Goal: Information Seeking & Learning: Learn about a topic

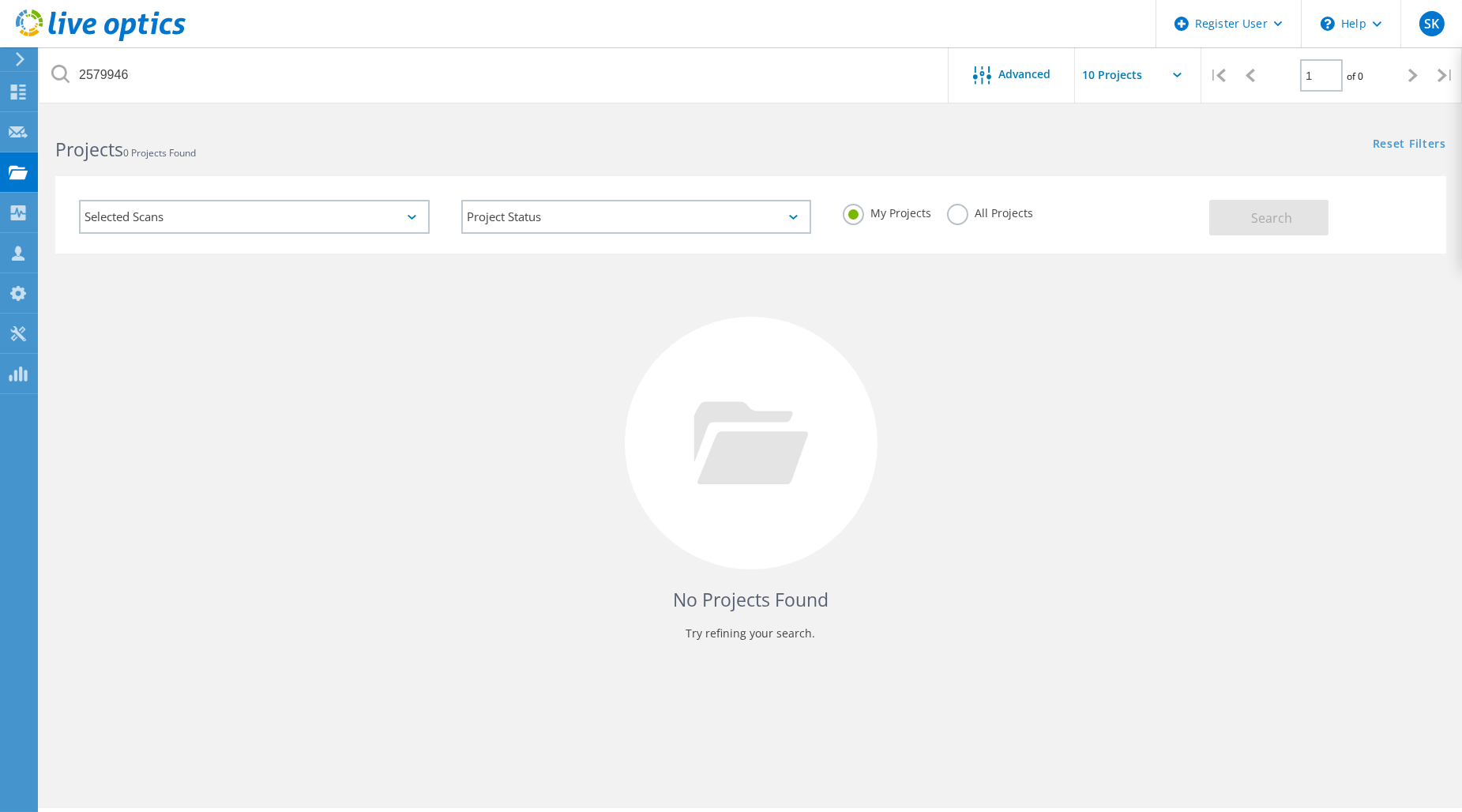
click at [950, 212] on label "All Projects" at bounding box center [990, 211] width 86 height 15
click at [0, 0] on input "All Projects" at bounding box center [0, 0] width 0 height 0
click at [13, 217] on use at bounding box center [19, 213] width 15 height 15
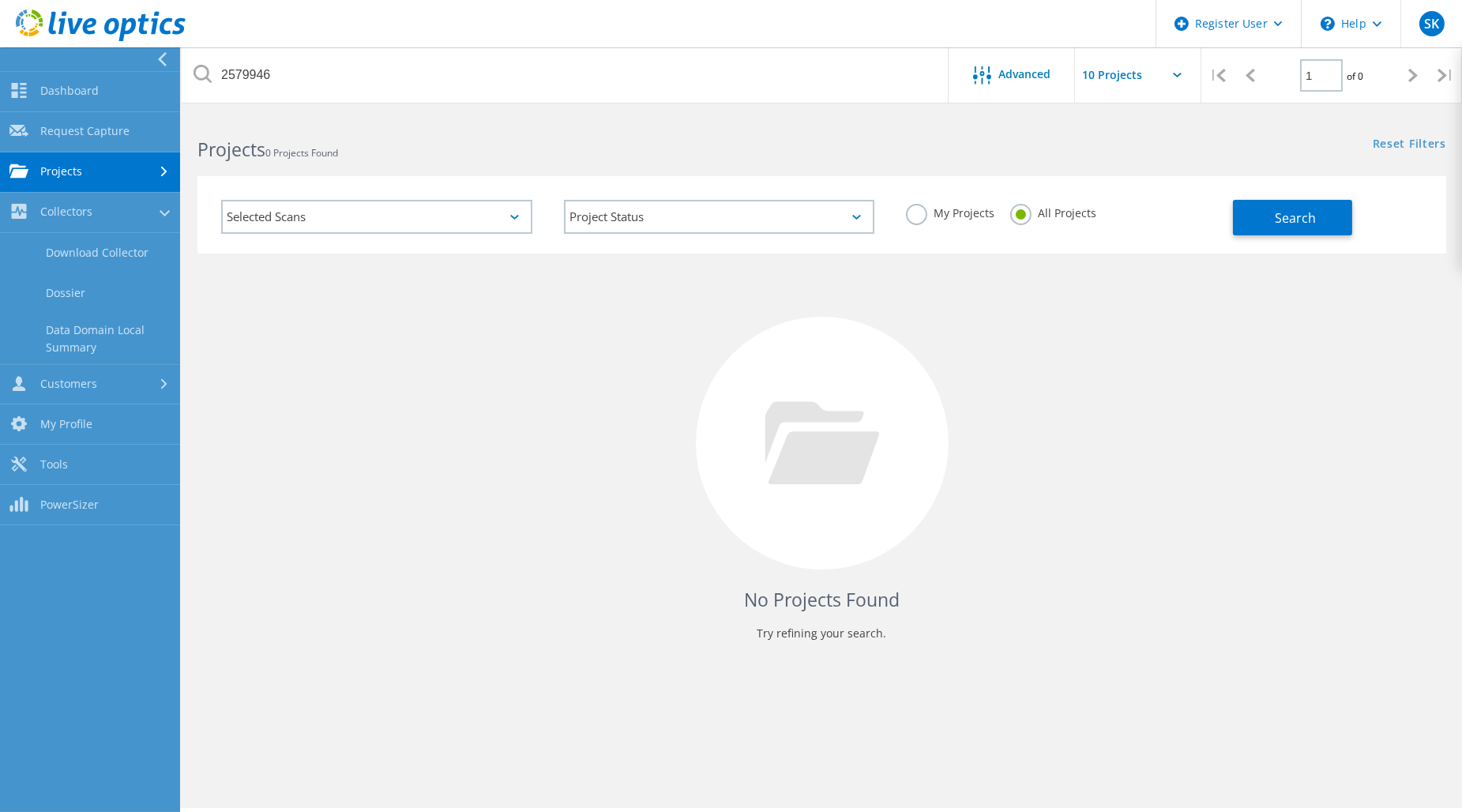
click at [95, 175] on link "Projects" at bounding box center [90, 172] width 180 height 40
click at [91, 218] on link "Search Projects" at bounding box center [90, 212] width 180 height 40
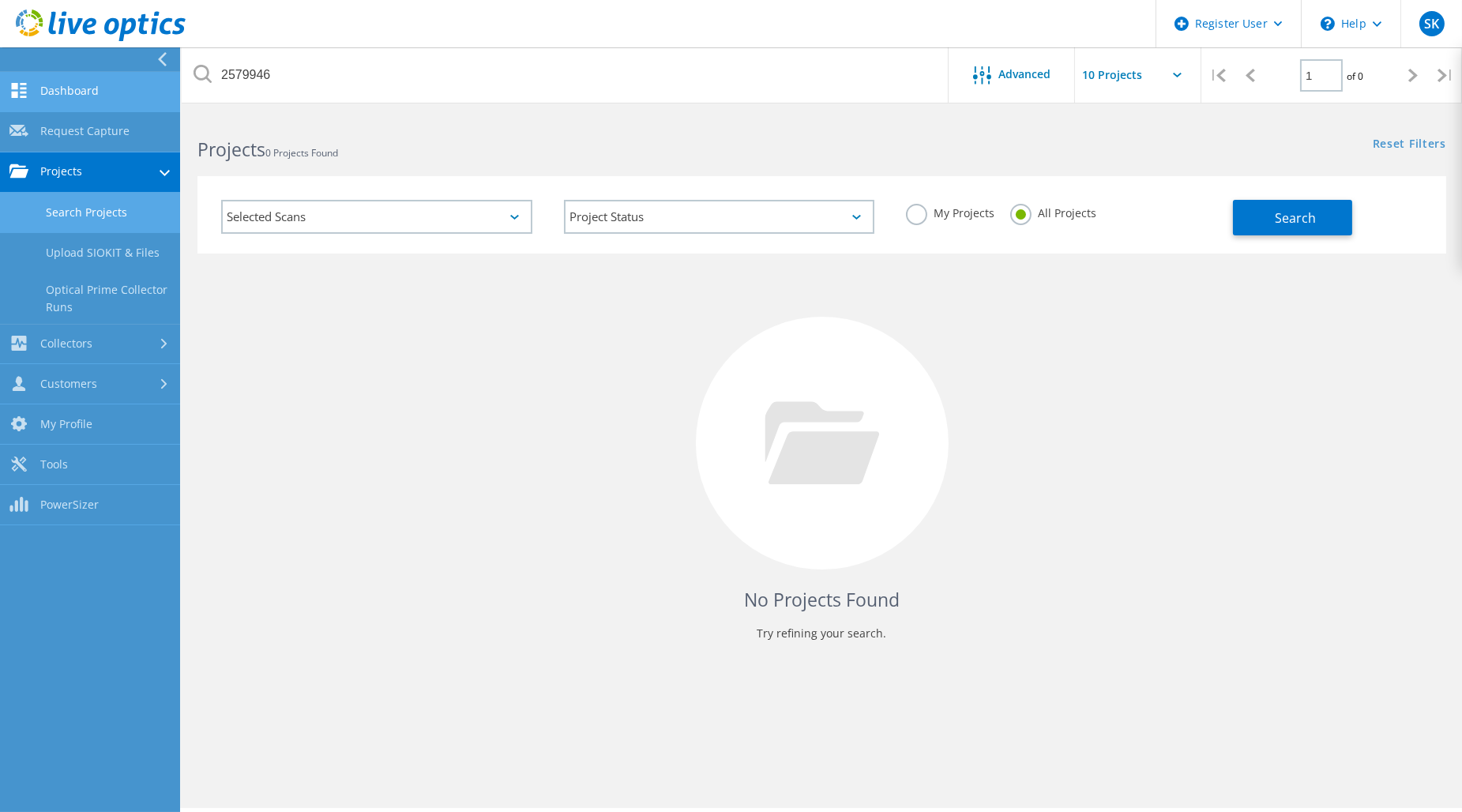
click at [92, 95] on link "Dashboard" at bounding box center [90, 91] width 180 height 40
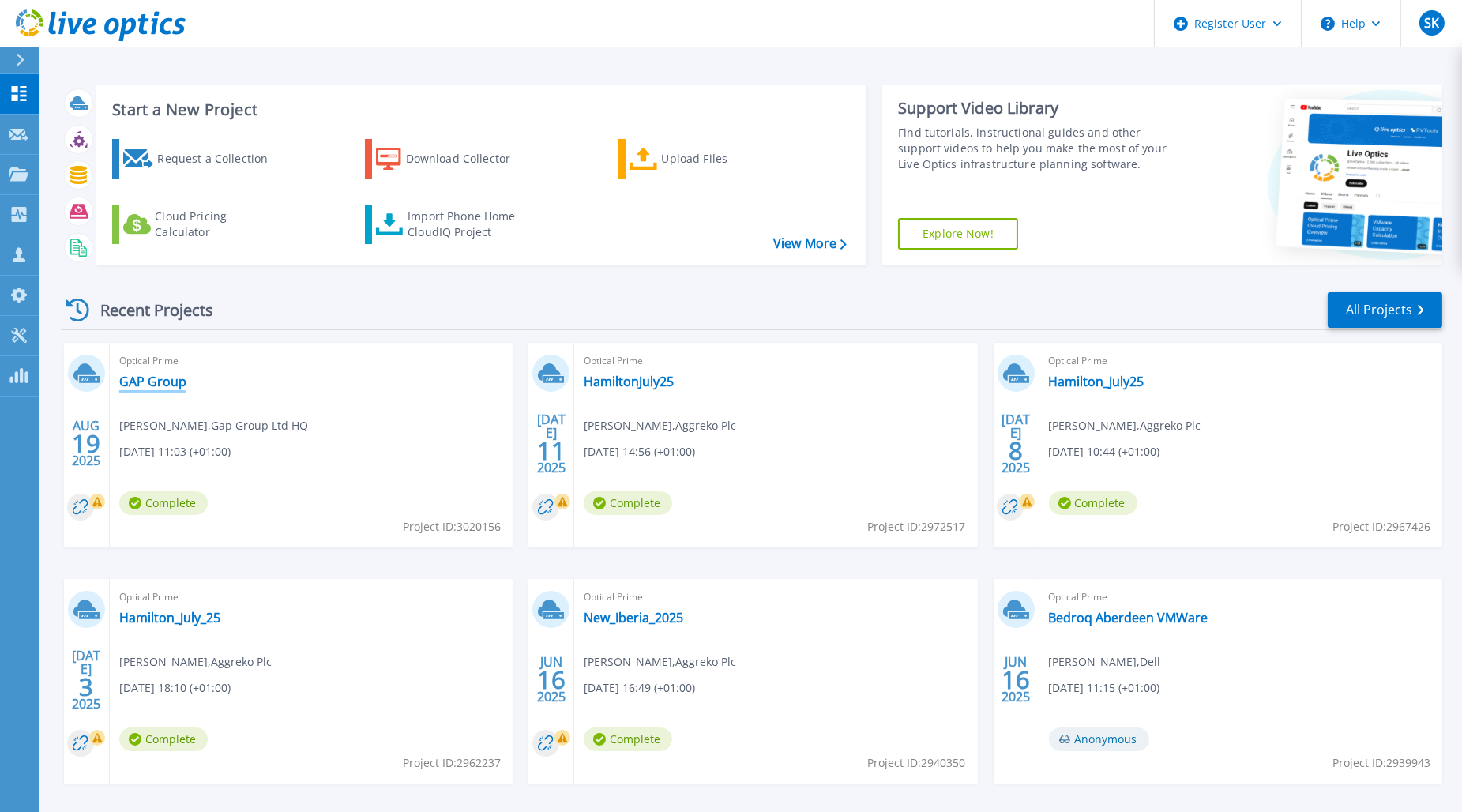
click at [158, 381] on link "GAP Group" at bounding box center [153, 381] width 67 height 16
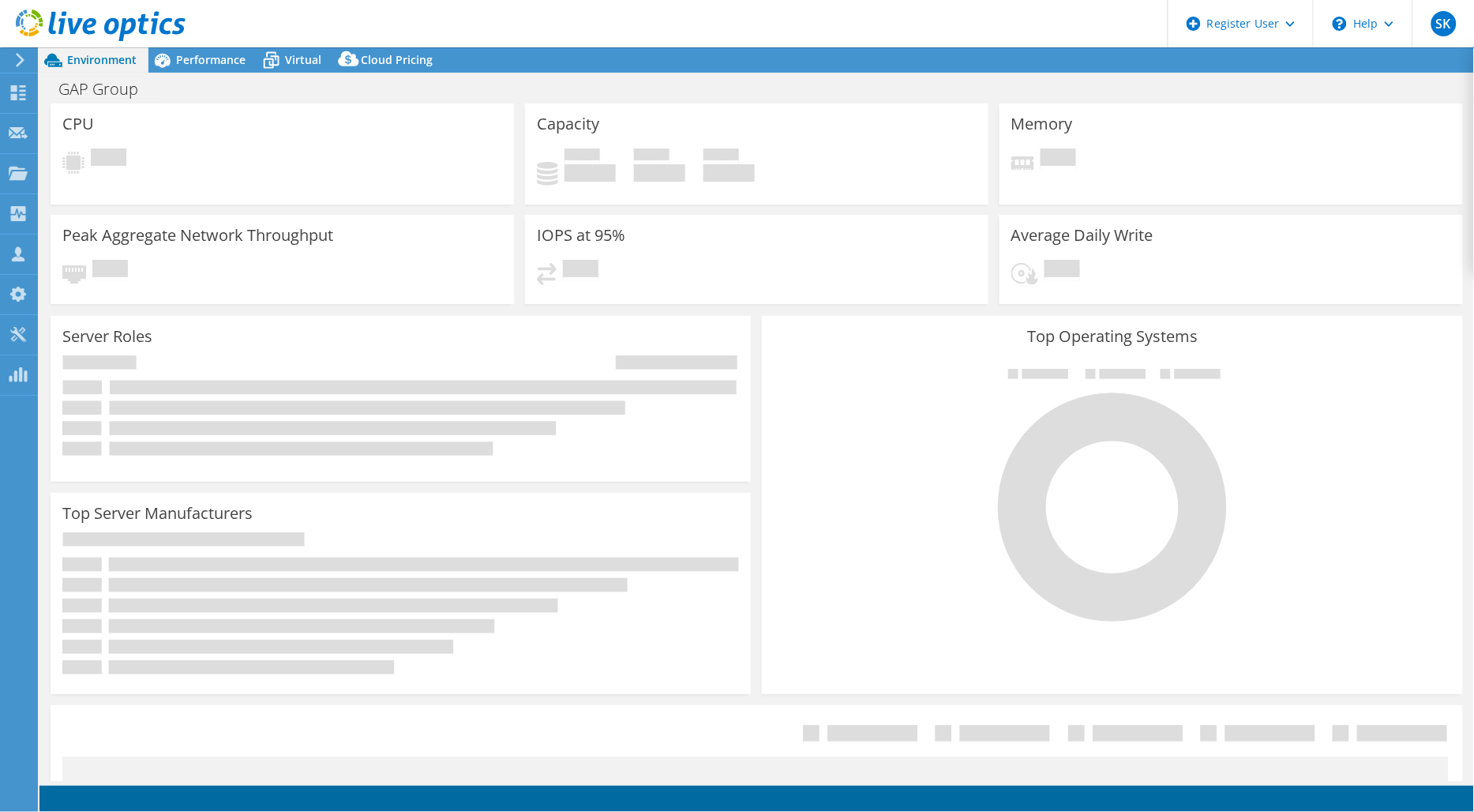
select select "EULondon"
select select "USD"
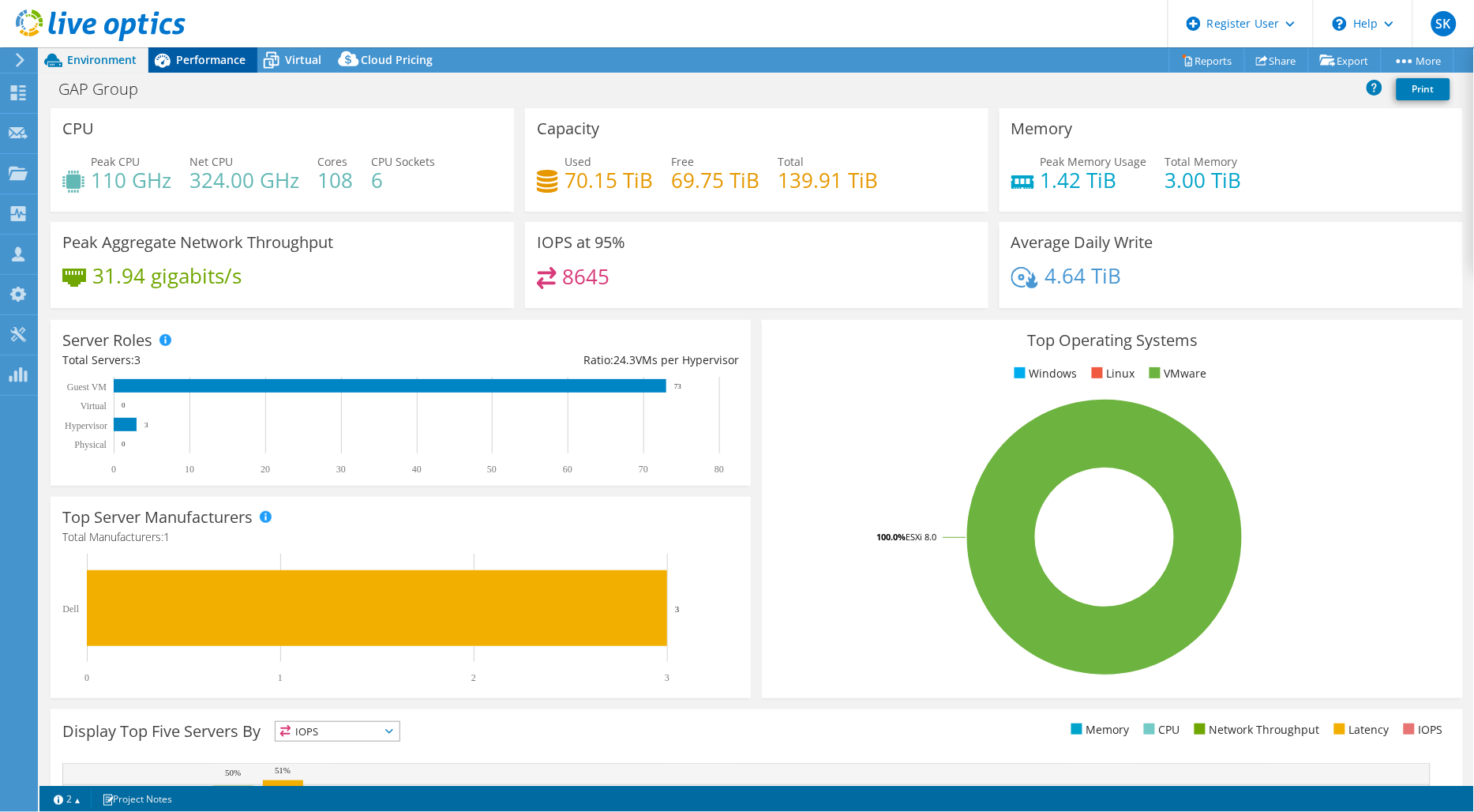
click at [238, 67] on div "Performance" at bounding box center [203, 60] width 109 height 25
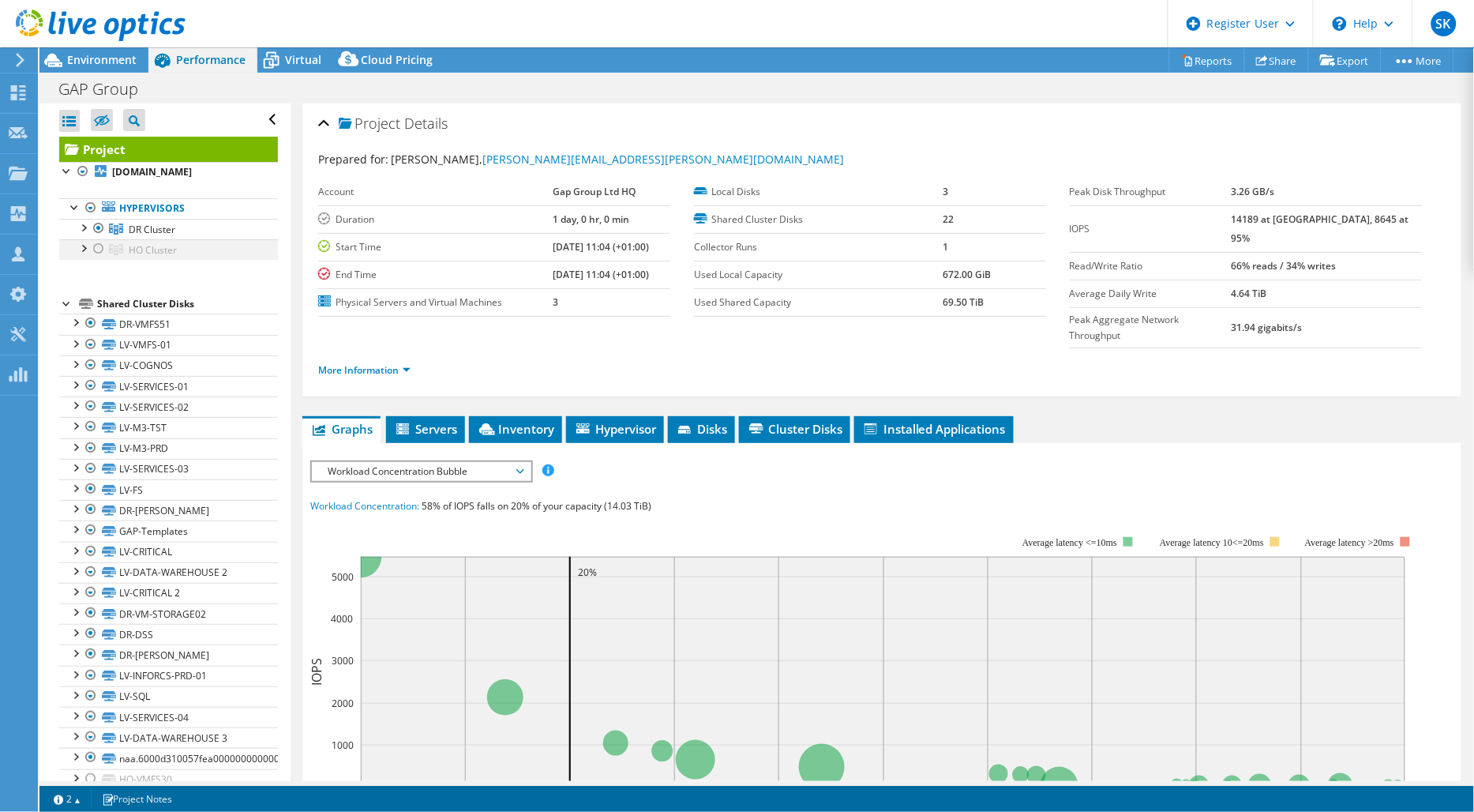
click at [97, 250] on div at bounding box center [98, 248] width 16 height 19
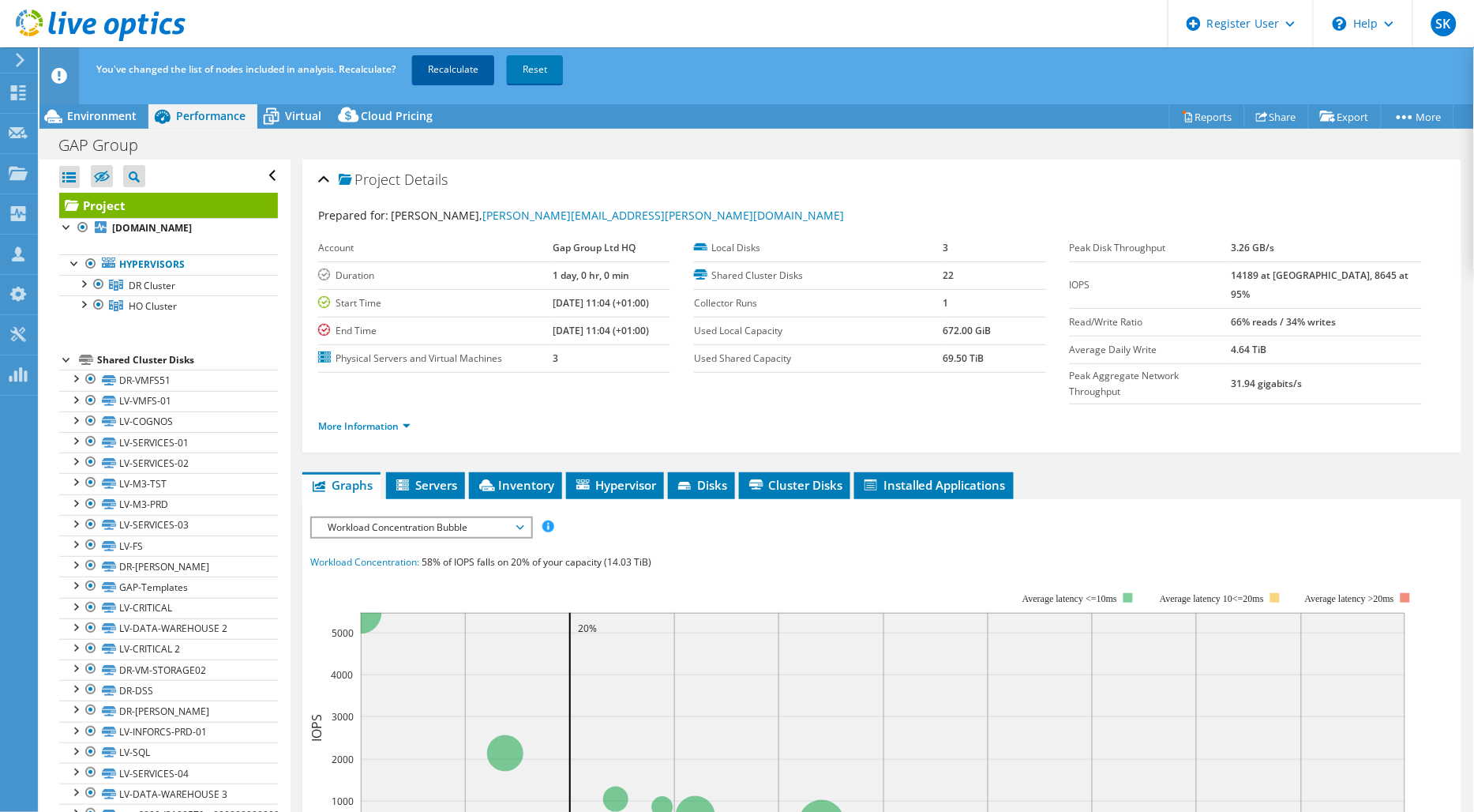
click at [454, 62] on link "Recalculate" at bounding box center [454, 69] width 82 height 28
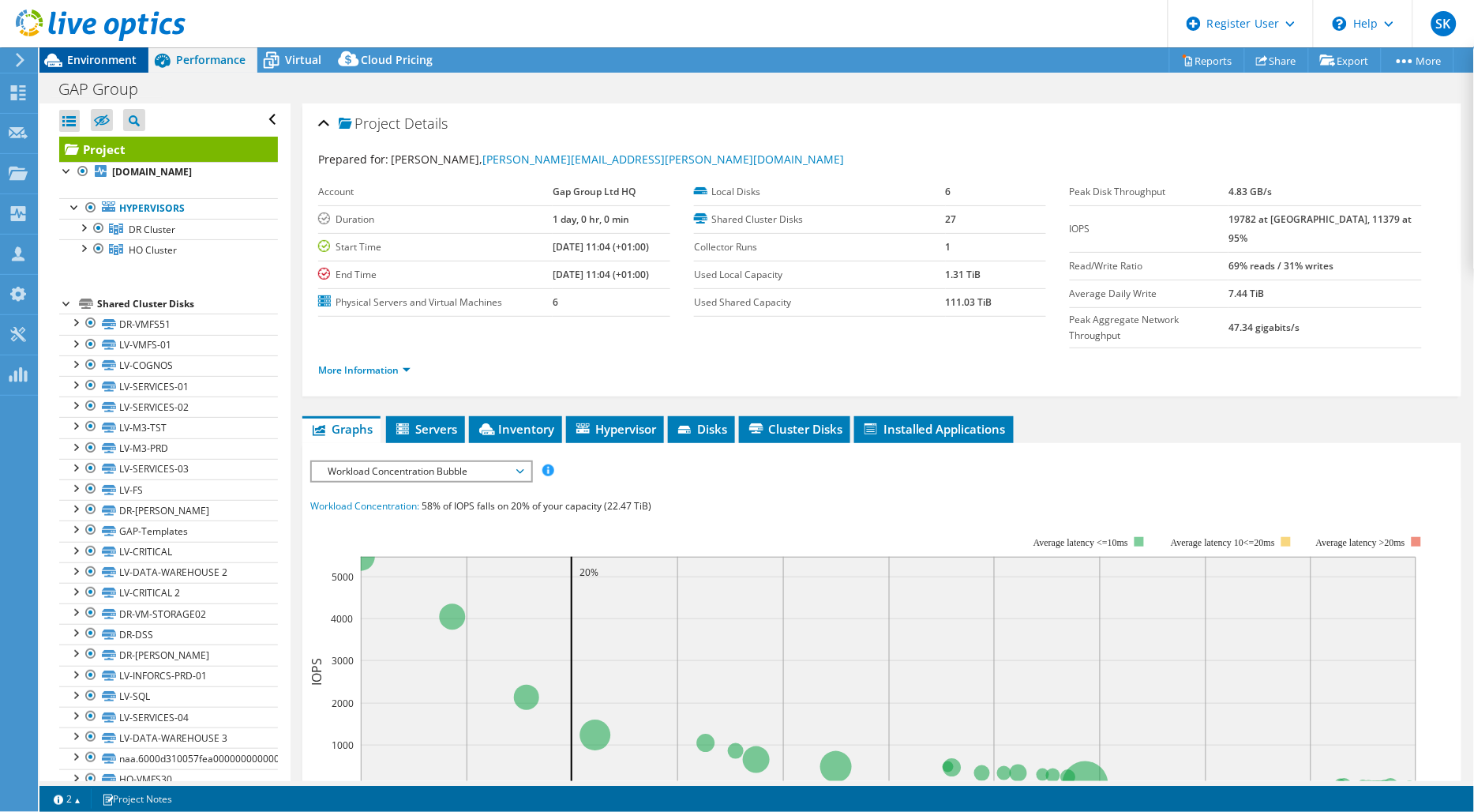
click at [61, 63] on icon at bounding box center [52, 61] width 18 height 13
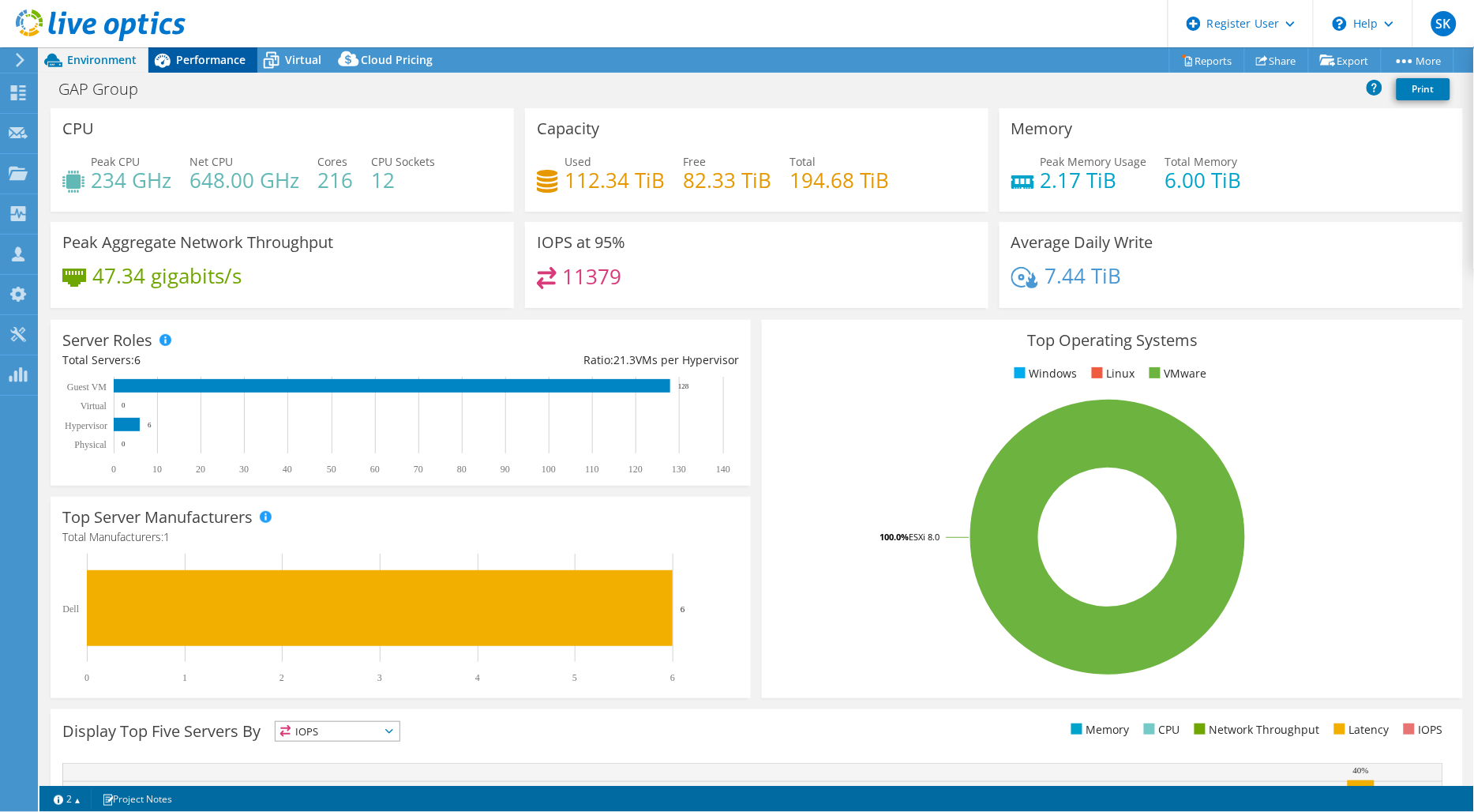
click at [216, 58] on span "Performance" at bounding box center [211, 60] width 69 height 15
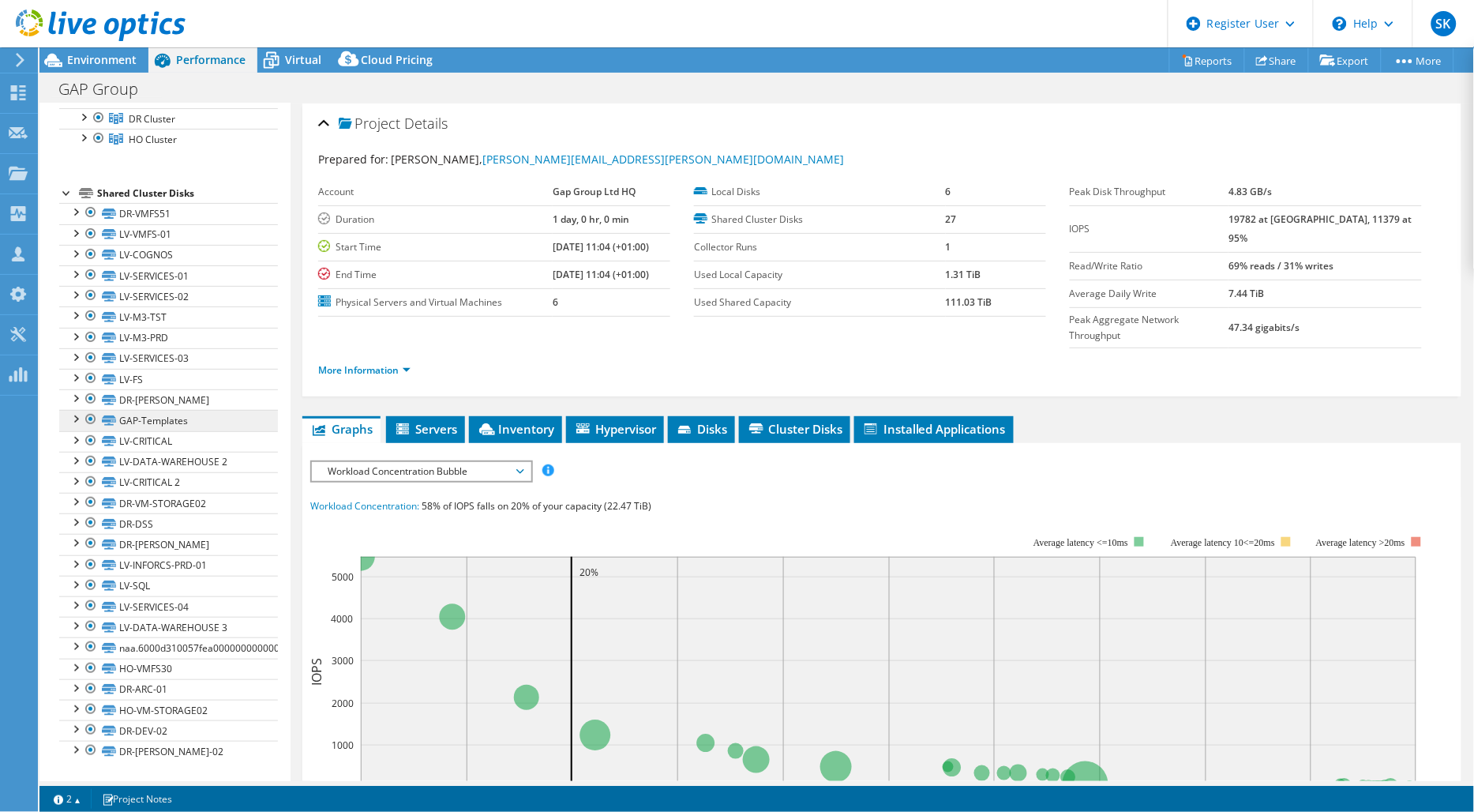
scroll to position [112, 0]
click at [89, 689] on div at bounding box center [91, 688] width 16 height 19
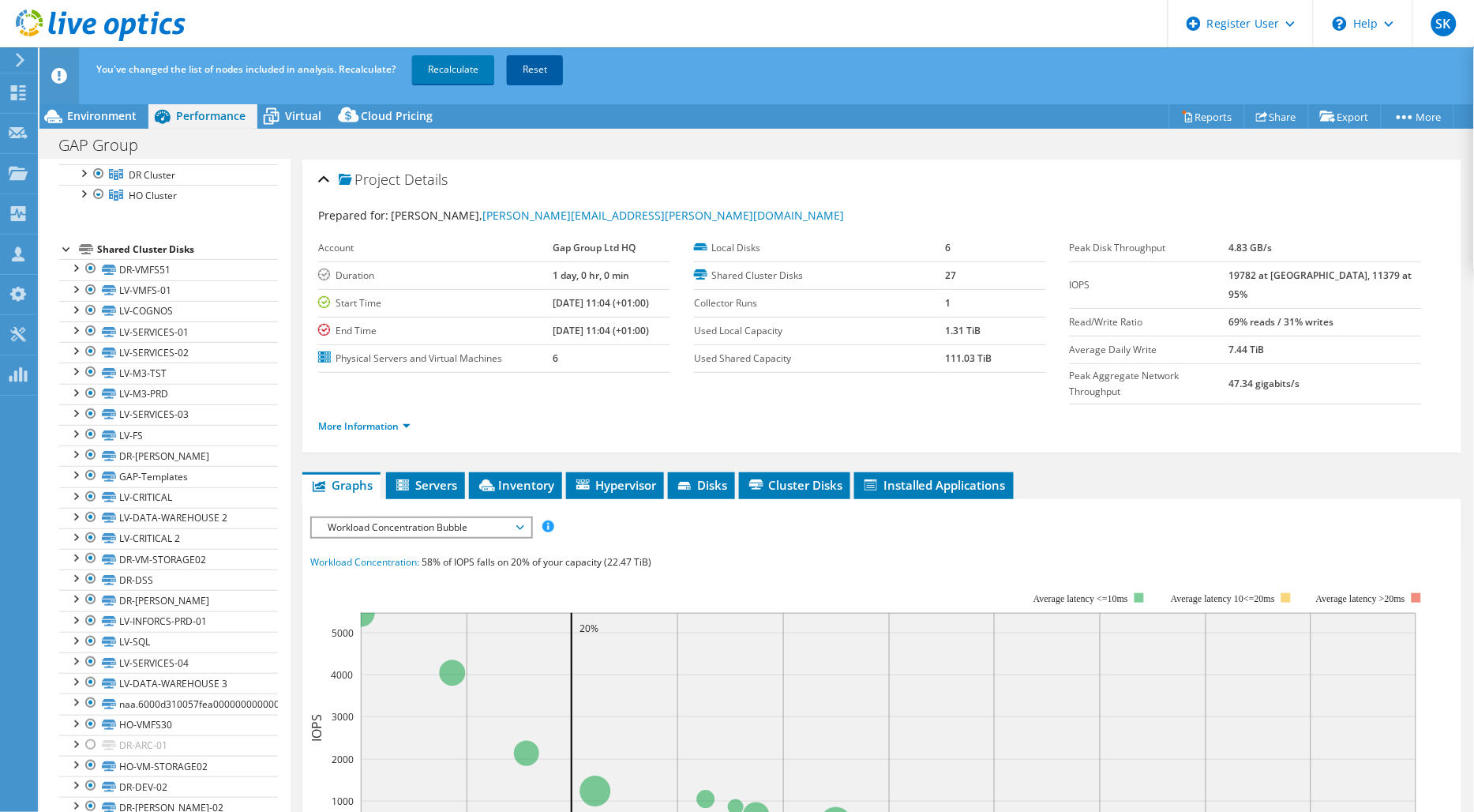
drag, startPoint x: 95, startPoint y: 752, endPoint x: 535, endPoint y: 69, distance: 812.5
click at [535, 69] on link "Reset" at bounding box center [535, 69] width 56 height 28
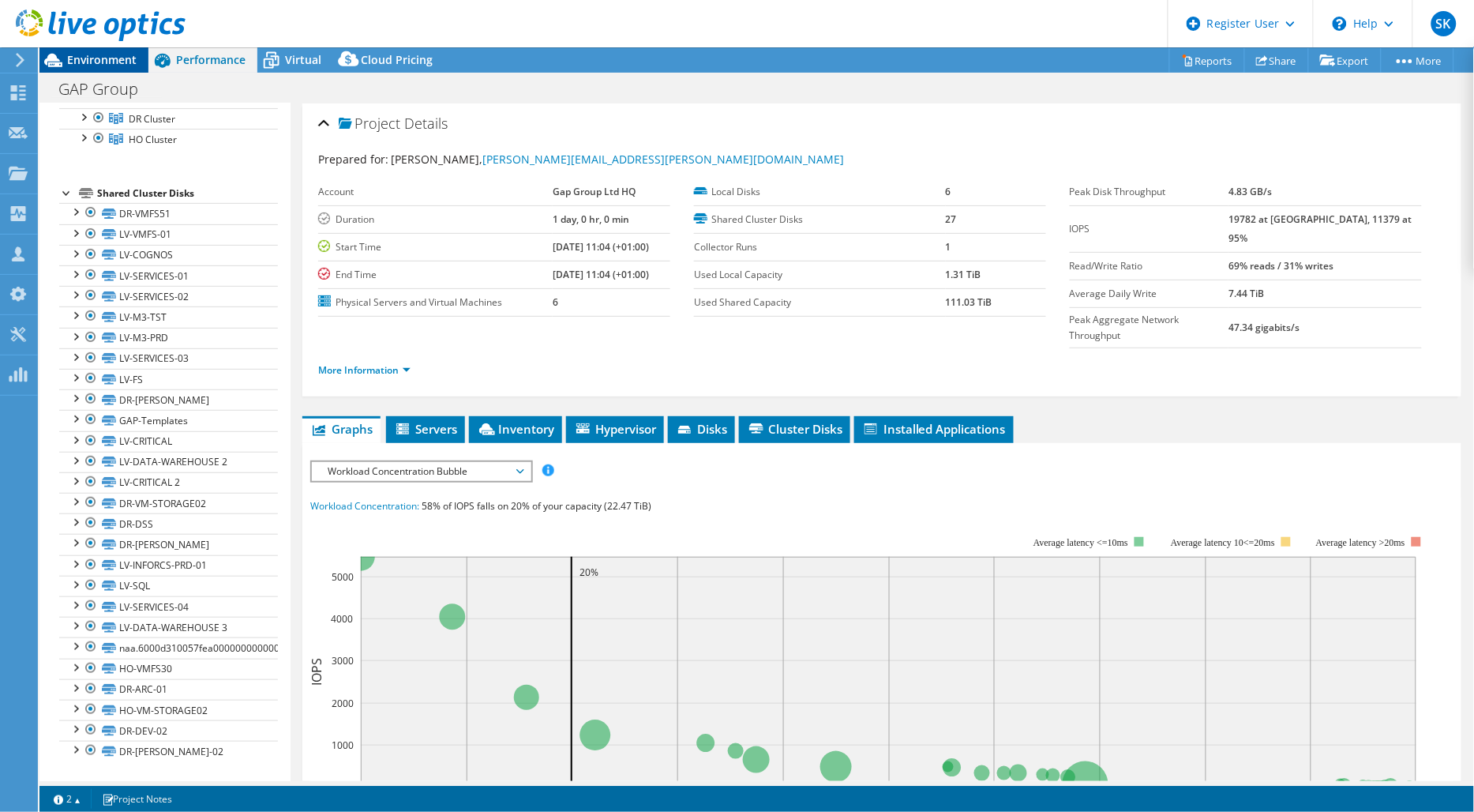
click at [96, 69] on div "Environment" at bounding box center [93, 60] width 109 height 25
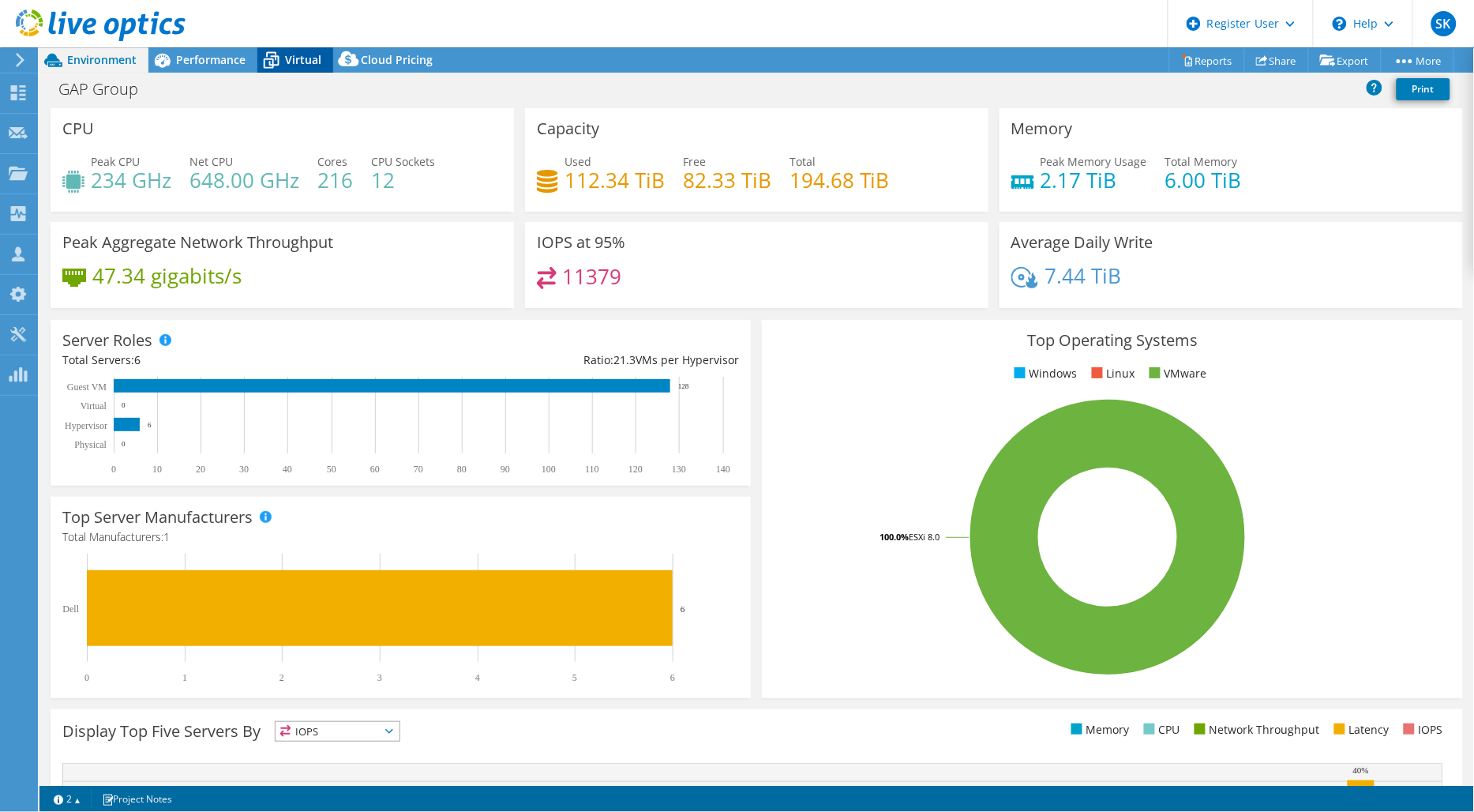
click at [306, 60] on span "Virtual" at bounding box center [302, 60] width 36 height 15
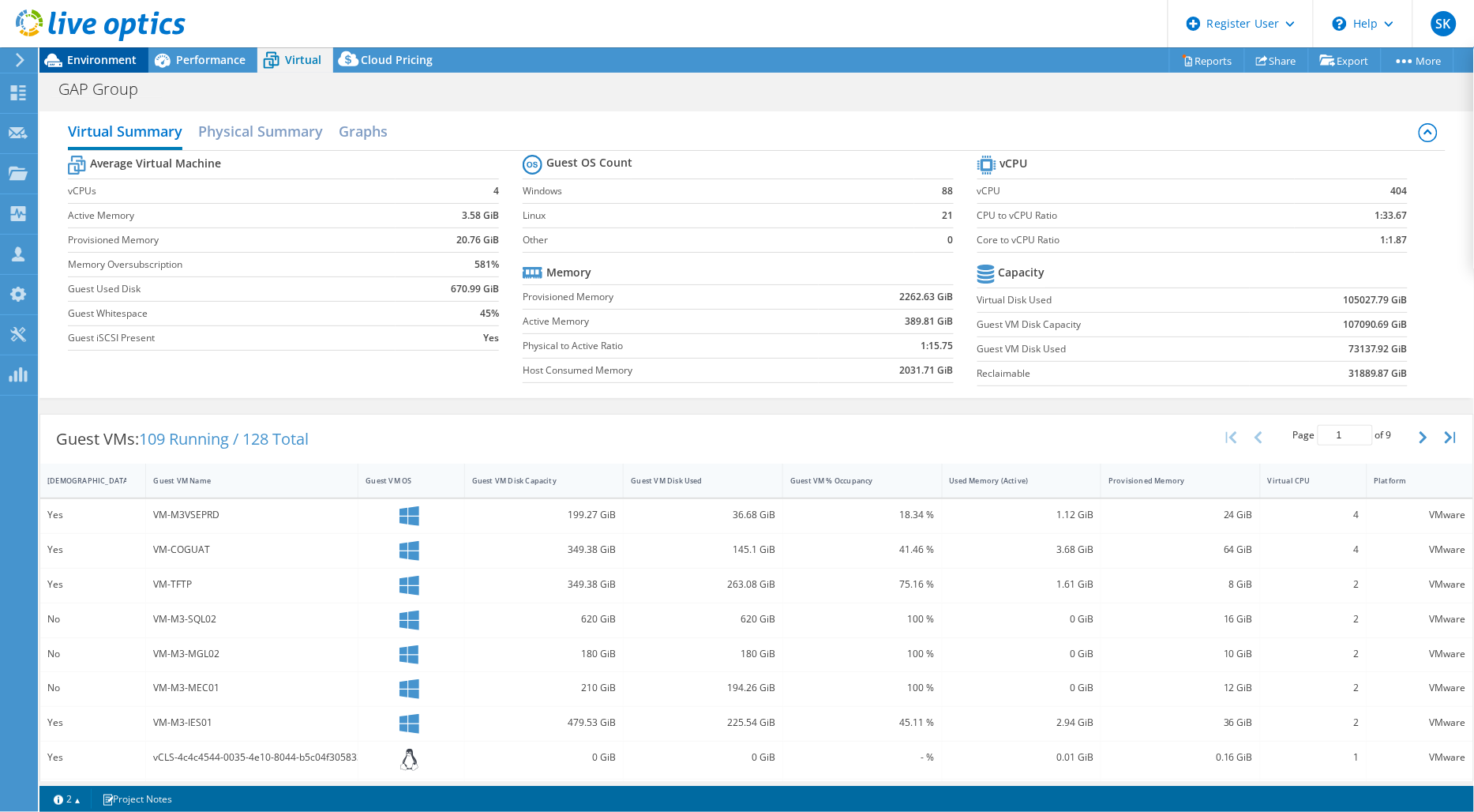
click at [101, 59] on span "Environment" at bounding box center [102, 60] width 69 height 15
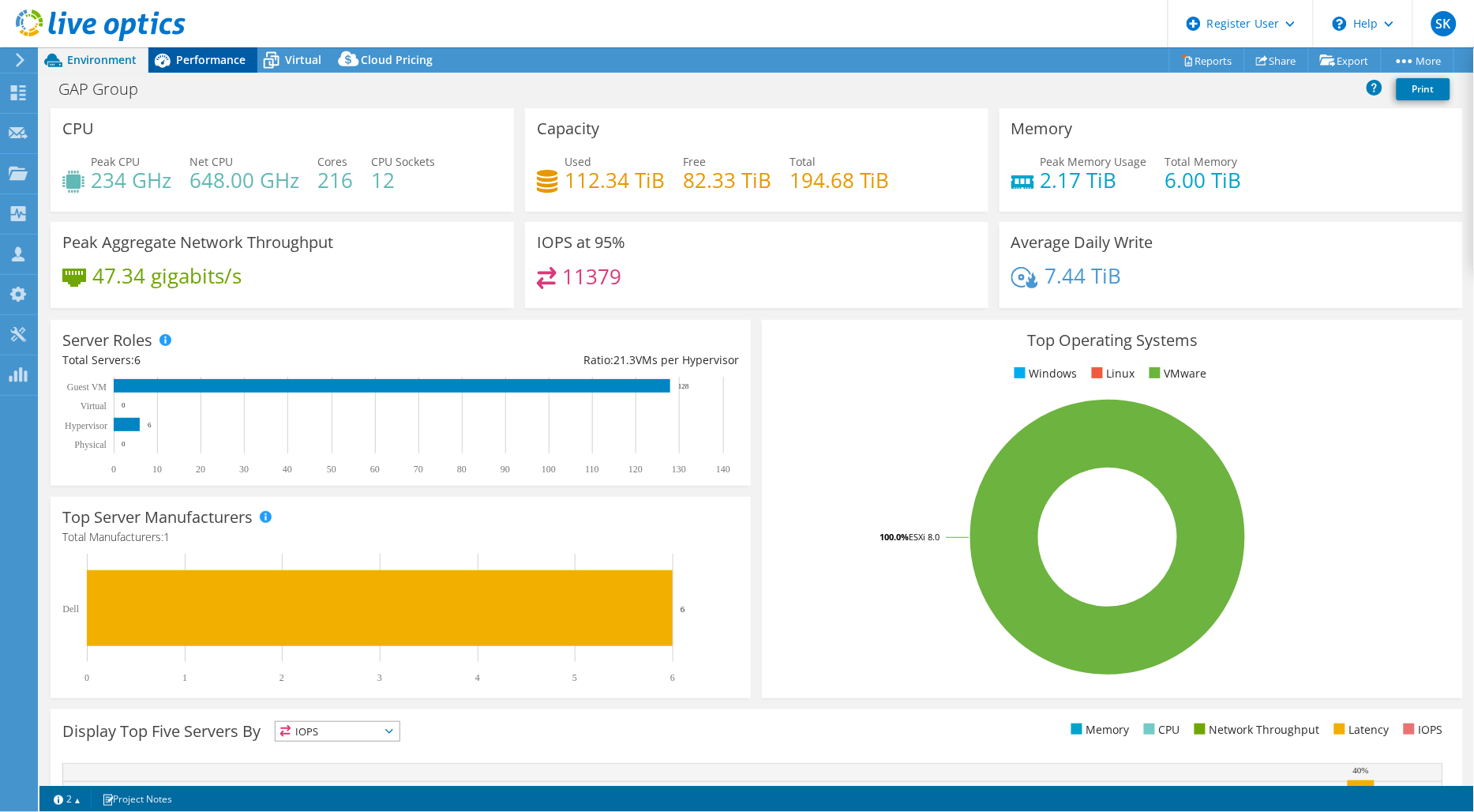
click at [210, 59] on span "Performance" at bounding box center [211, 60] width 69 height 15
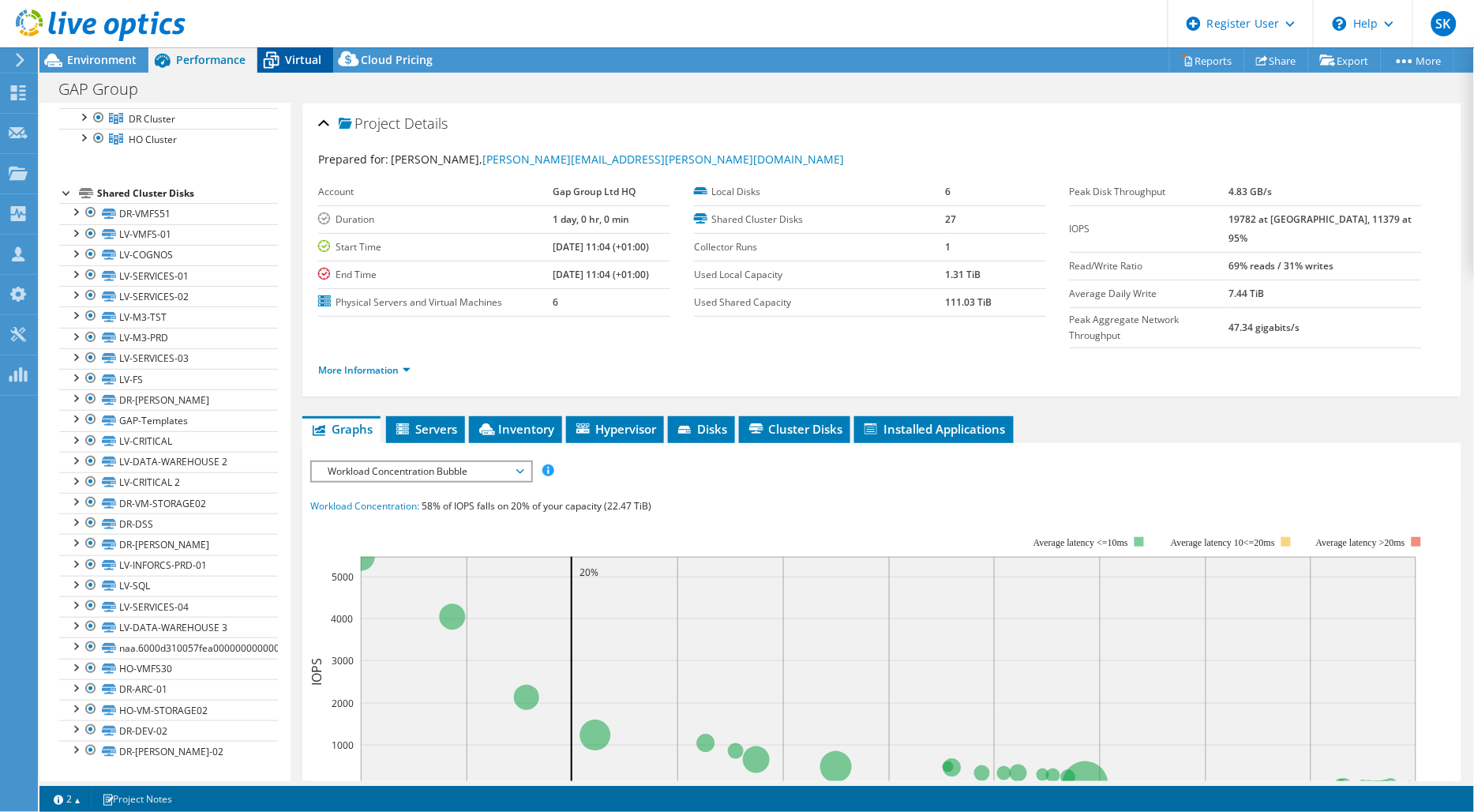
click at [305, 61] on span "Virtual" at bounding box center [302, 60] width 36 height 15
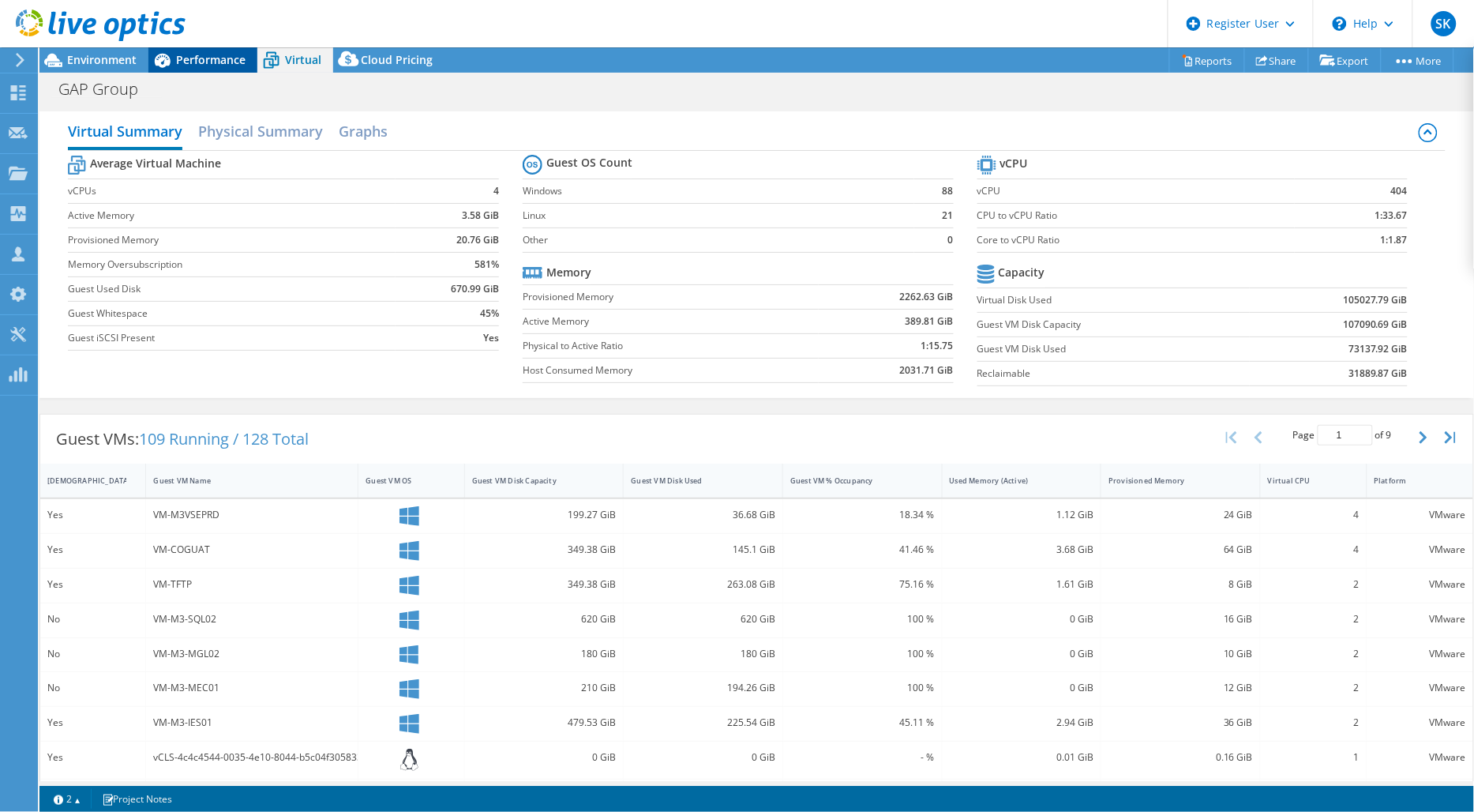
click at [190, 64] on span "Performance" at bounding box center [211, 60] width 69 height 15
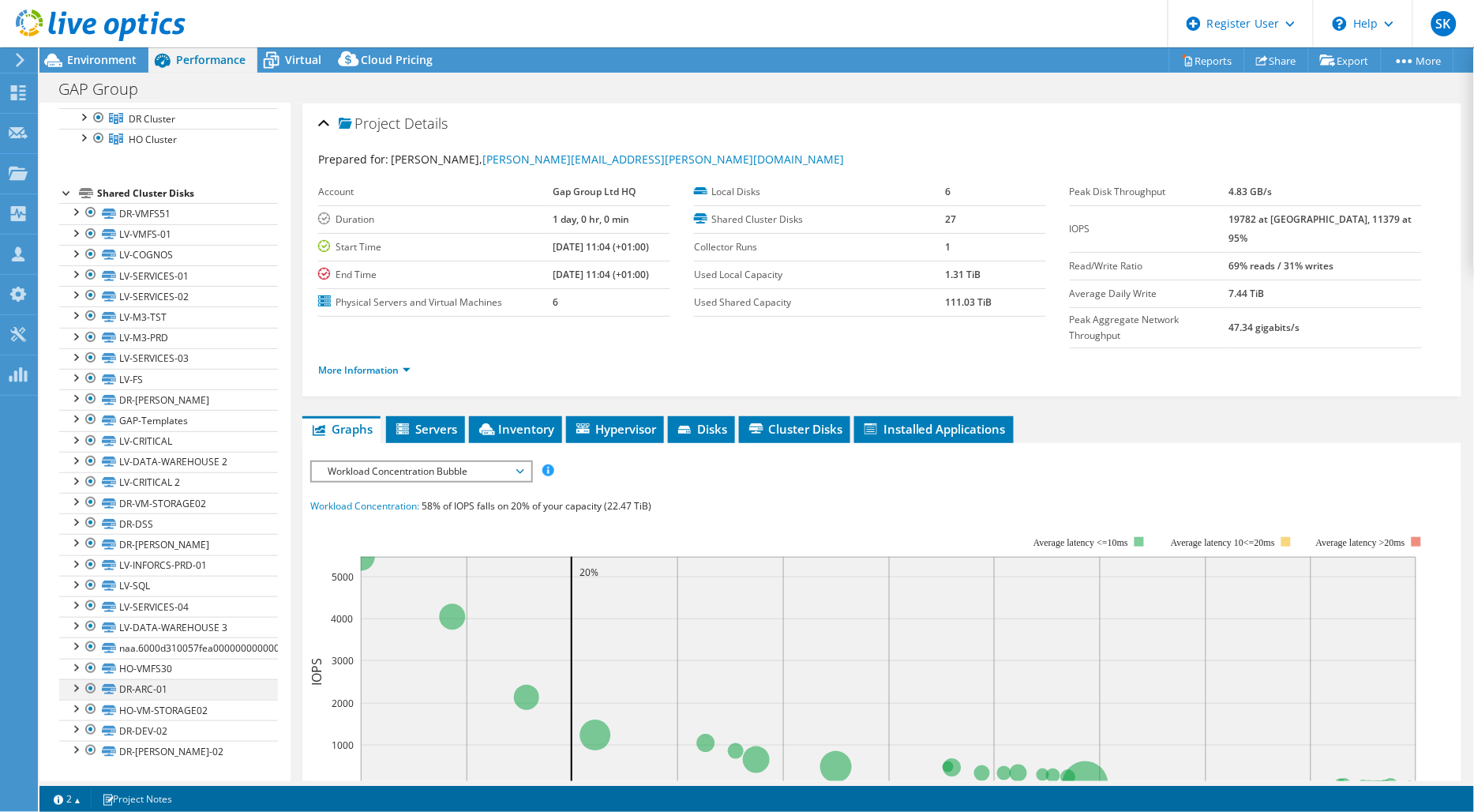
click at [93, 691] on div at bounding box center [91, 688] width 16 height 19
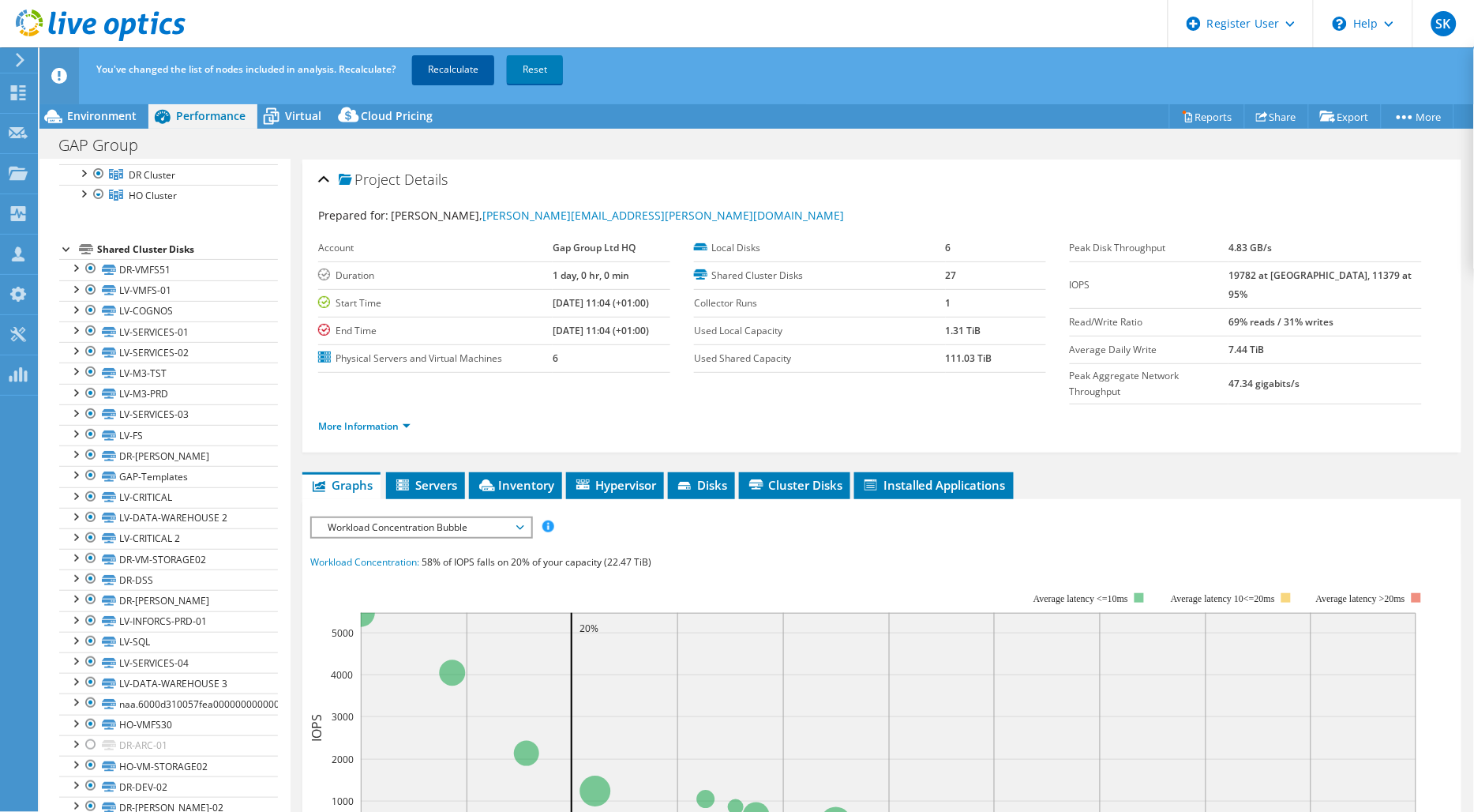
click at [448, 67] on link "Recalculate" at bounding box center [454, 69] width 82 height 28
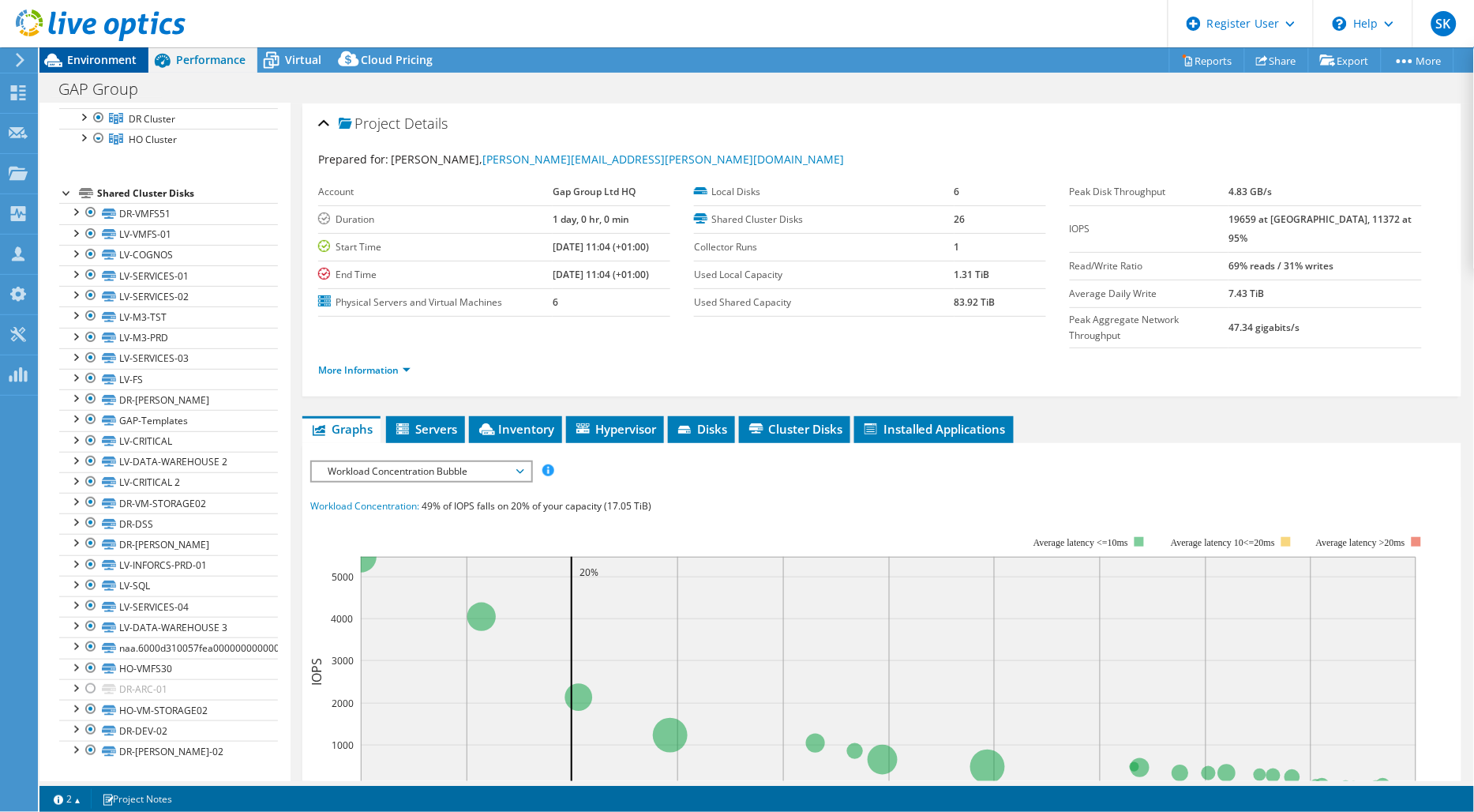
click at [105, 52] on span "Environment" at bounding box center [102, 60] width 69 height 15
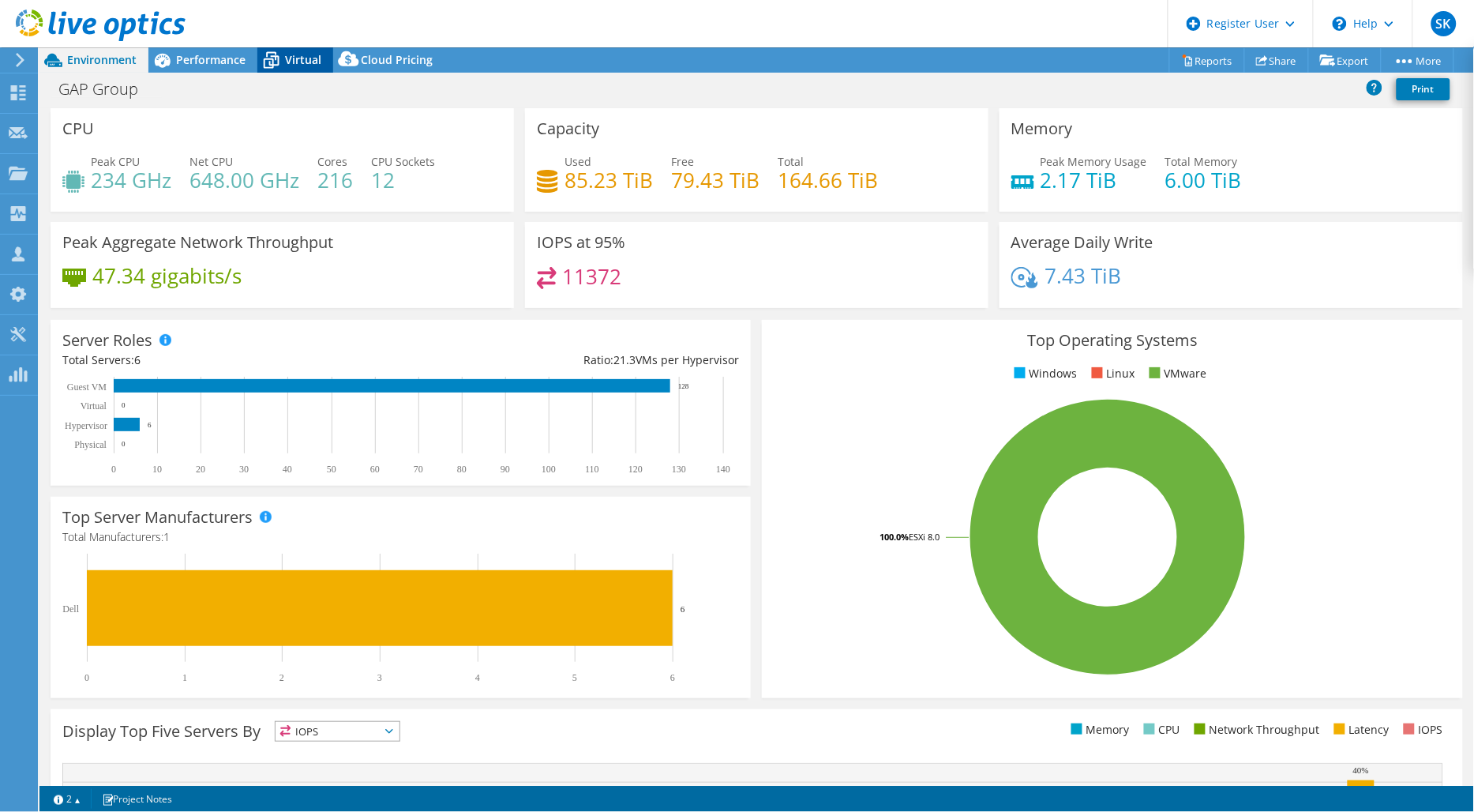
click at [296, 60] on span "Virtual" at bounding box center [302, 60] width 36 height 15
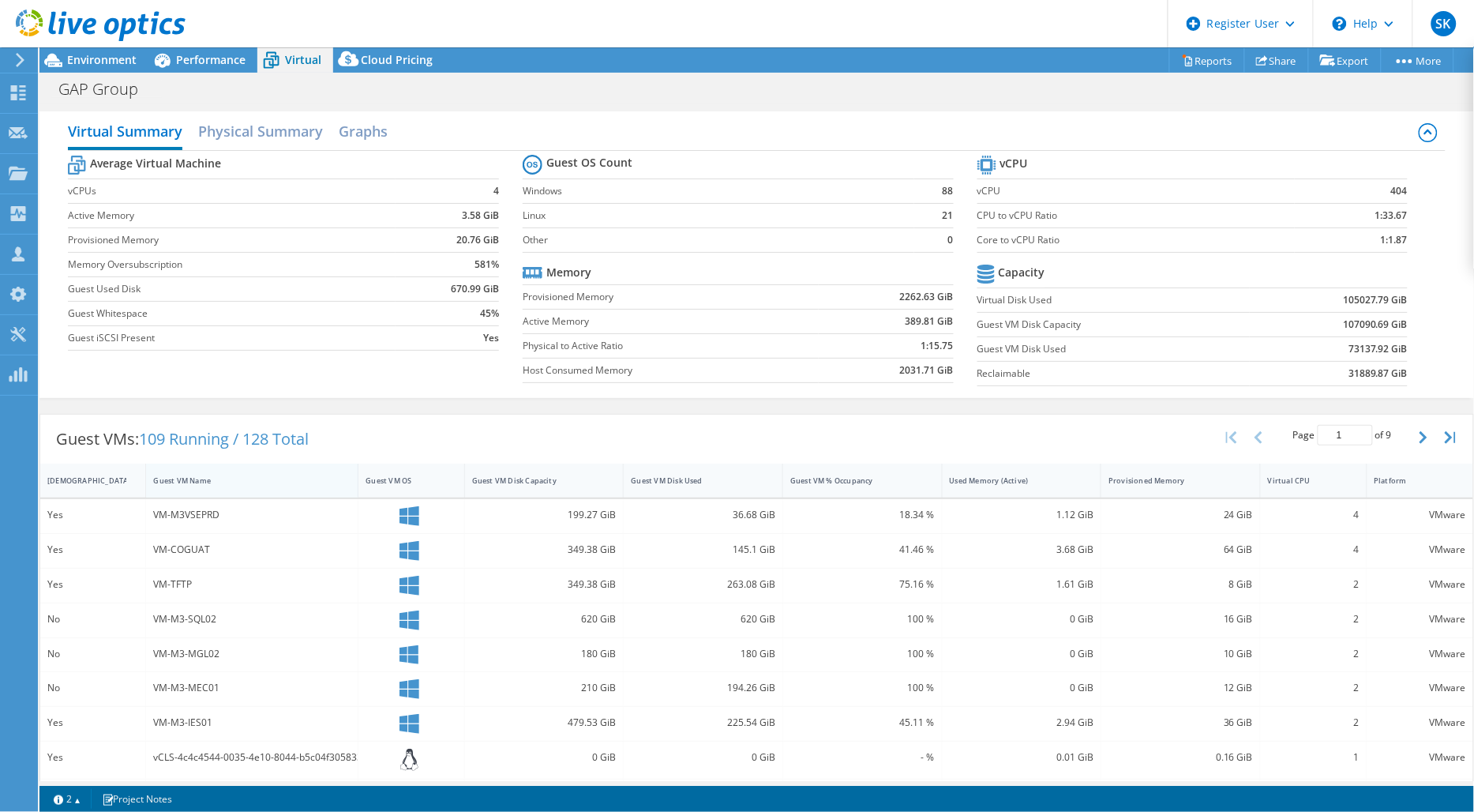
click at [281, 475] on div "Guest VM Name" at bounding box center [242, 480] width 178 height 10
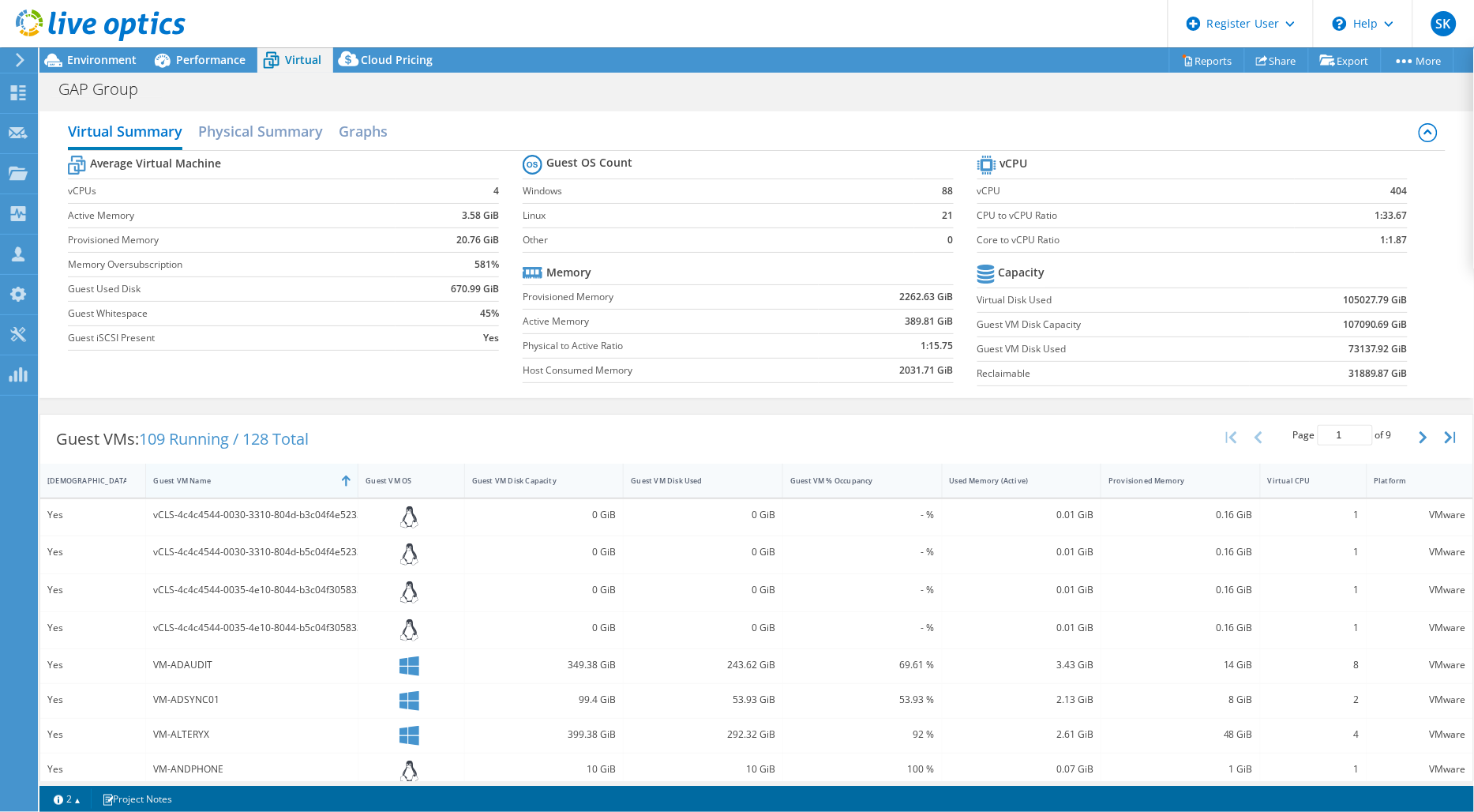
click at [277, 480] on div "Guest VM Name" at bounding box center [242, 480] width 178 height 10
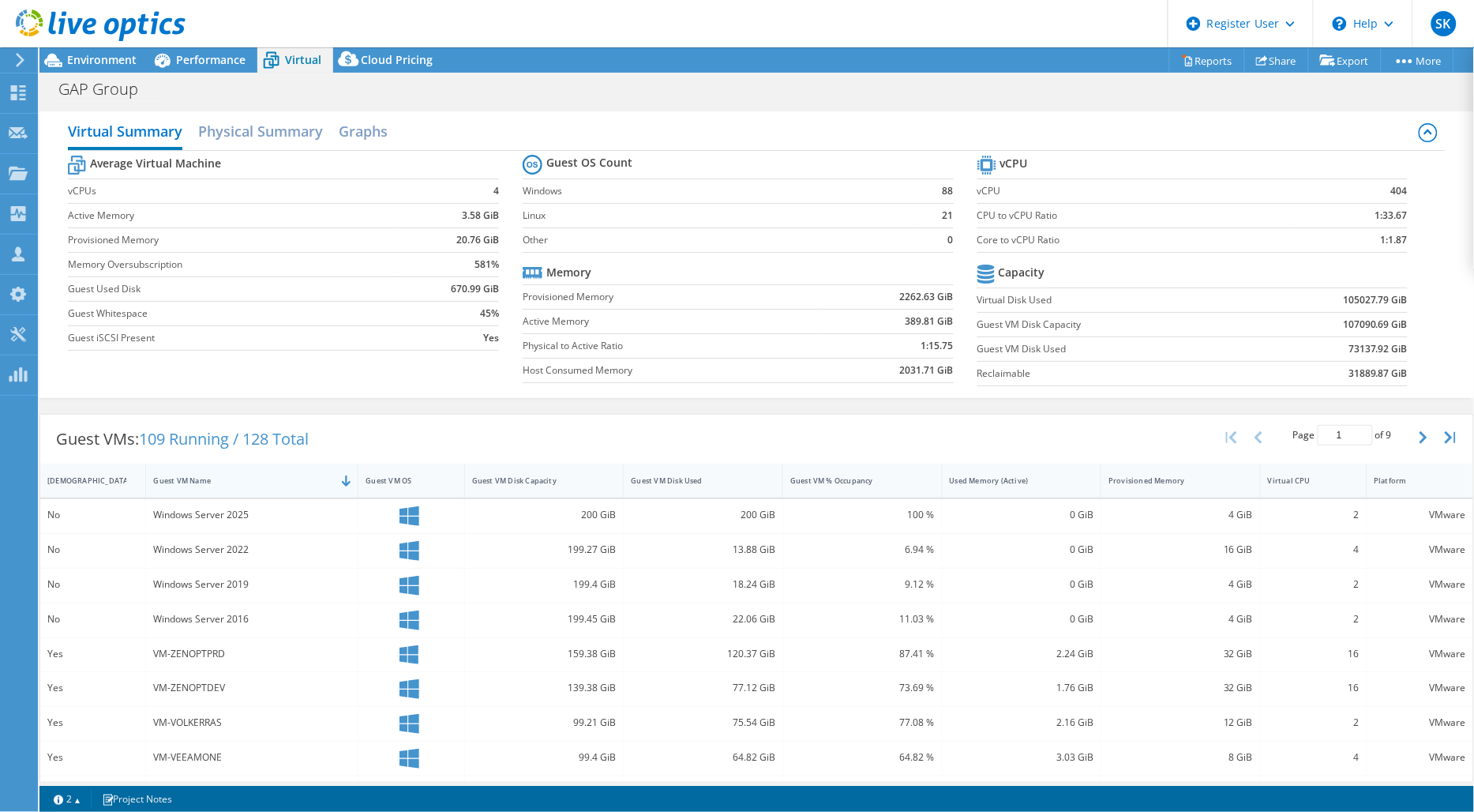
click at [277, 479] on div "Guest VM Name" at bounding box center [242, 480] width 178 height 10
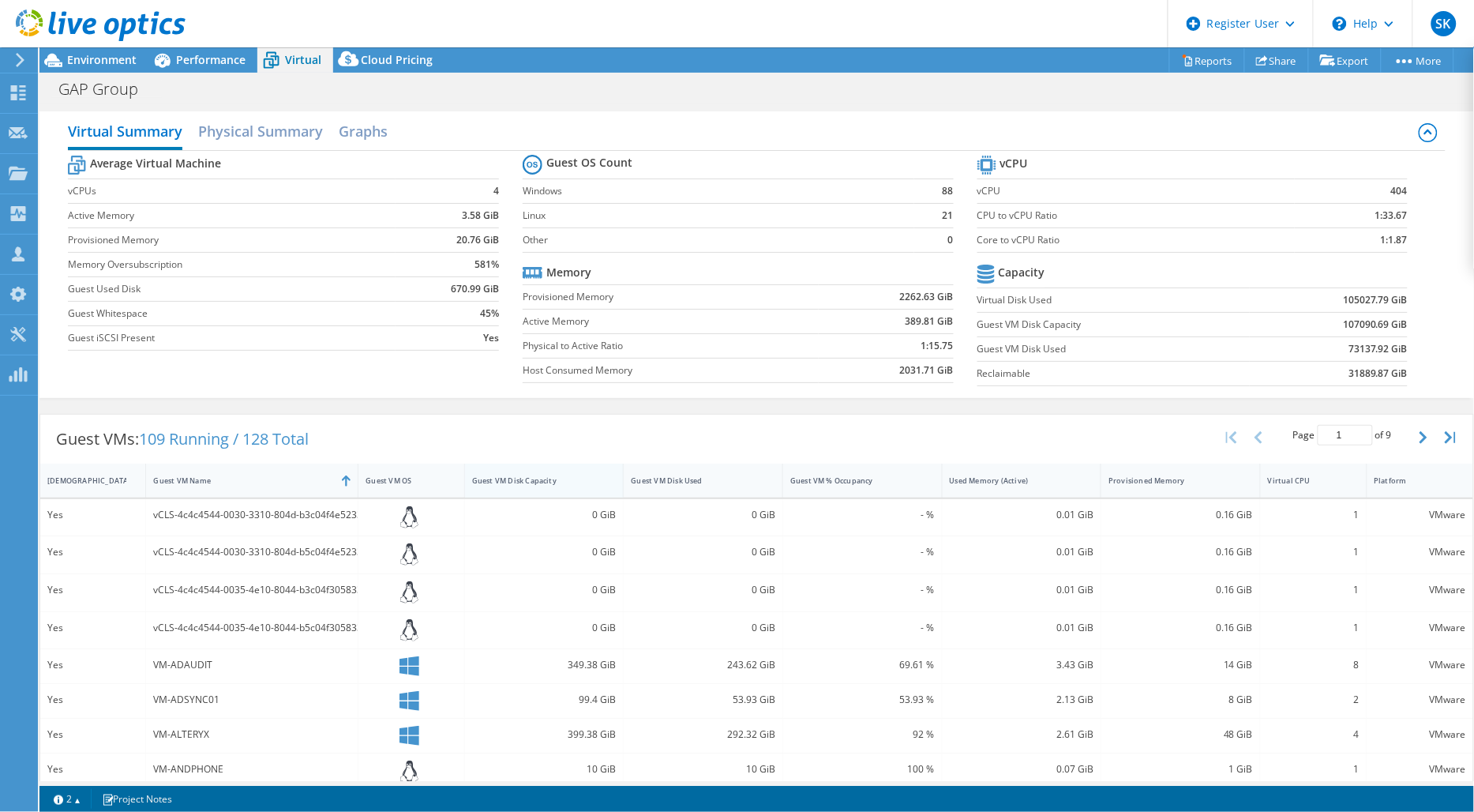
click at [574, 485] on div "Guest VM Disk Capacity" at bounding box center [535, 481] width 140 height 24
click at [555, 479] on div "Guest VM Disk Capacity" at bounding box center [535, 480] width 125 height 10
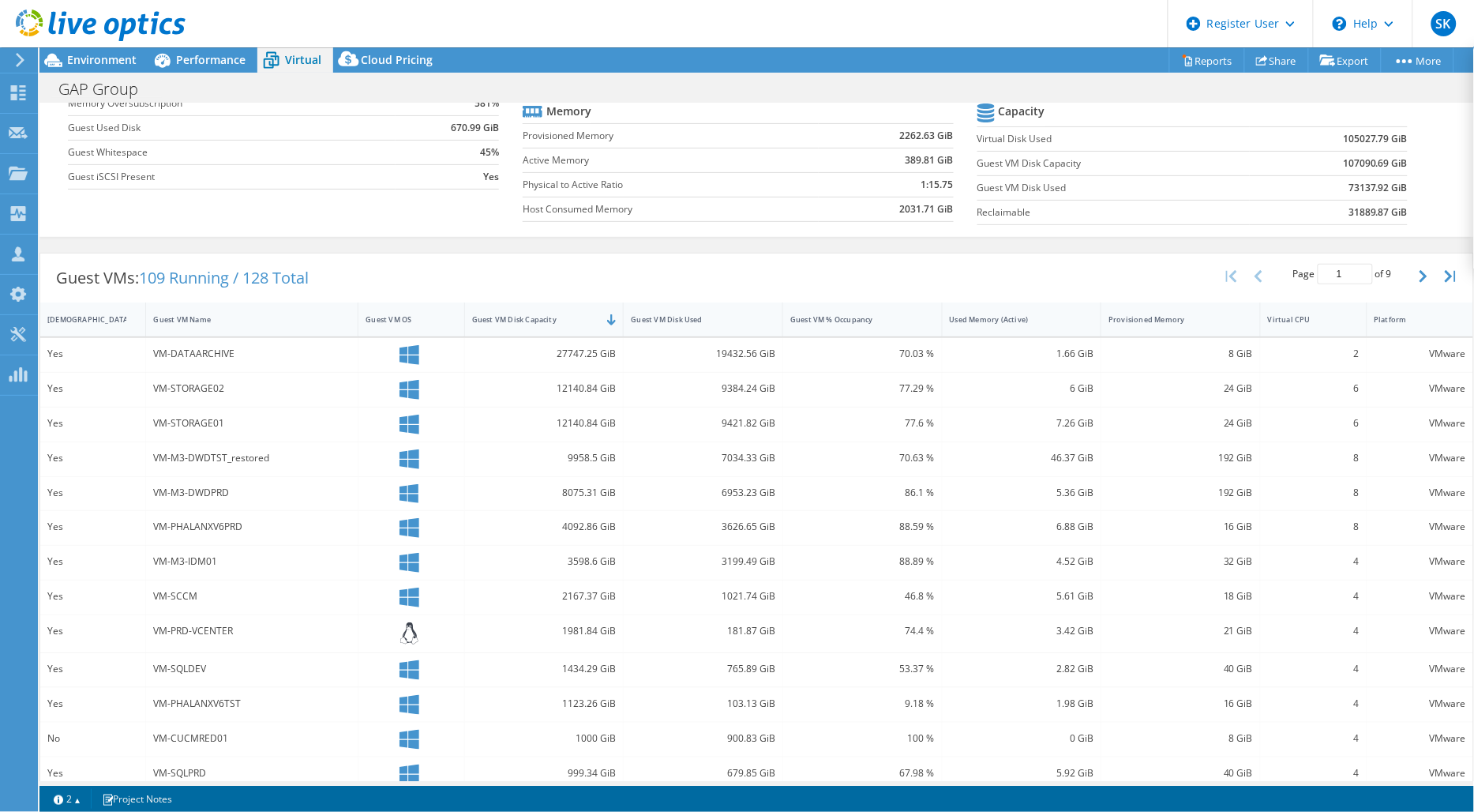
scroll to position [0, 0]
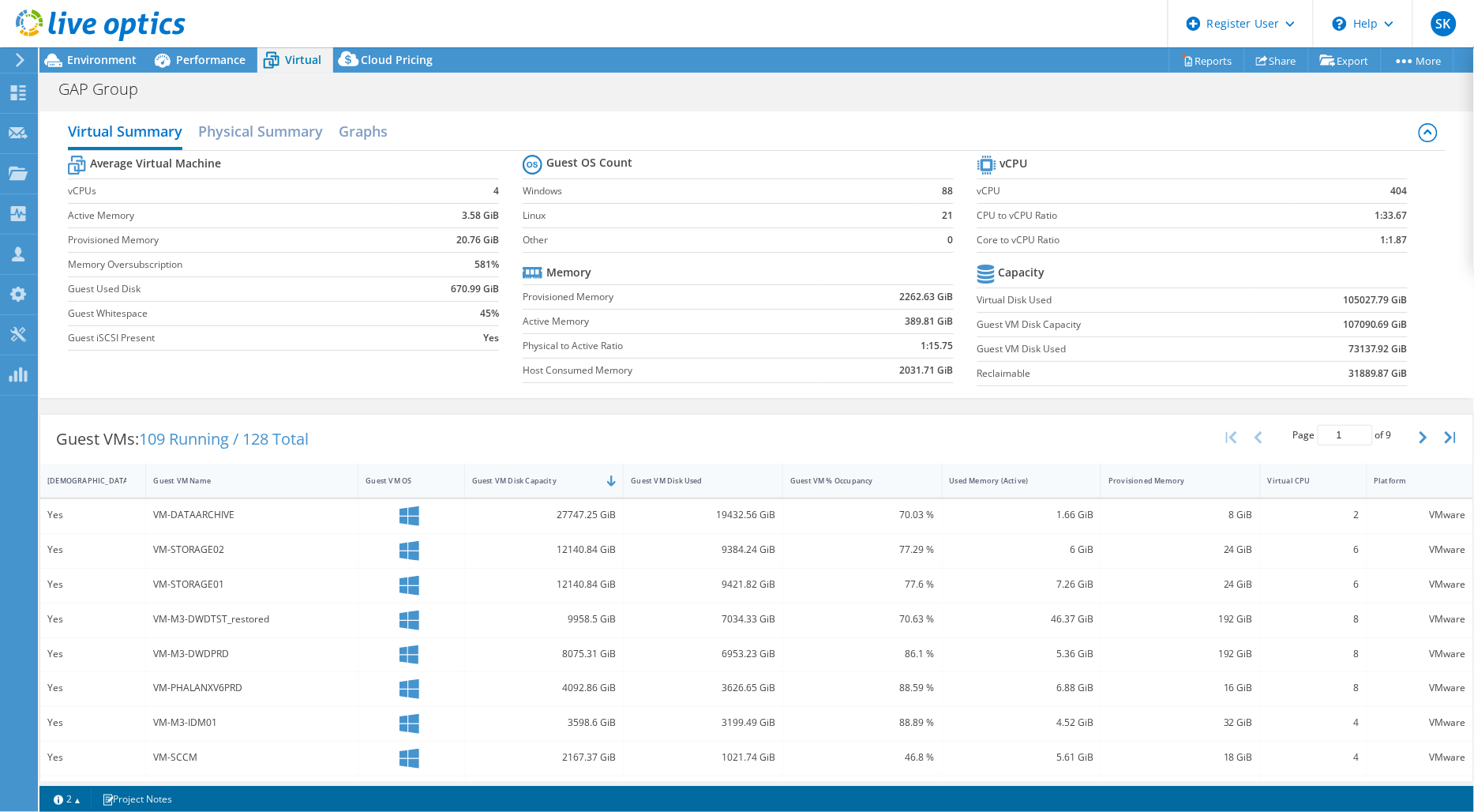
click at [207, 75] on div "GAP Group Print" at bounding box center [756, 89] width 1435 height 29
click at [109, 64] on span "Environment" at bounding box center [102, 60] width 69 height 15
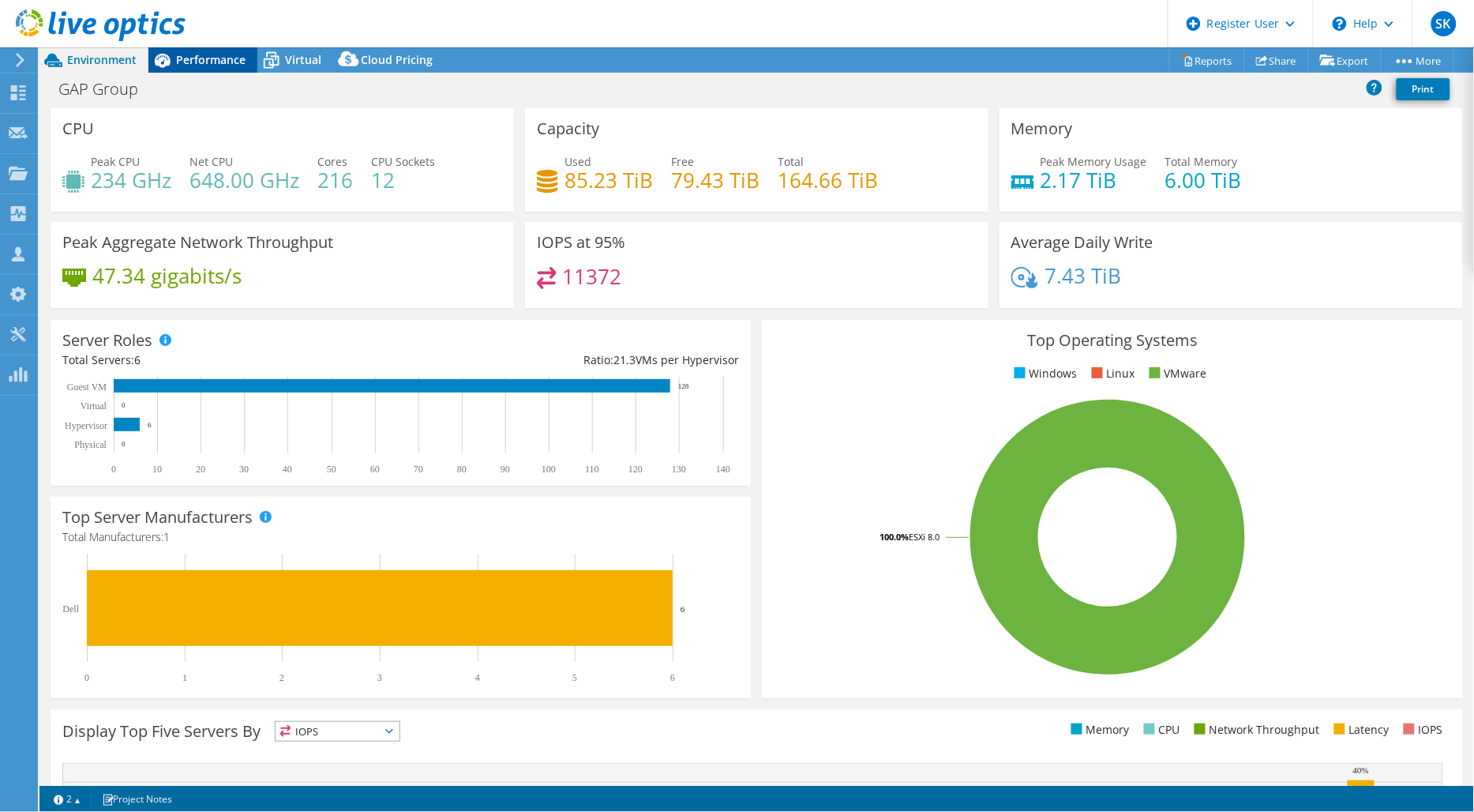
click at [201, 59] on span "Performance" at bounding box center [211, 60] width 69 height 15
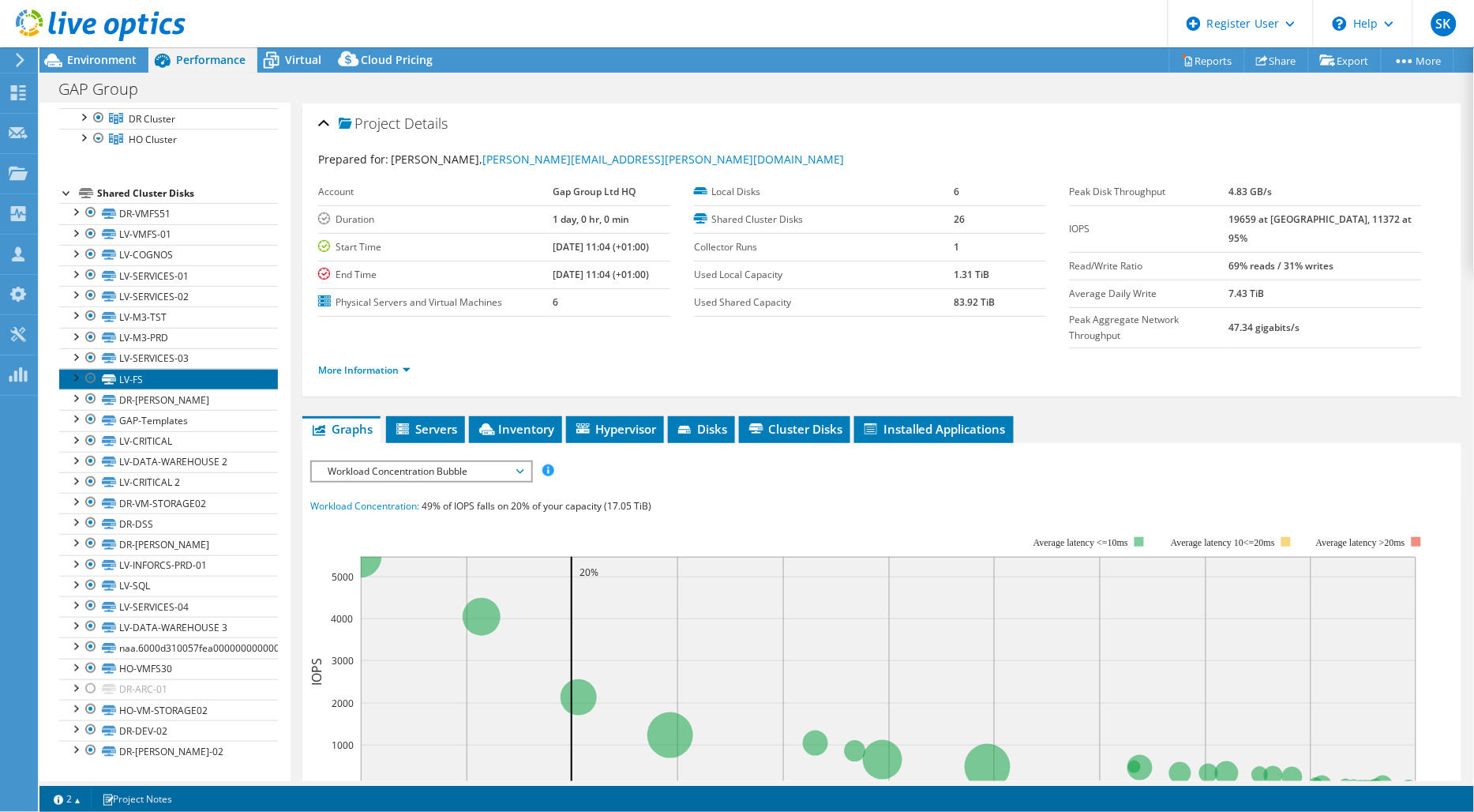
click at [133, 375] on link "LV-FS" at bounding box center [168, 379] width 218 height 21
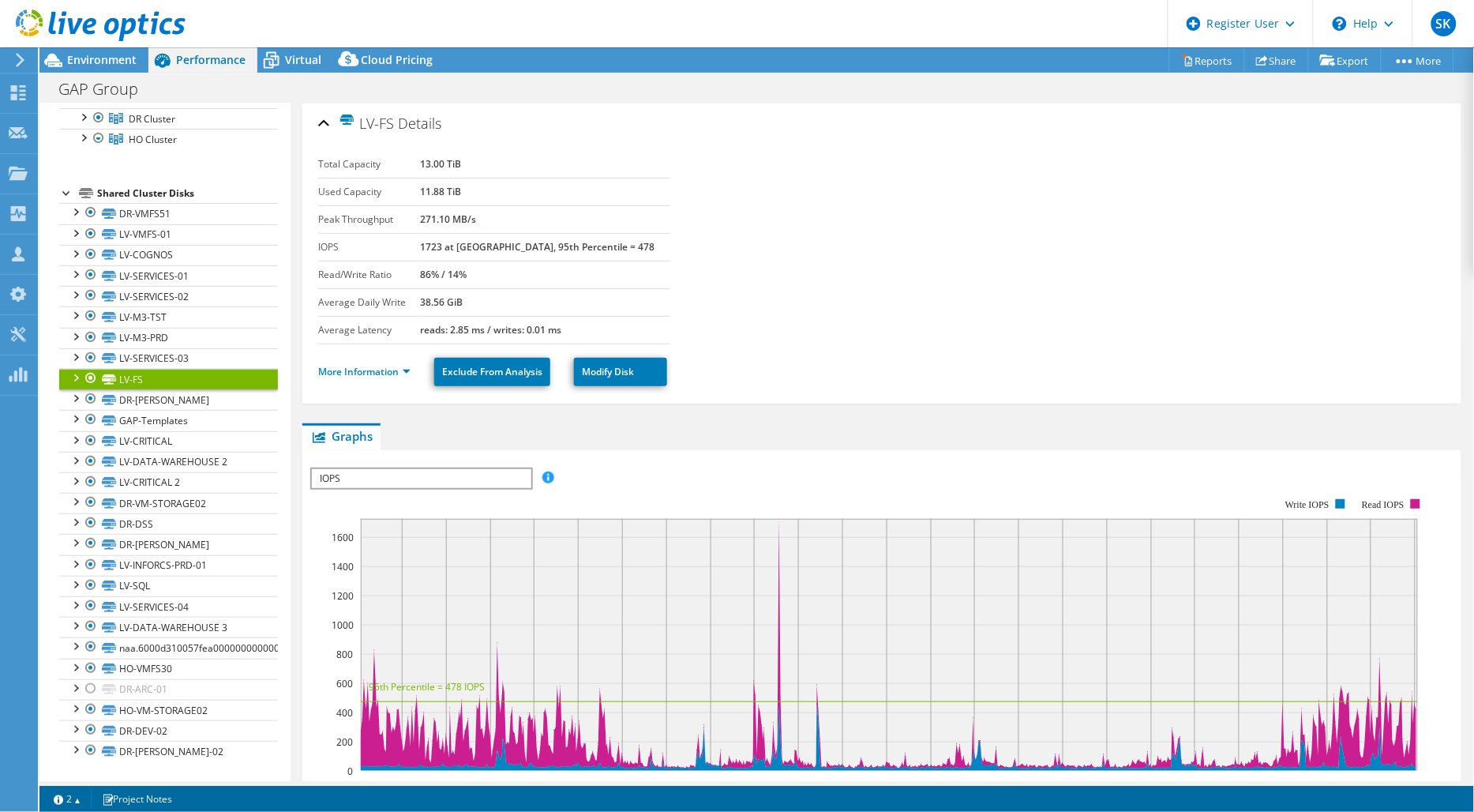
click at [87, 376] on div at bounding box center [91, 378] width 16 height 19
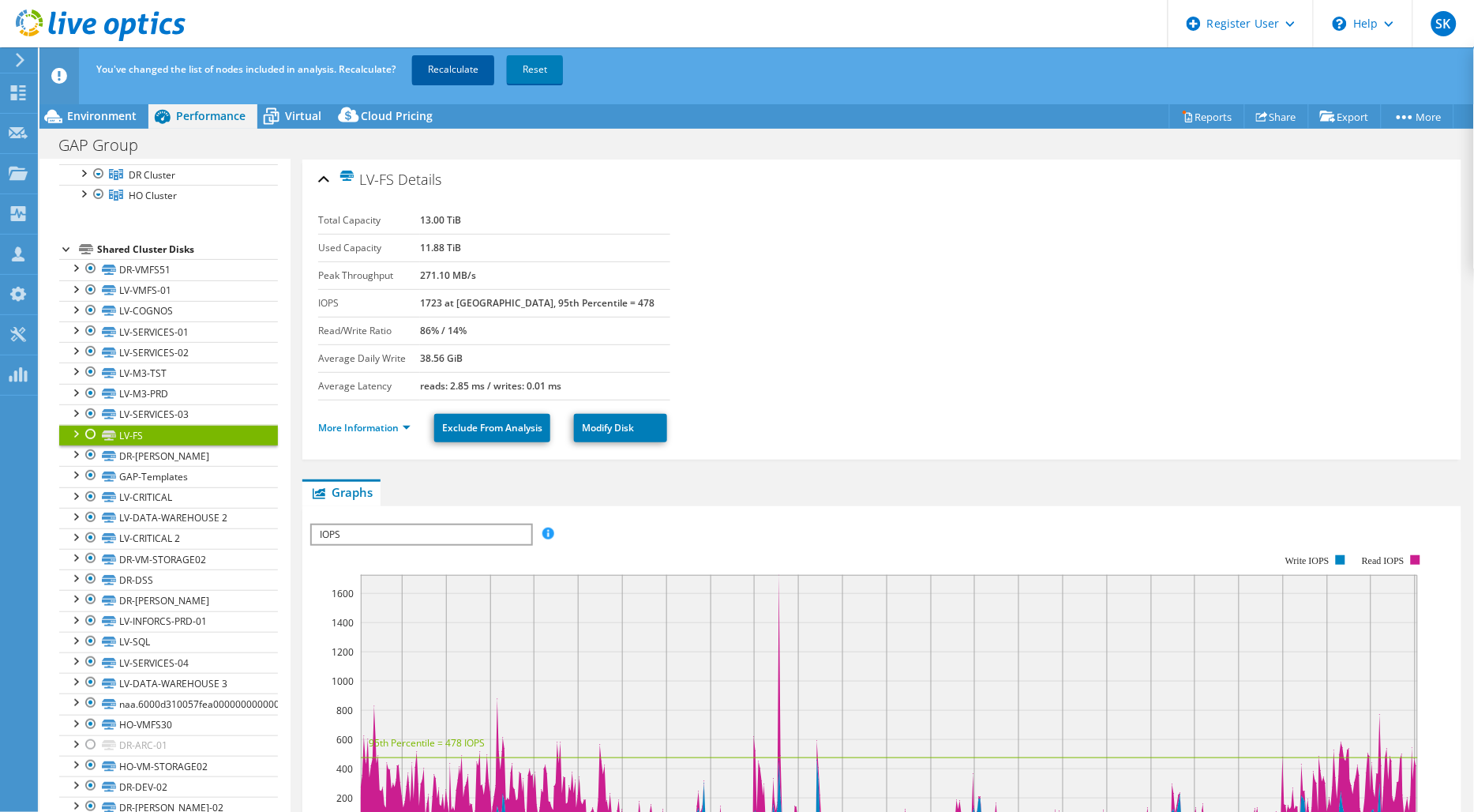
click at [462, 61] on link "Recalculate" at bounding box center [454, 69] width 82 height 28
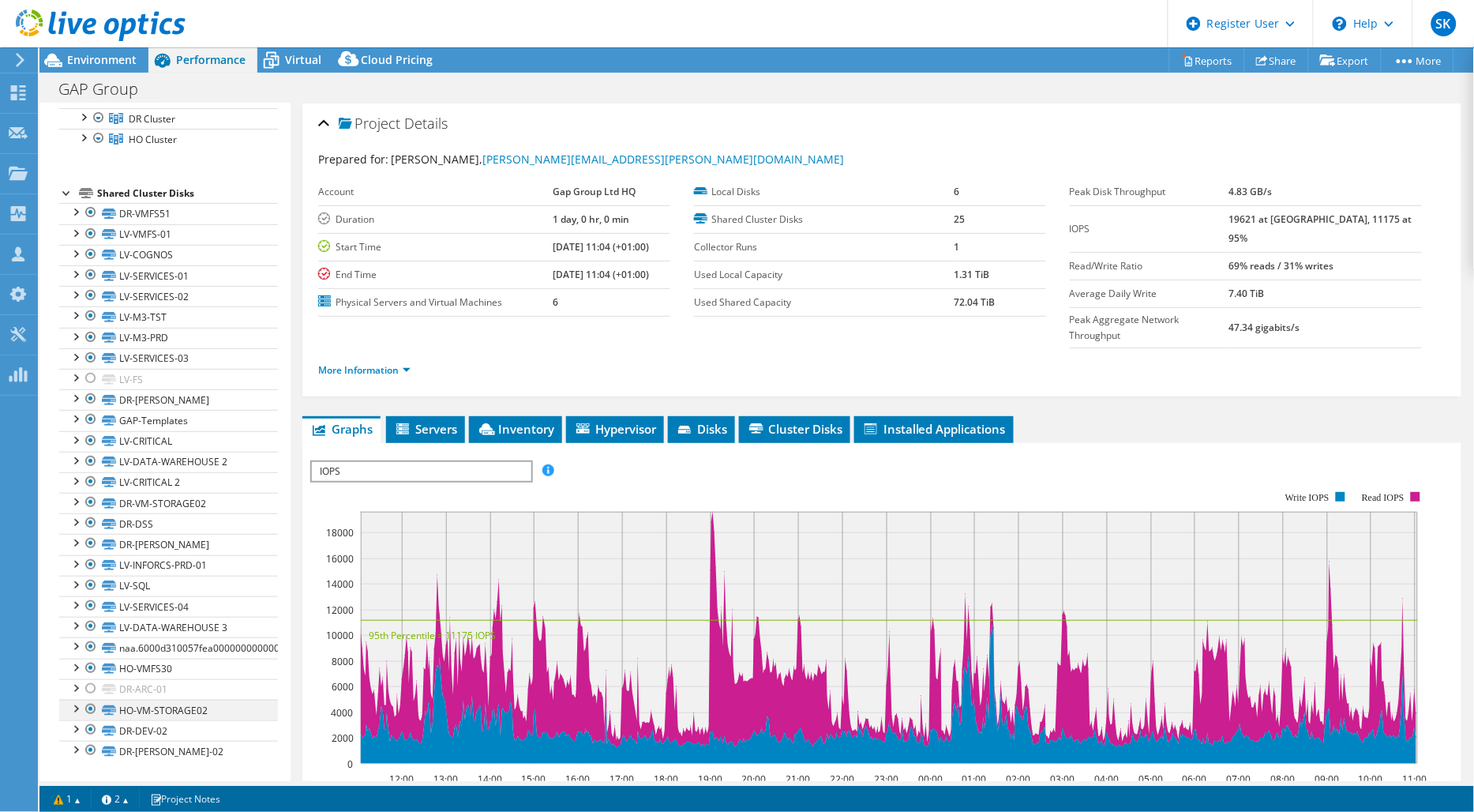
click at [93, 713] on div at bounding box center [91, 708] width 16 height 19
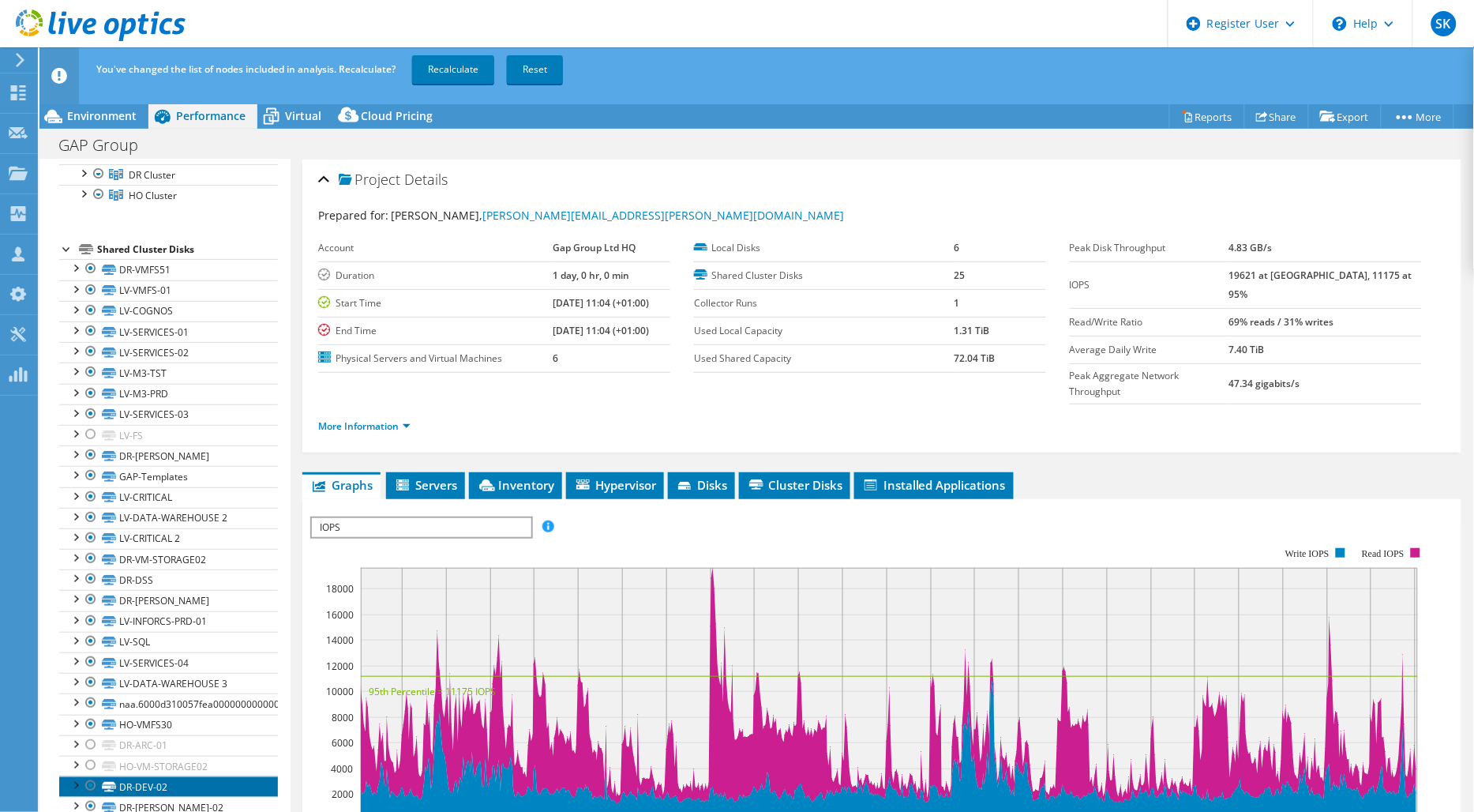
click at [150, 790] on link "DR-DEV-02" at bounding box center [168, 787] width 218 height 21
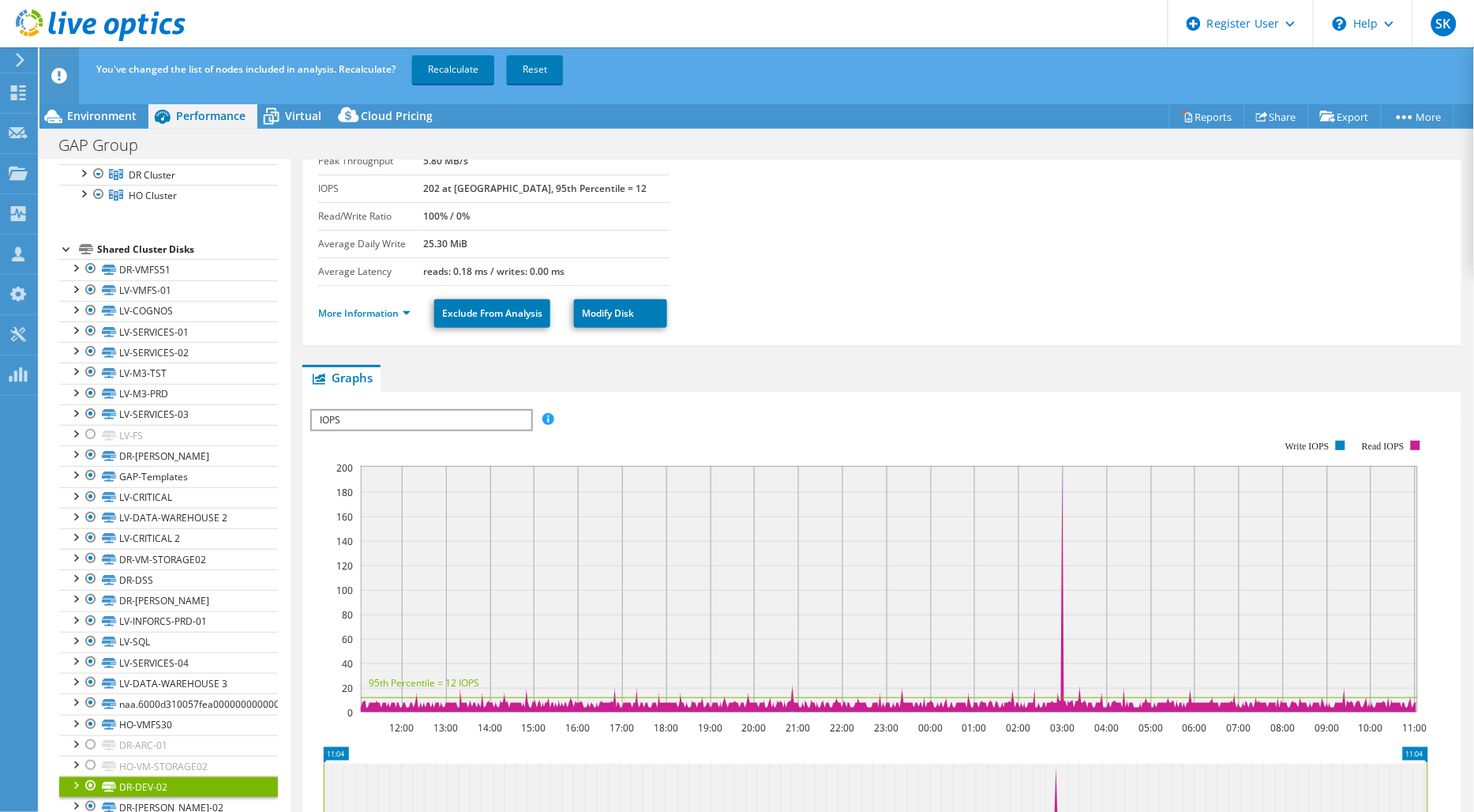
scroll to position [88, 0]
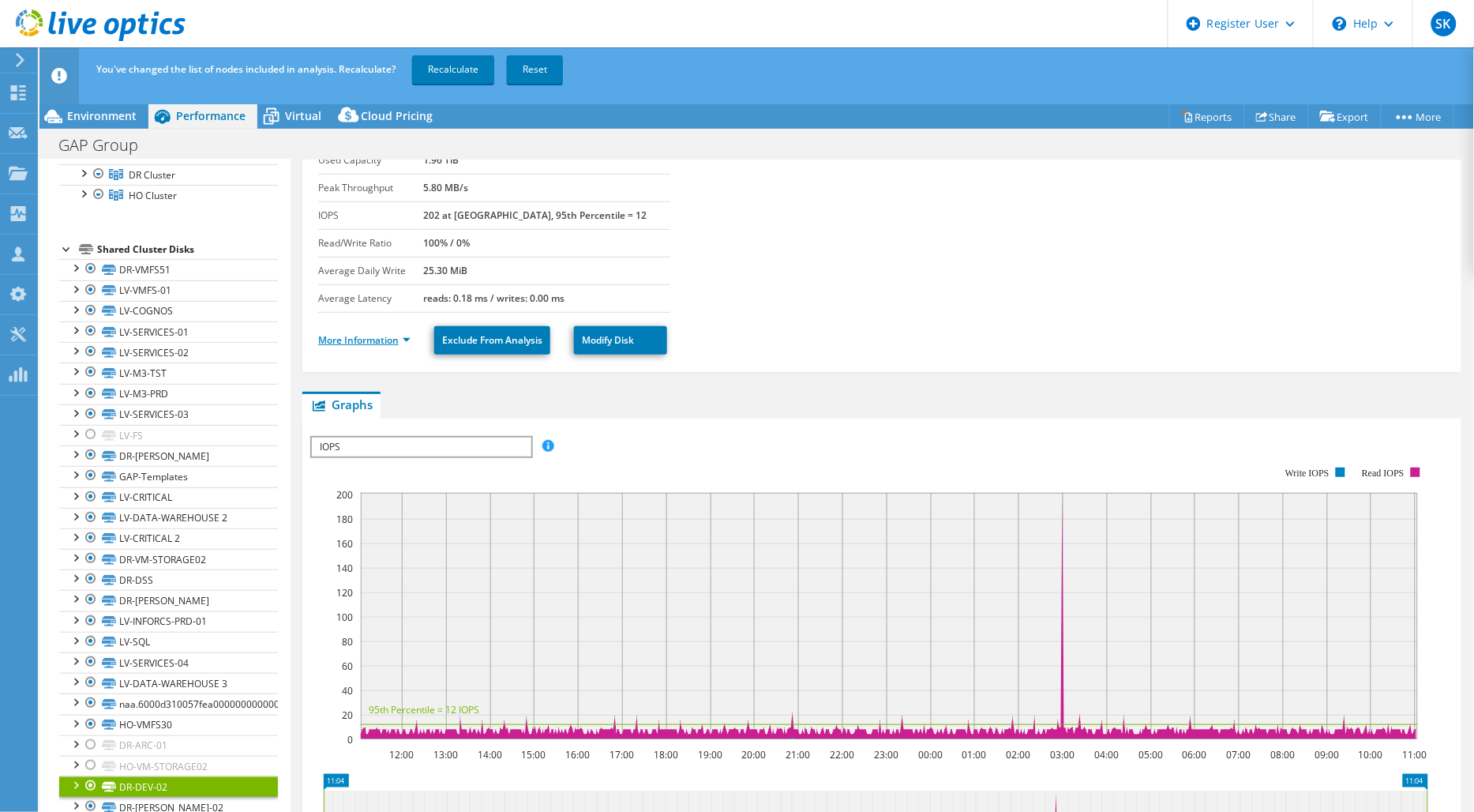
click at [409, 337] on link "More Information" at bounding box center [364, 340] width 92 height 13
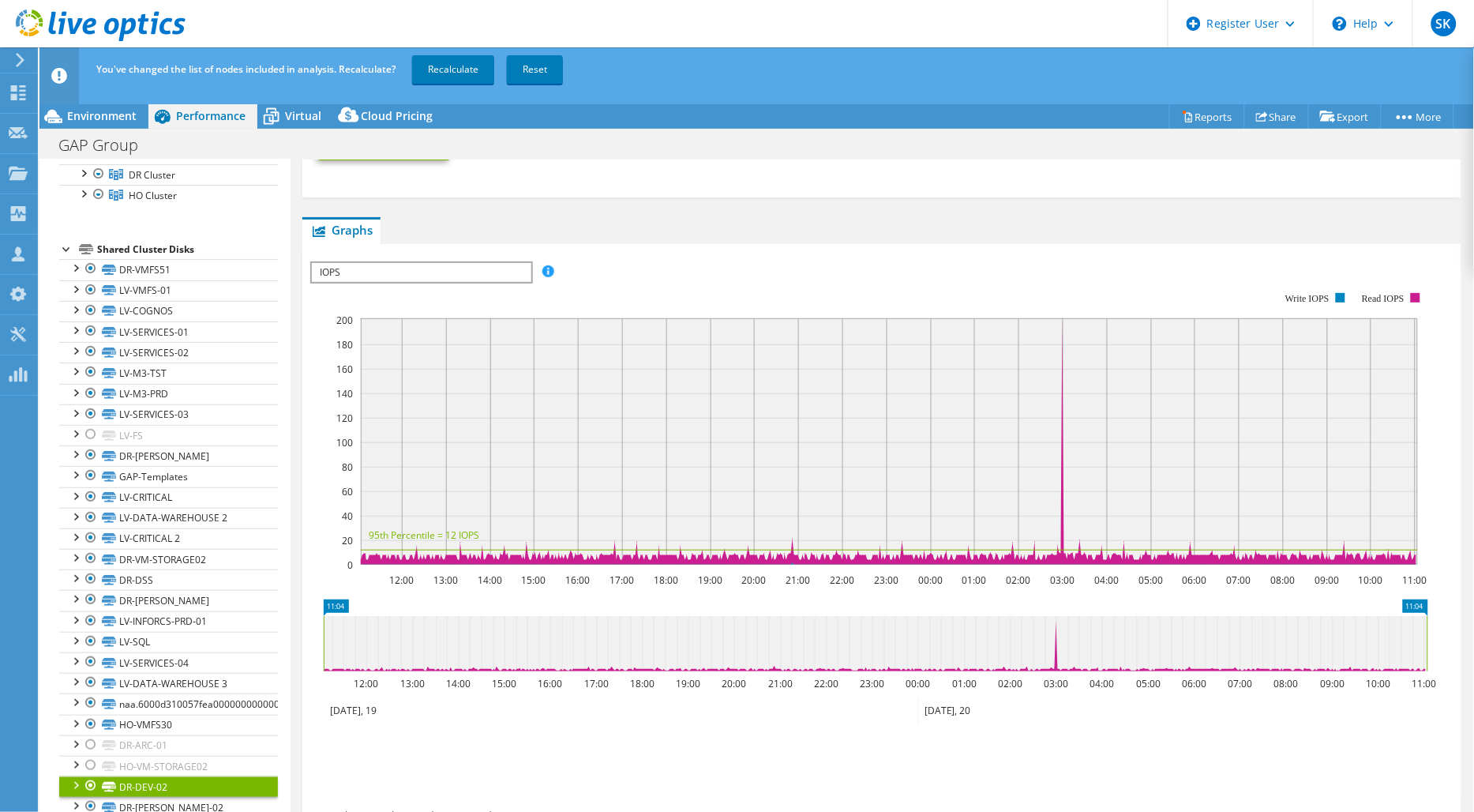
scroll to position [613, 0]
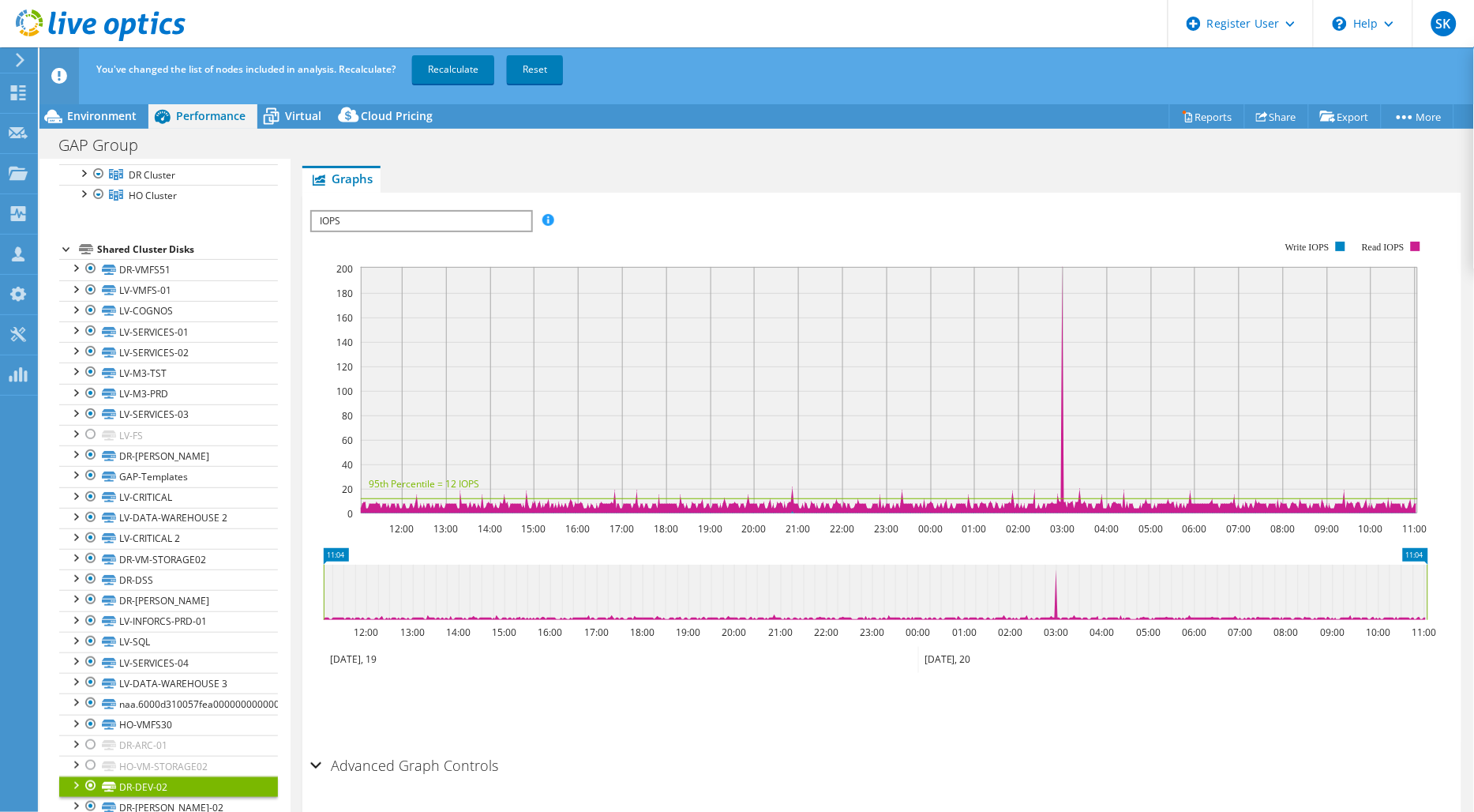
click at [90, 791] on div at bounding box center [91, 786] width 16 height 19
click at [114, 807] on icon at bounding box center [108, 806] width 14 height 10
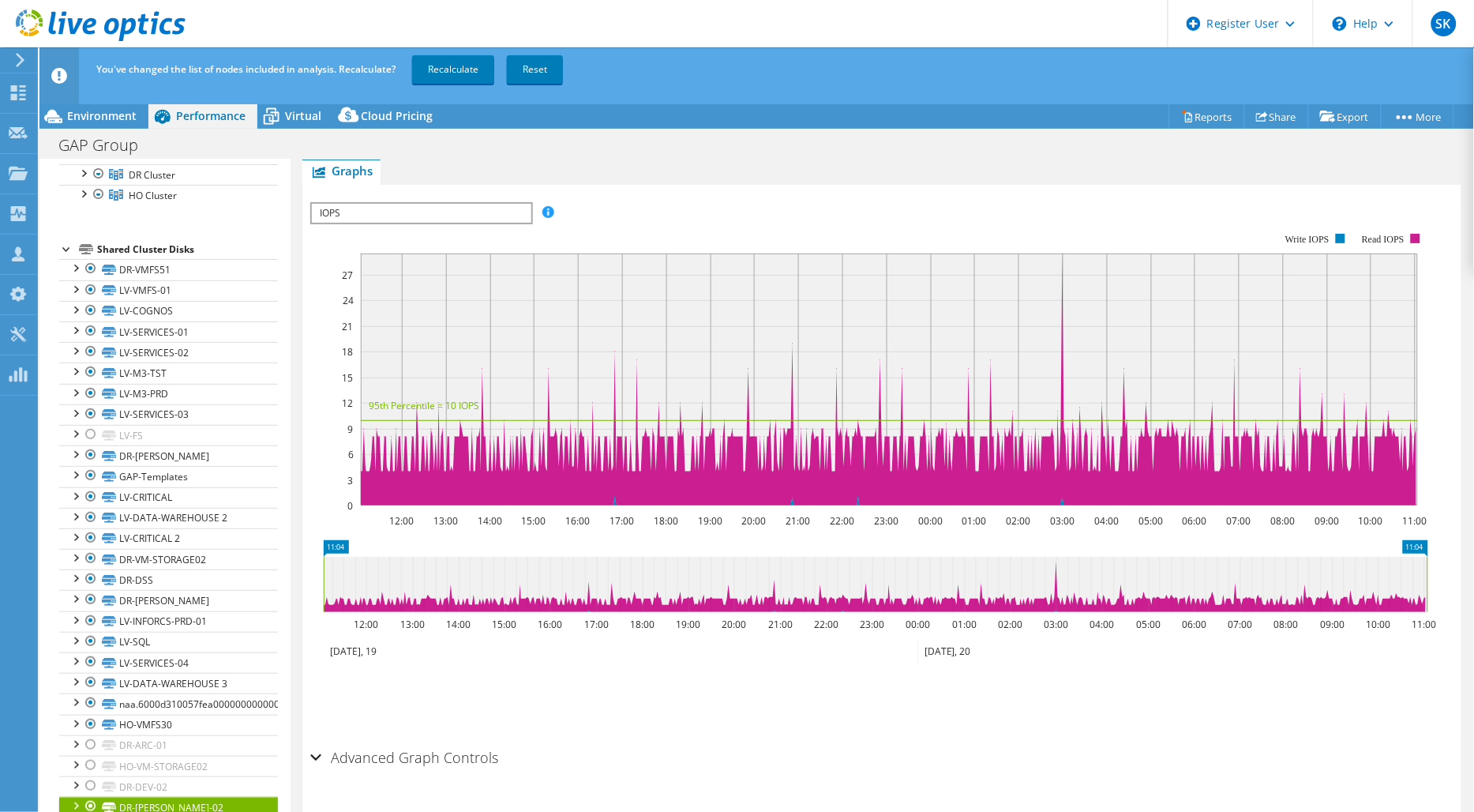
scroll to position [313, 0]
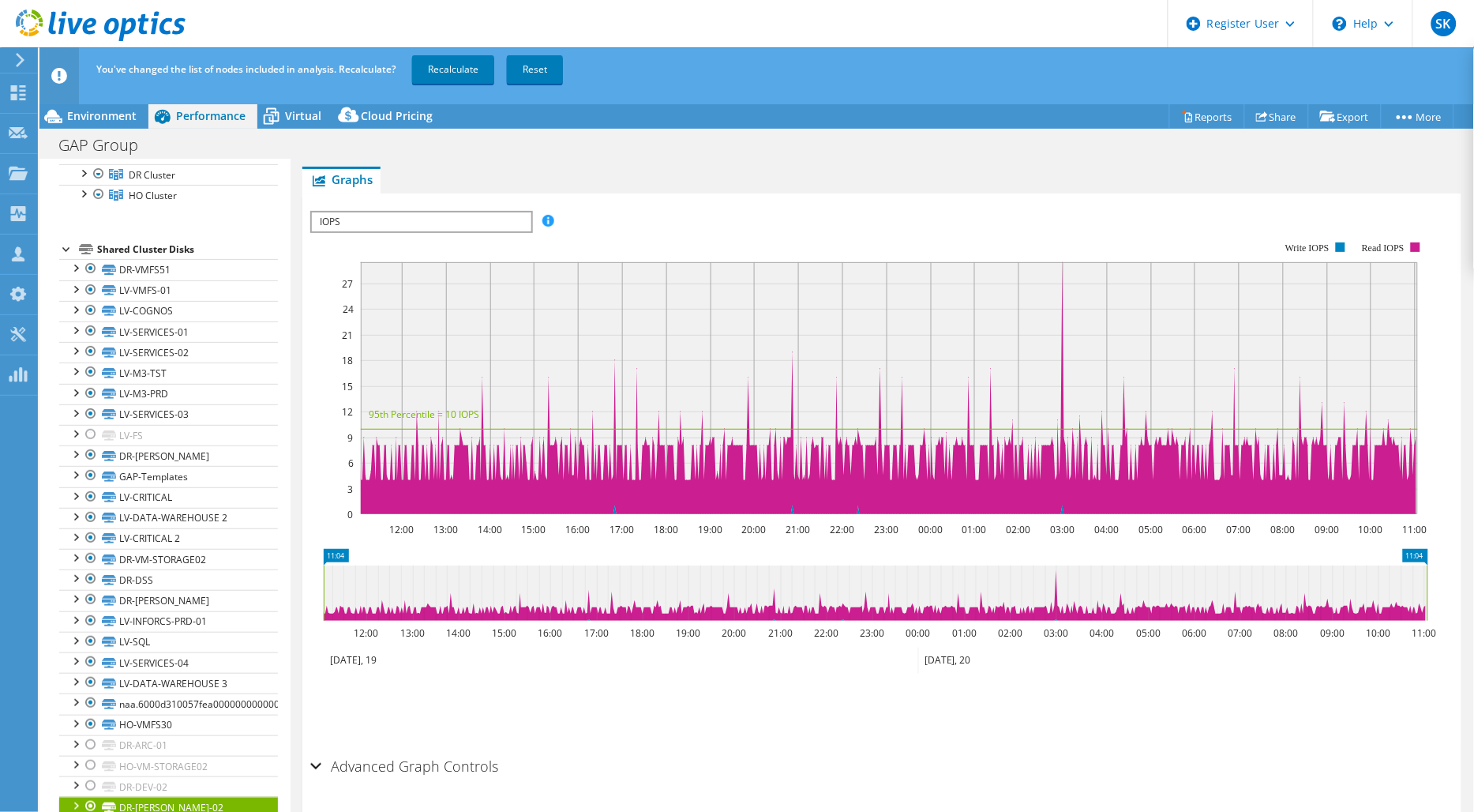
click at [75, 807] on div at bounding box center [75, 805] width 16 height 16
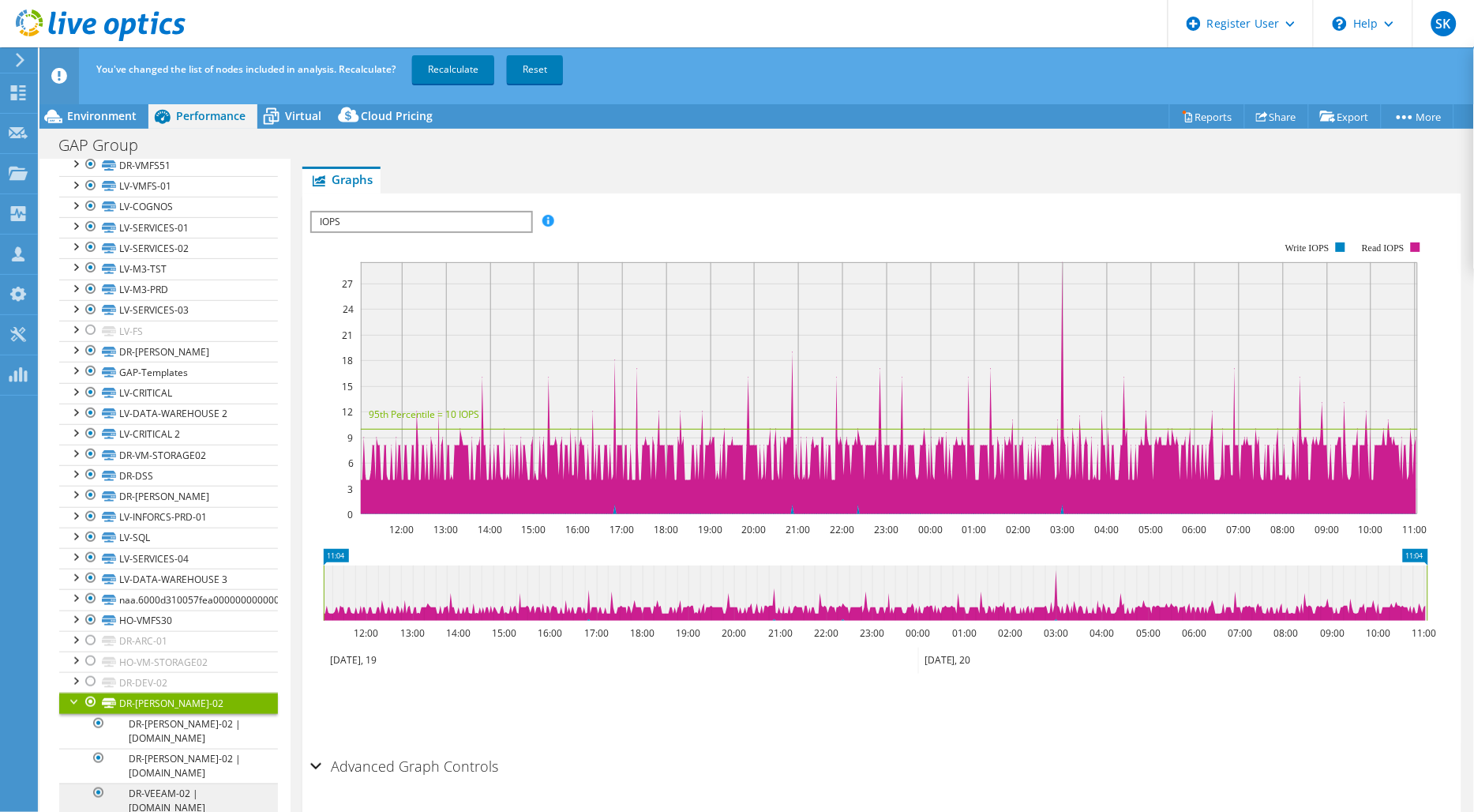
scroll to position [259, 0]
click at [74, 693] on div at bounding box center [75, 700] width 16 height 16
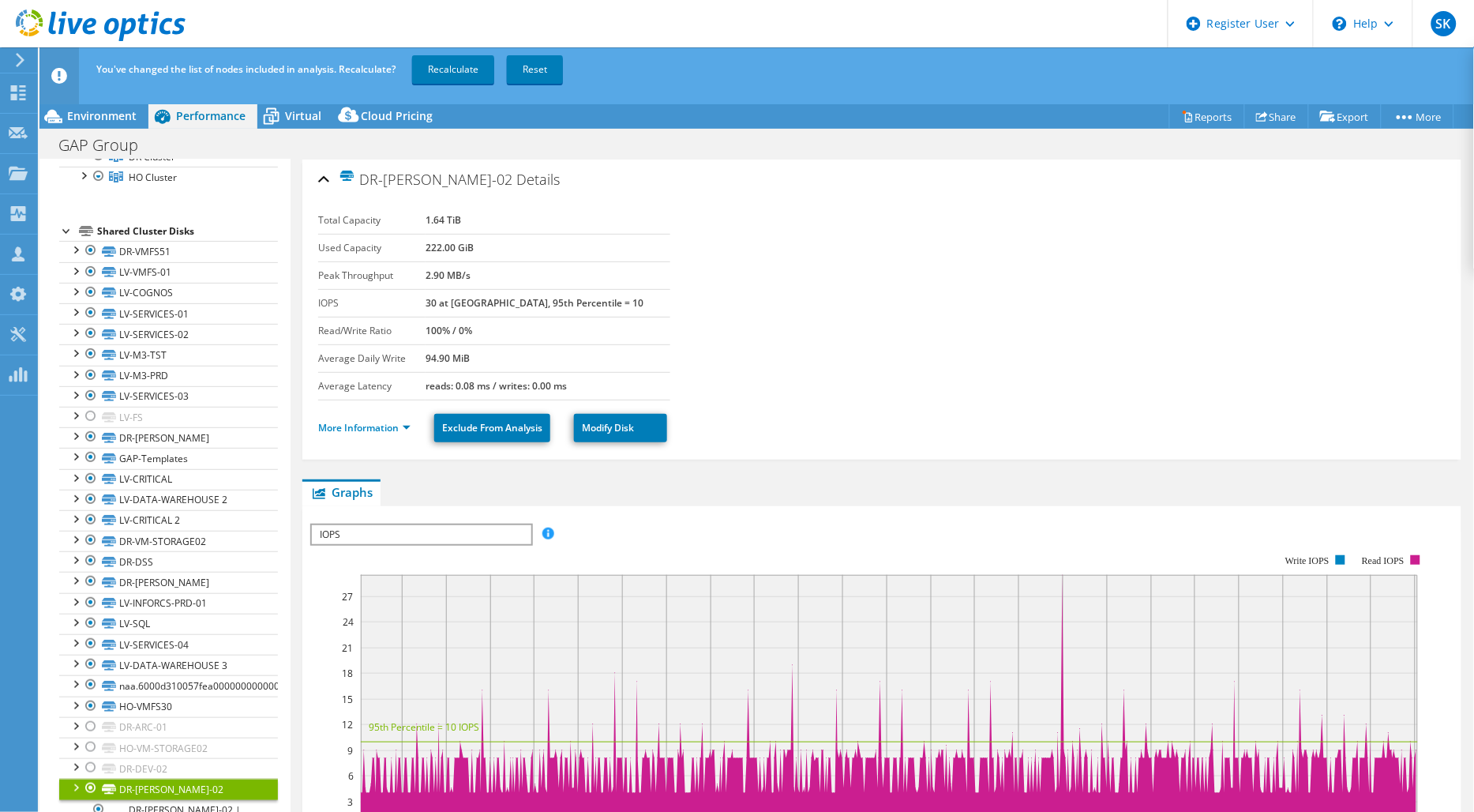
scroll to position [112, 0]
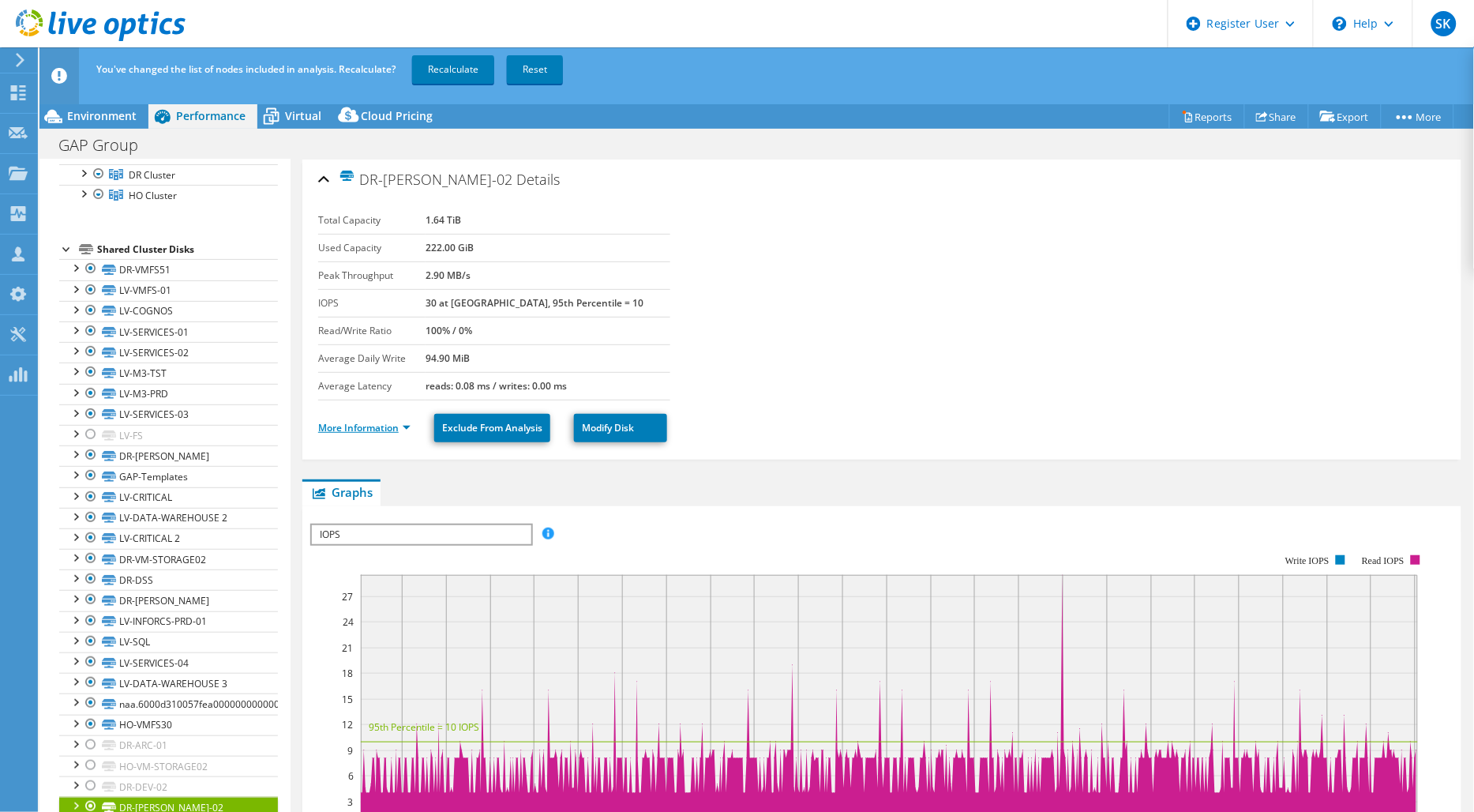
click at [407, 427] on link "More Information" at bounding box center [364, 427] width 92 height 13
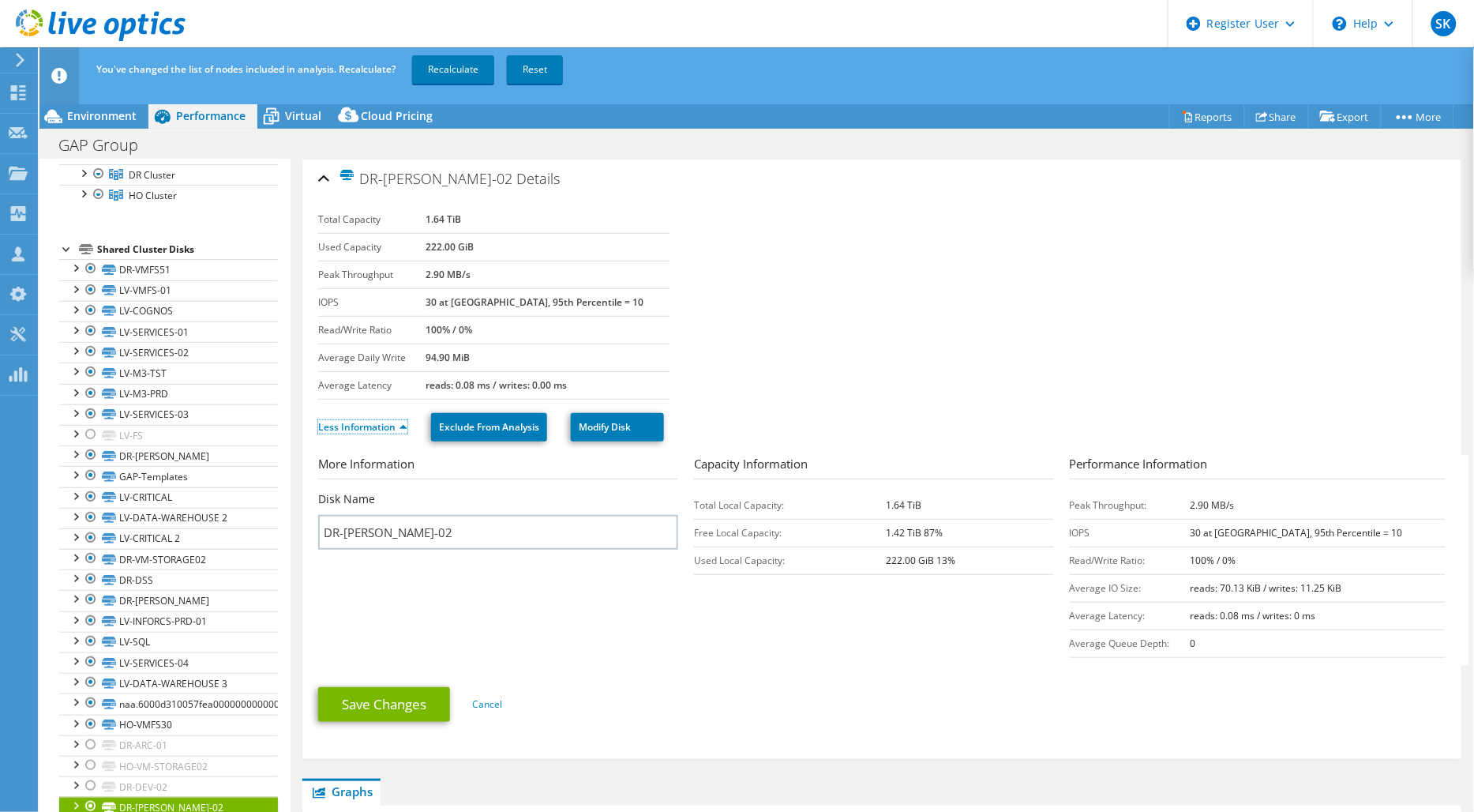
scroll to position [0, 0]
click at [88, 805] on div at bounding box center [91, 806] width 16 height 19
click at [451, 79] on link "Recalculate" at bounding box center [454, 69] width 82 height 28
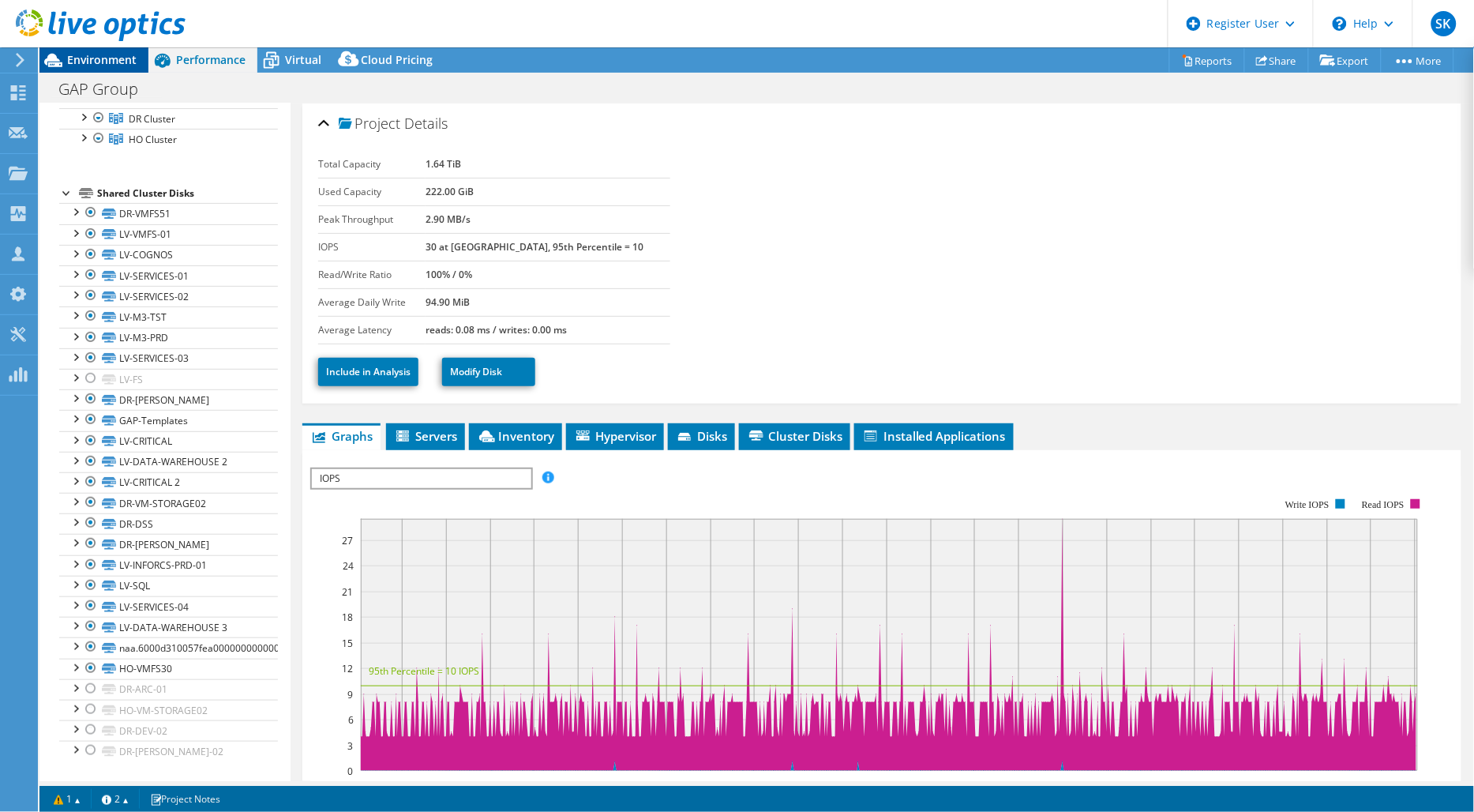
click at [63, 59] on icon at bounding box center [53, 61] width 28 height 28
click at [95, 59] on span "Environment" at bounding box center [102, 60] width 69 height 15
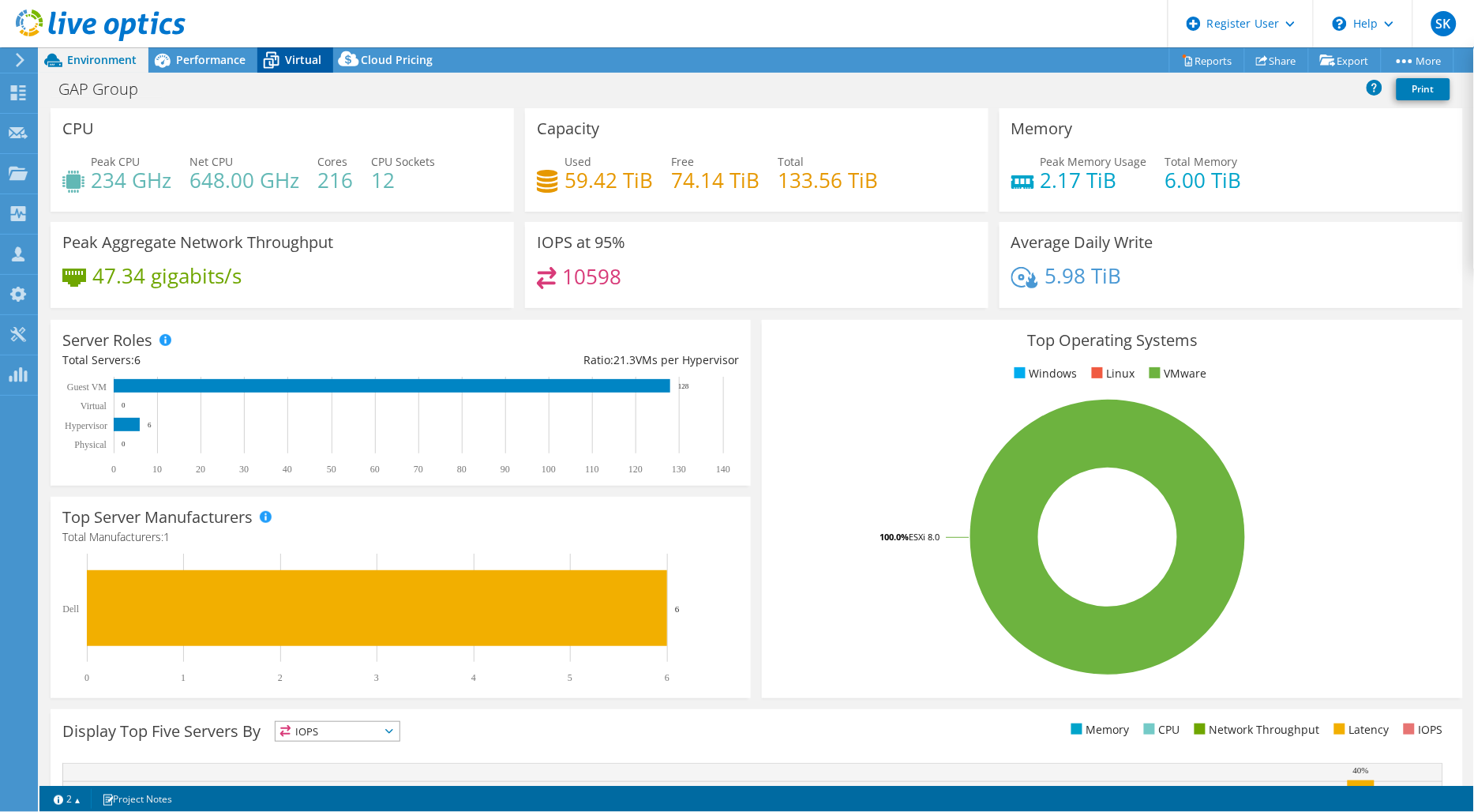
click at [310, 55] on span "Virtual" at bounding box center [302, 60] width 36 height 15
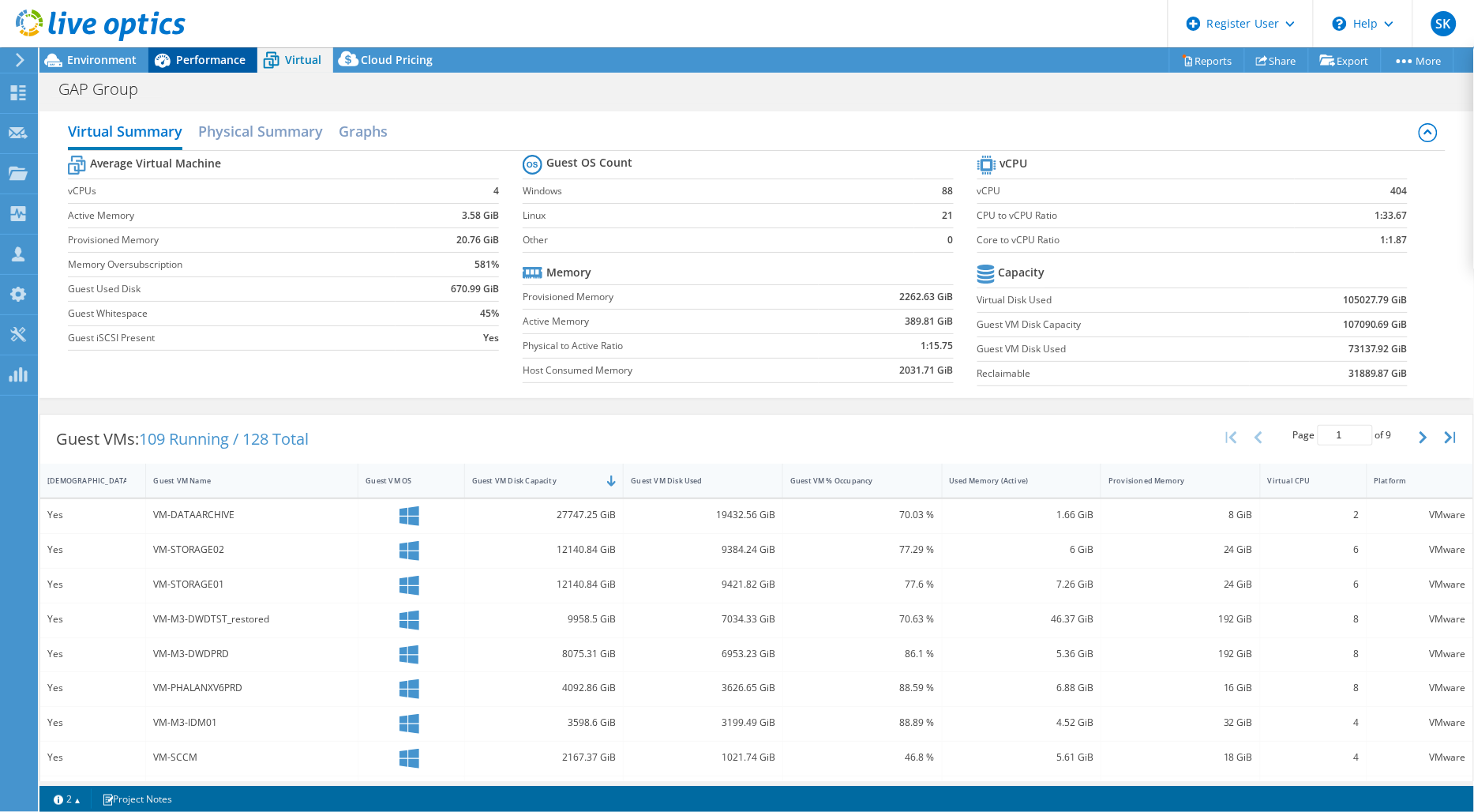
click at [221, 66] on span "Performance" at bounding box center [211, 60] width 69 height 15
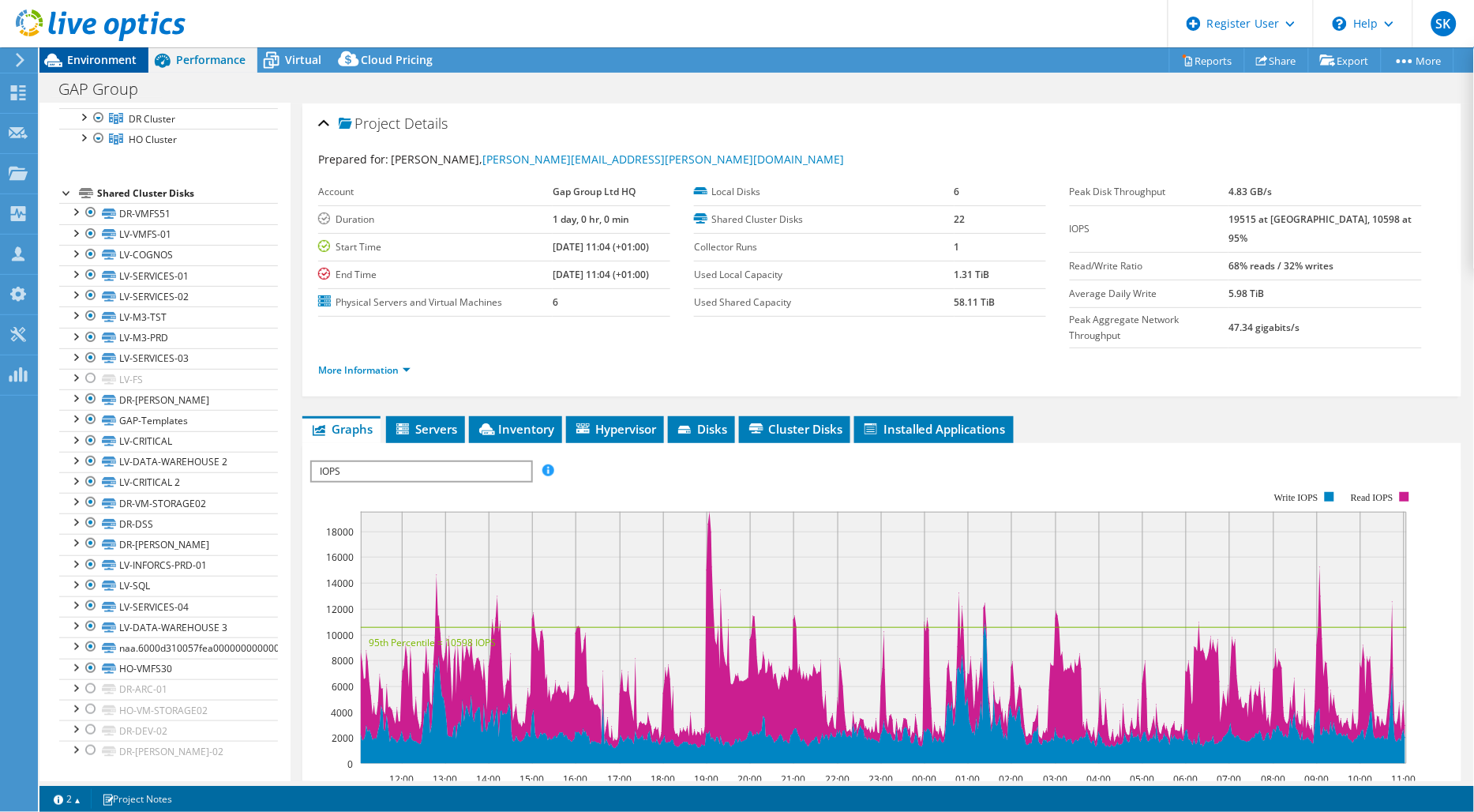
click at [101, 67] on div "Environment" at bounding box center [93, 60] width 109 height 25
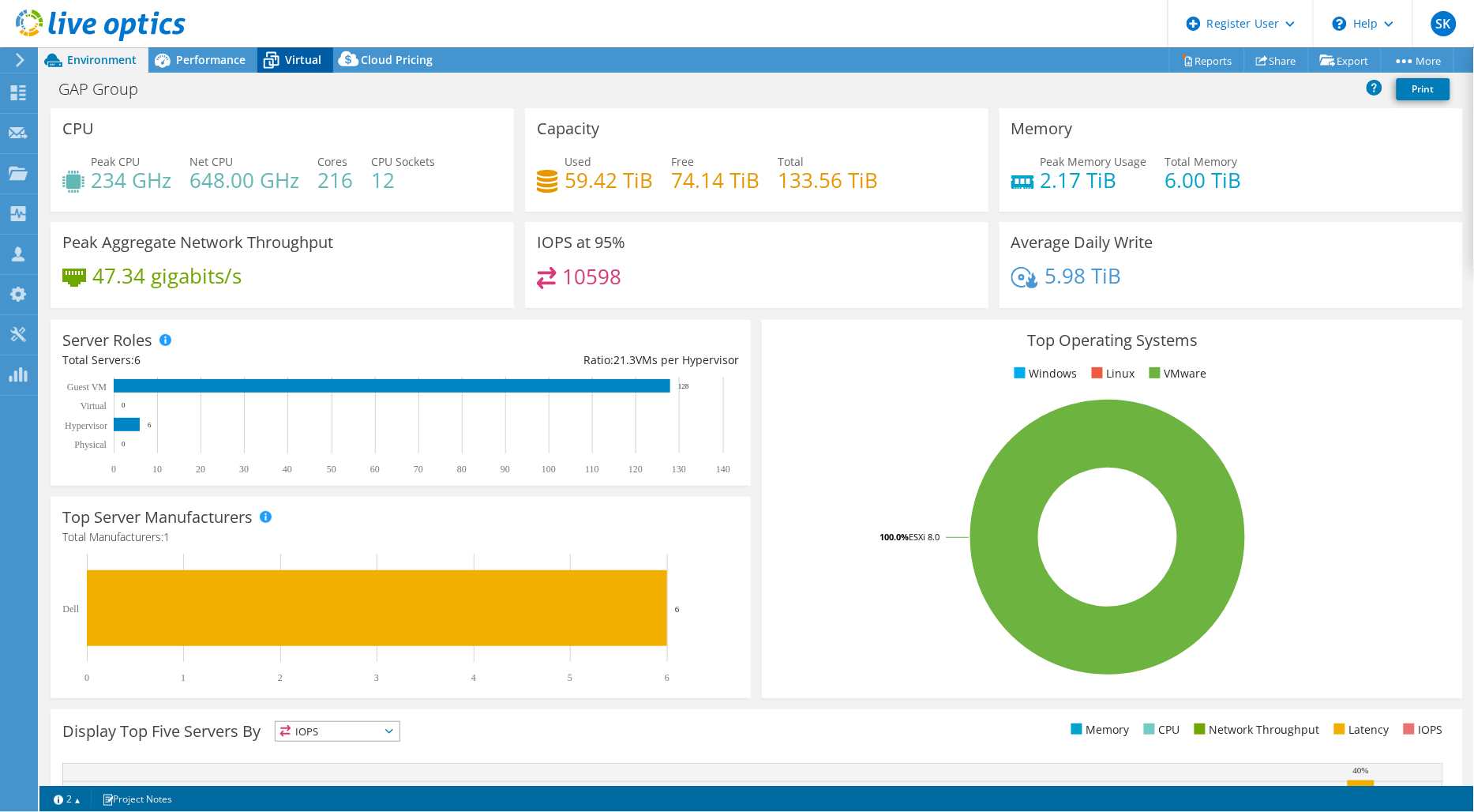
click at [322, 63] on div "Virtual" at bounding box center [295, 60] width 76 height 25
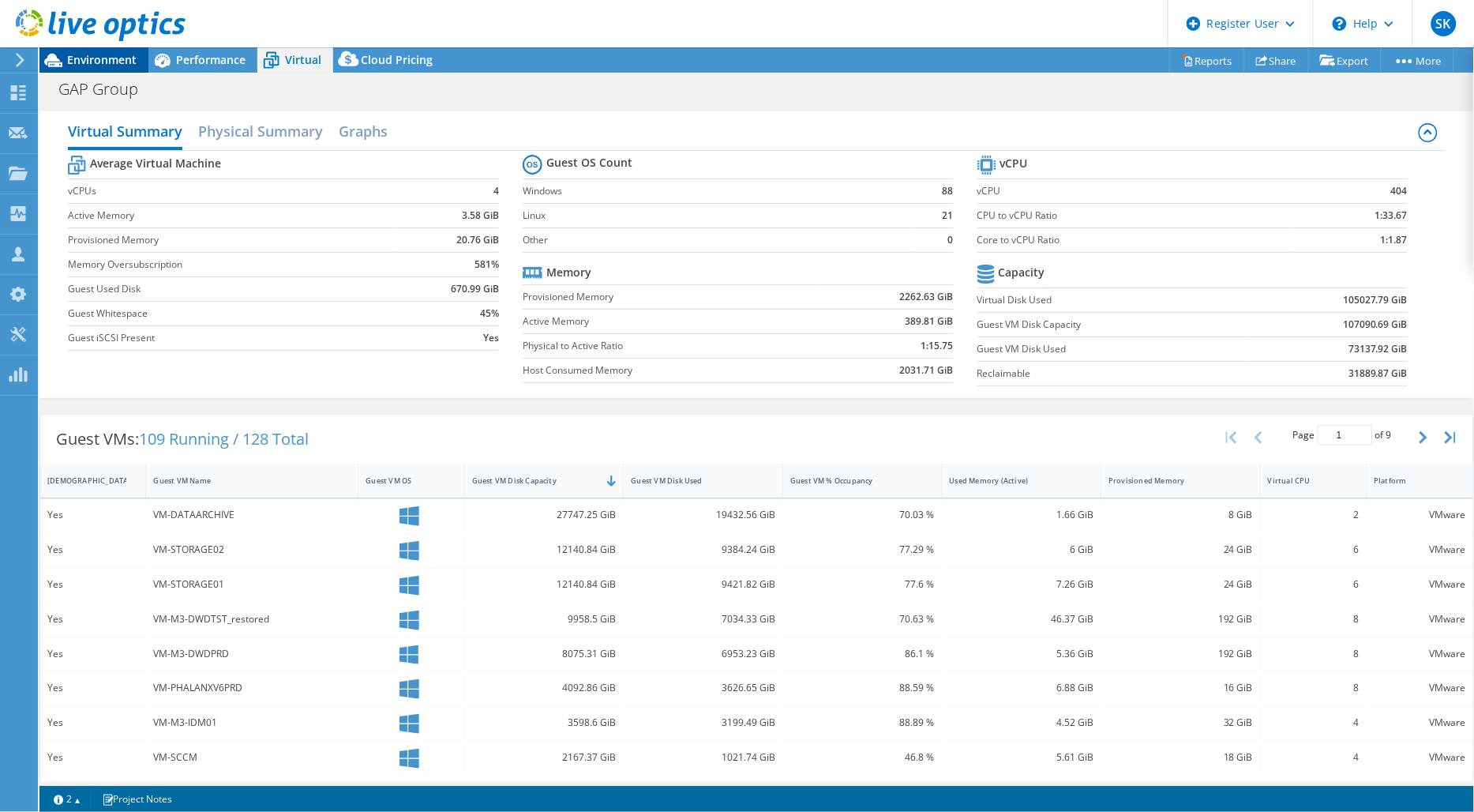
click at [126, 69] on div "Environment" at bounding box center [93, 60] width 109 height 25
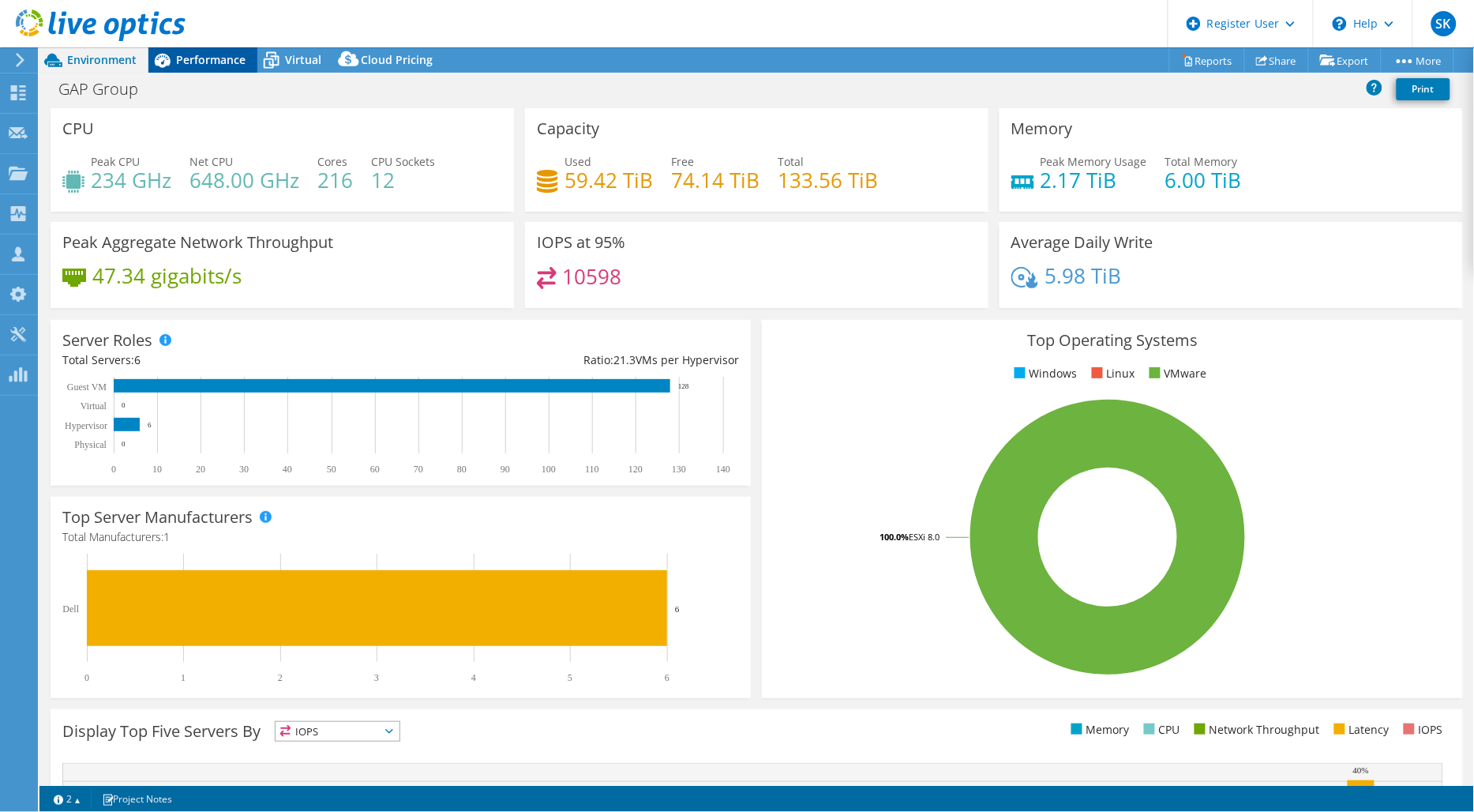
click at [216, 61] on span "Performance" at bounding box center [211, 60] width 69 height 15
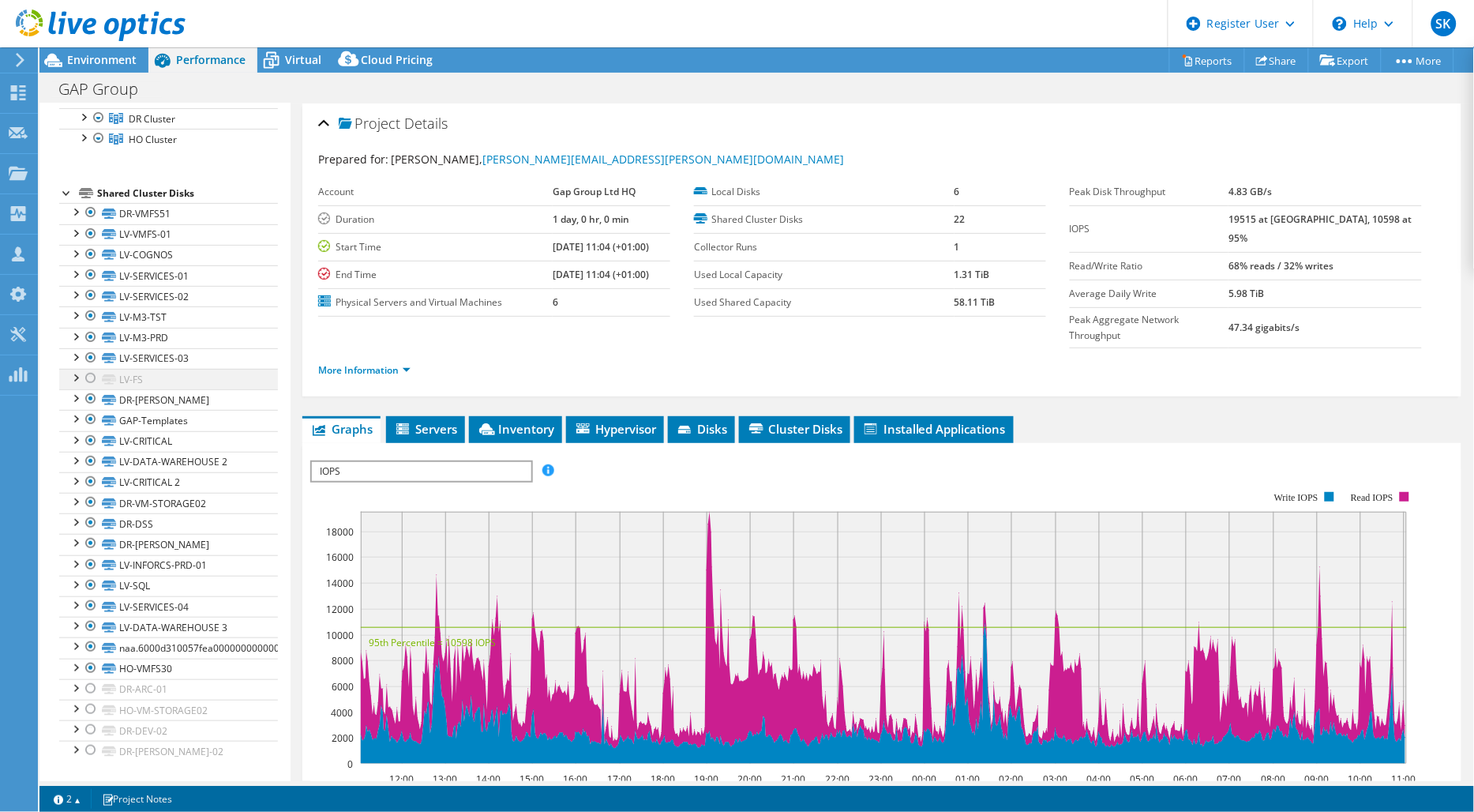
click at [90, 376] on div at bounding box center [91, 378] width 16 height 19
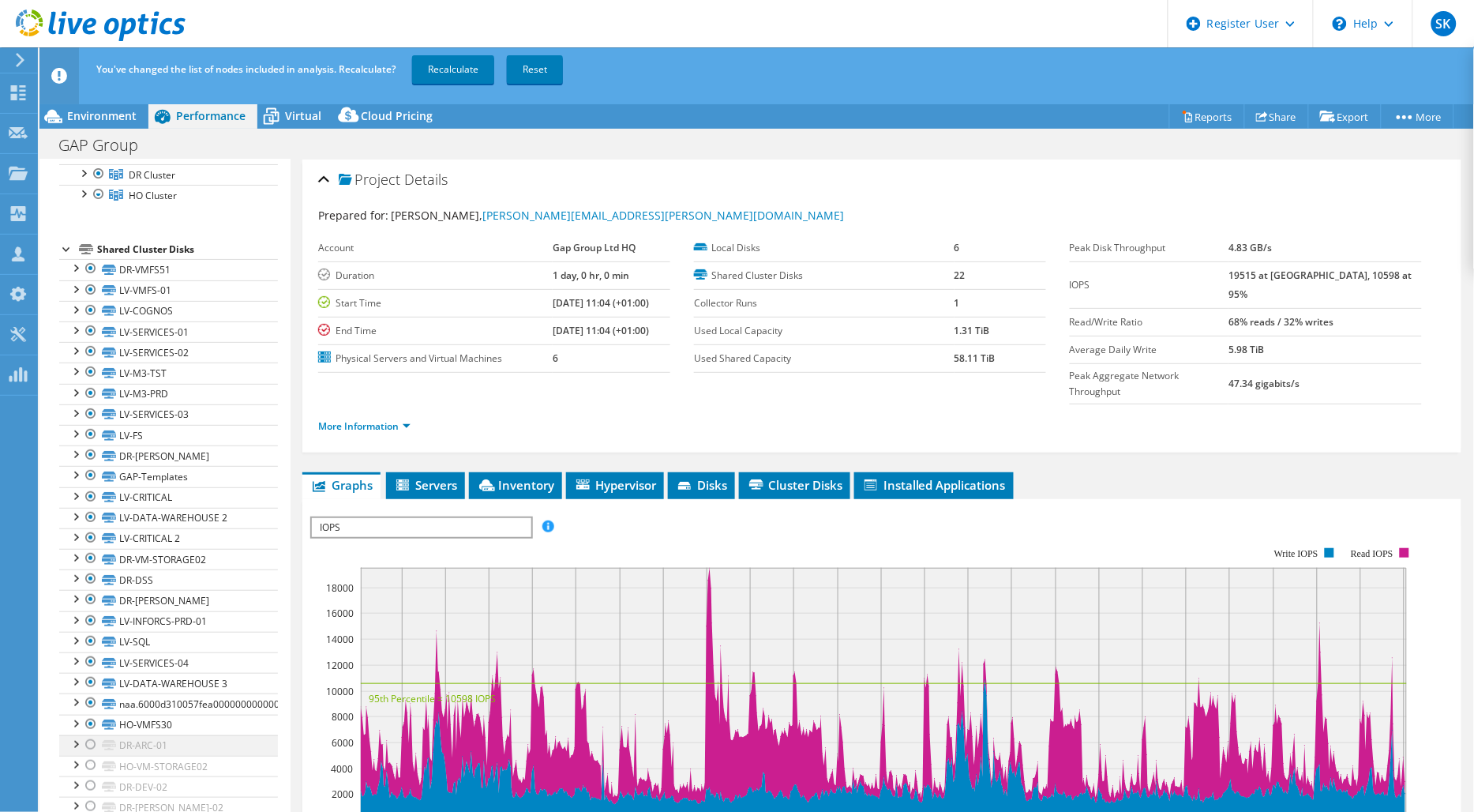
click at [87, 745] on div at bounding box center [91, 745] width 16 height 19
click at [91, 763] on div at bounding box center [91, 765] width 16 height 19
click at [95, 787] on div at bounding box center [91, 786] width 16 height 19
click at [95, 805] on div at bounding box center [91, 806] width 16 height 19
click at [474, 69] on link "Recalculate" at bounding box center [454, 69] width 82 height 28
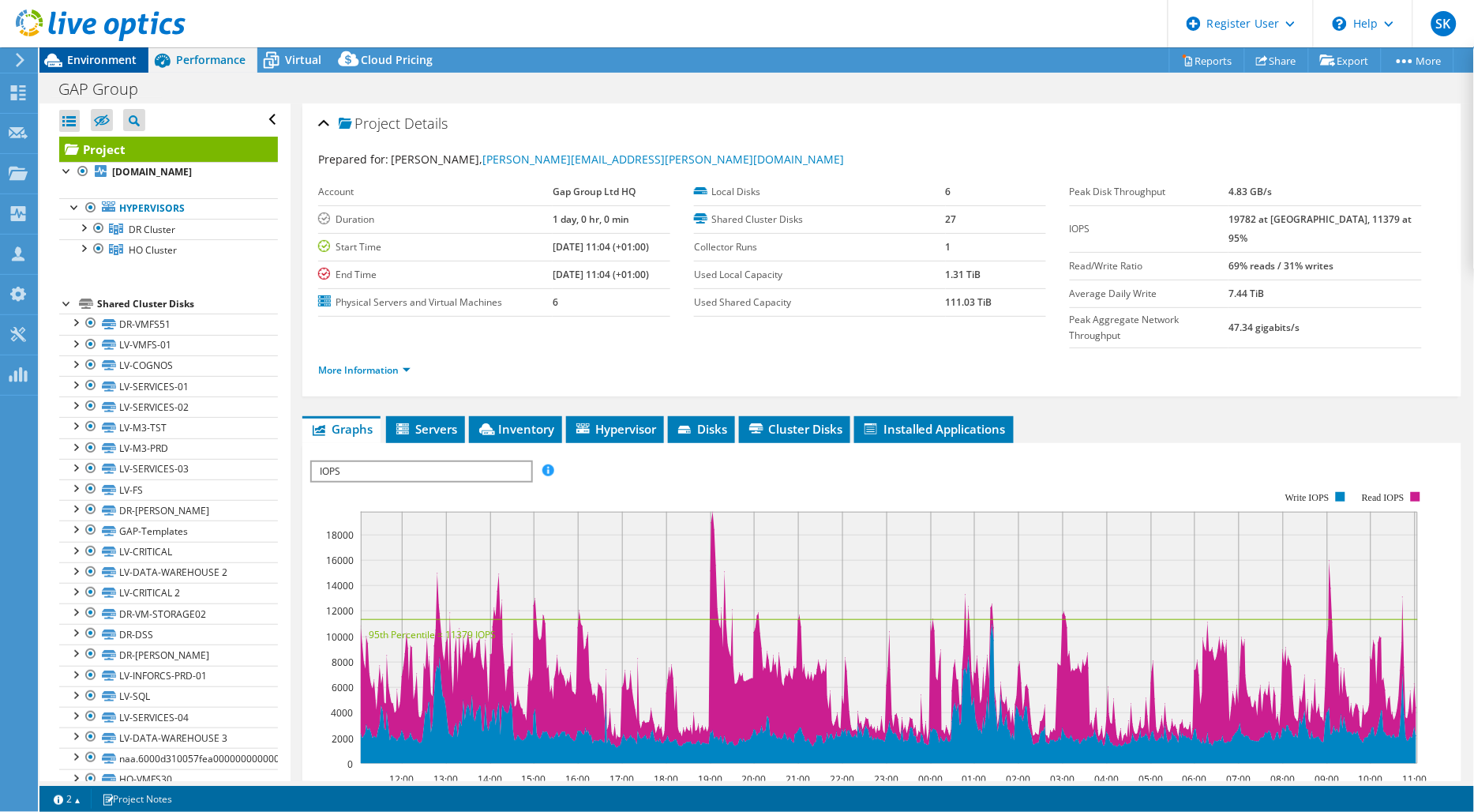
click at [126, 63] on span "Environment" at bounding box center [102, 60] width 69 height 15
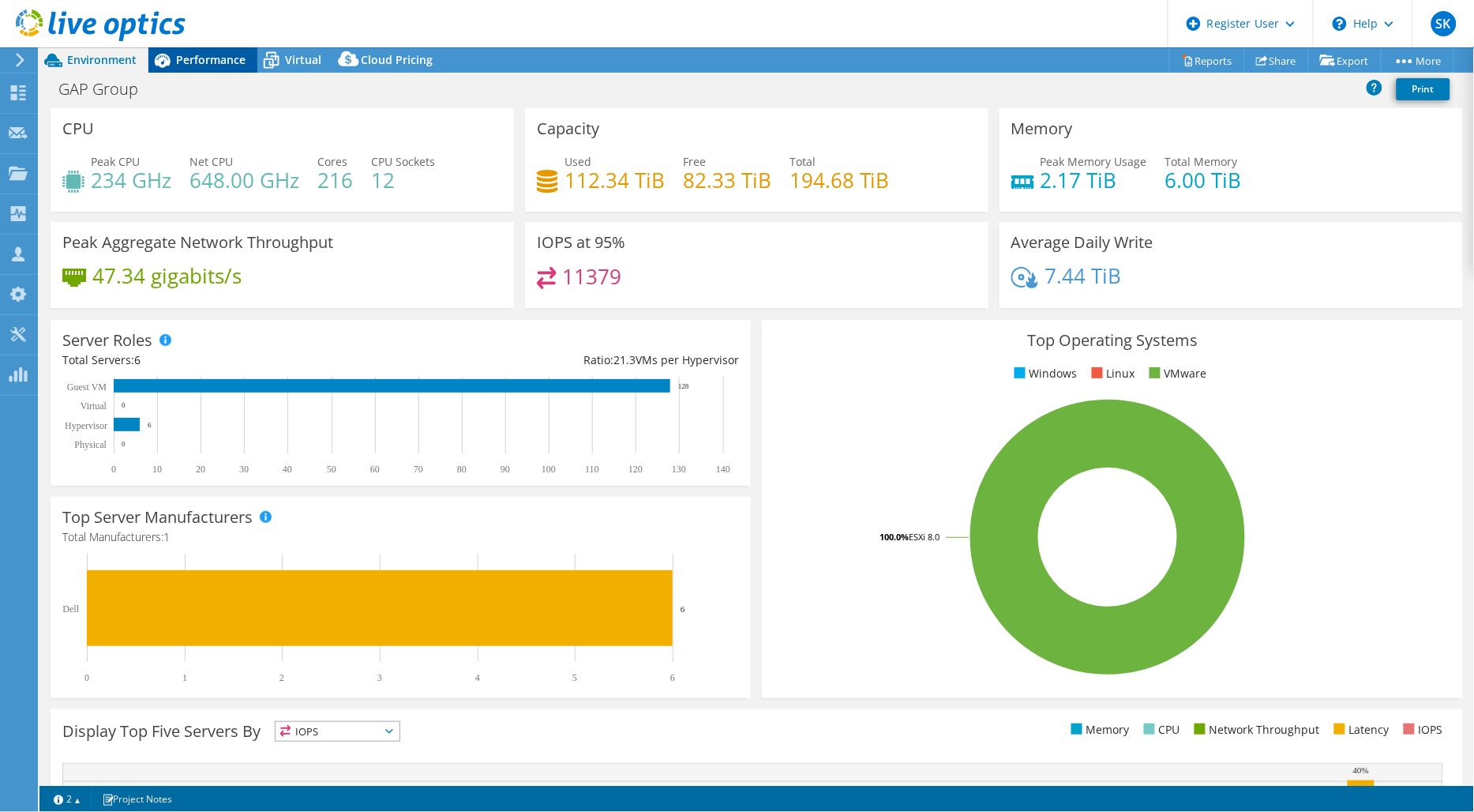
click at [190, 62] on span "Performance" at bounding box center [211, 60] width 69 height 15
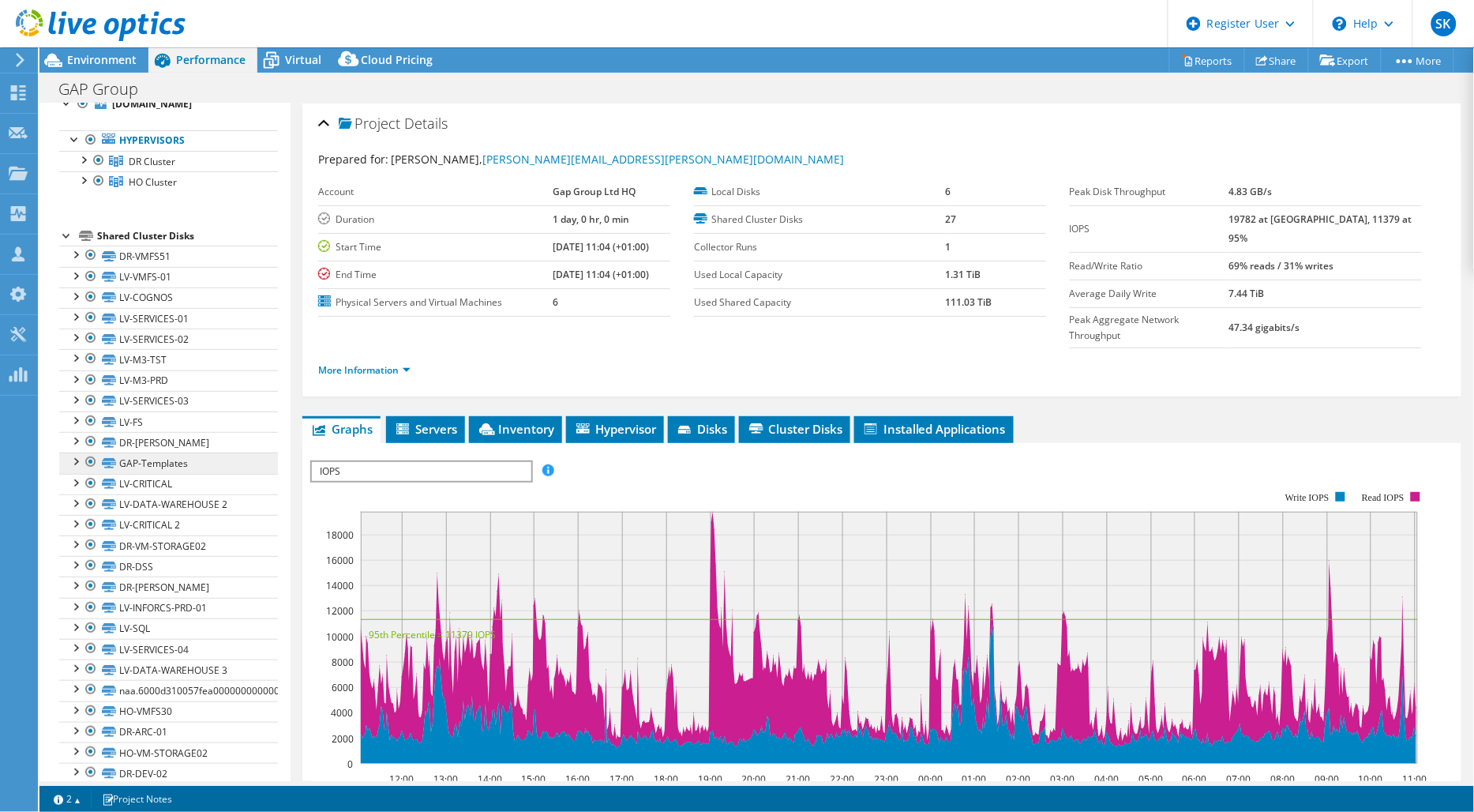
scroll to position [112, 0]
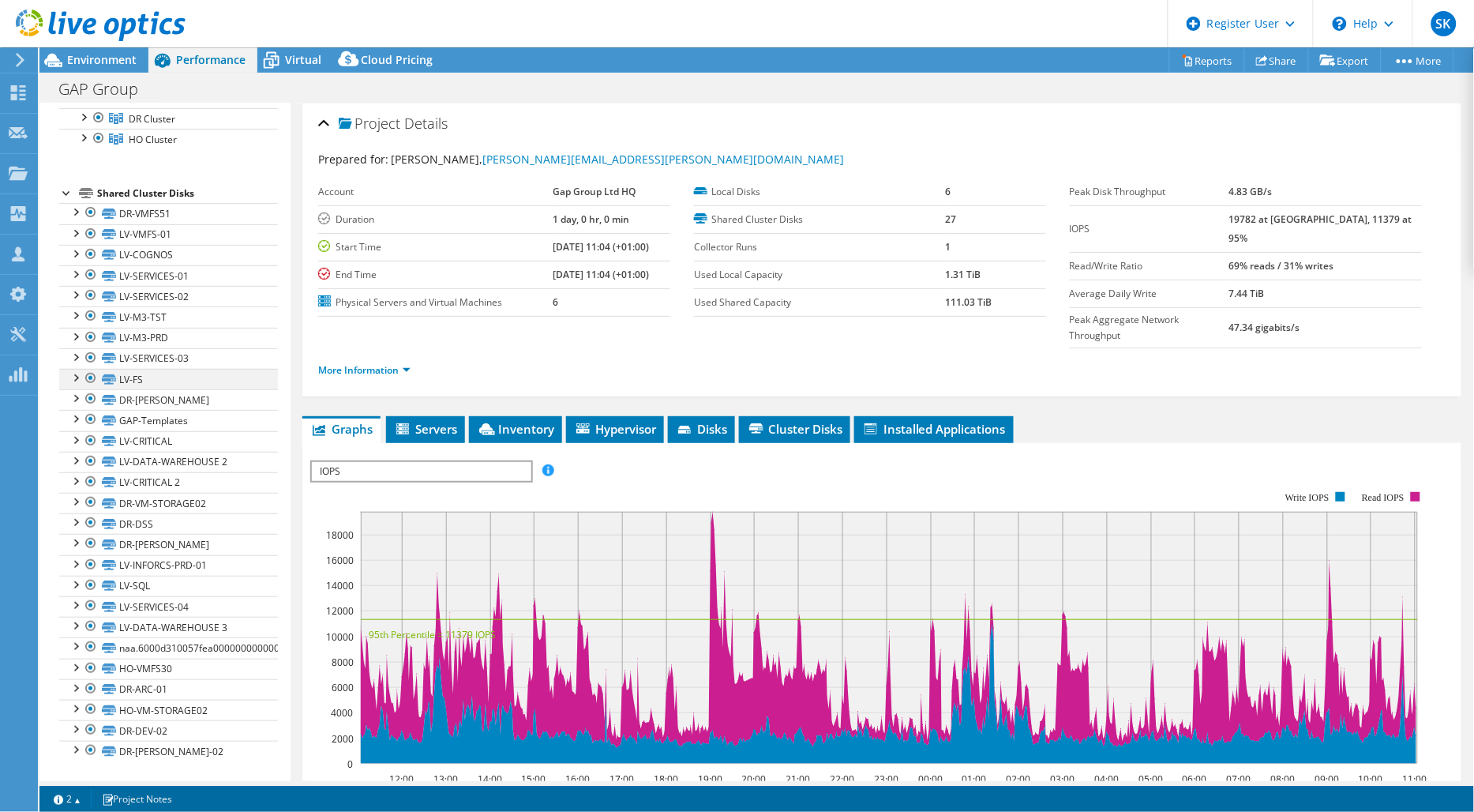
click at [90, 379] on div at bounding box center [91, 378] width 16 height 19
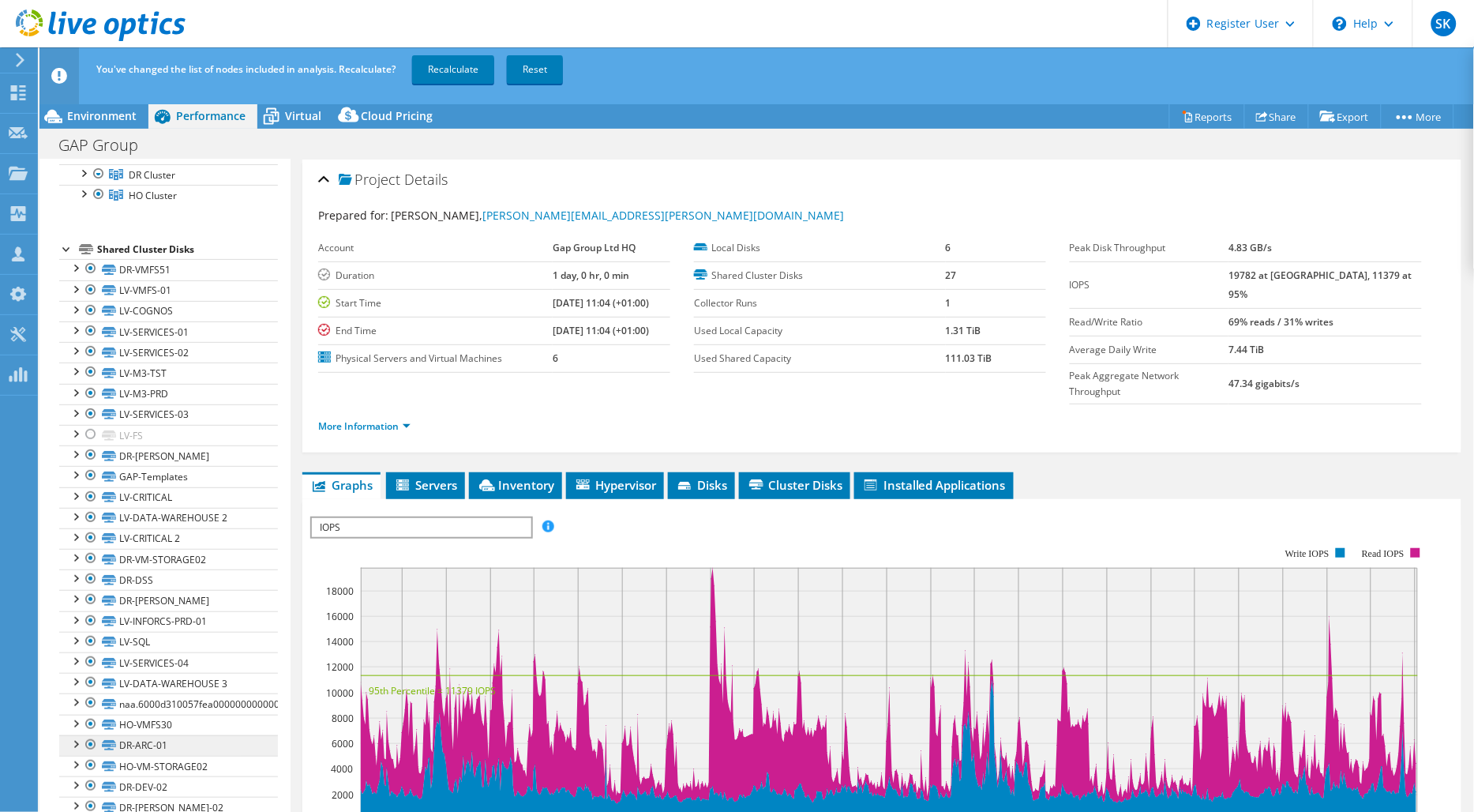
drag, startPoint x: 90, startPoint y: 746, endPoint x: 107, endPoint y: 752, distance: 18.0
click at [91, 746] on div at bounding box center [91, 745] width 16 height 19
click at [89, 768] on div at bounding box center [91, 765] width 16 height 19
click at [95, 783] on div at bounding box center [91, 786] width 16 height 19
drag, startPoint x: 88, startPoint y: 807, endPoint x: 95, endPoint y: 810, distance: 7.6
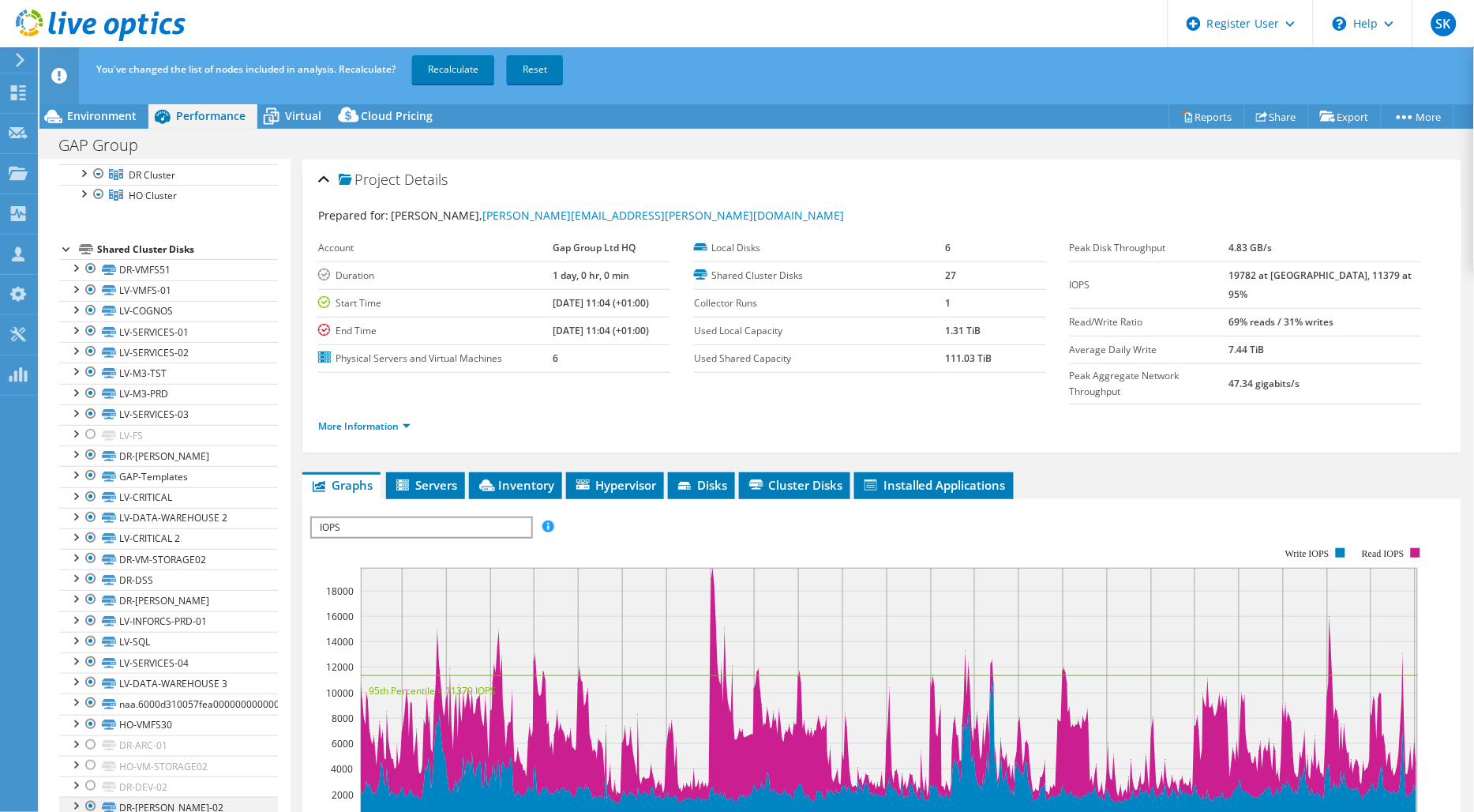
click at [89, 807] on div at bounding box center [91, 806] width 16 height 19
click at [461, 64] on link "Recalculate" at bounding box center [454, 69] width 82 height 28
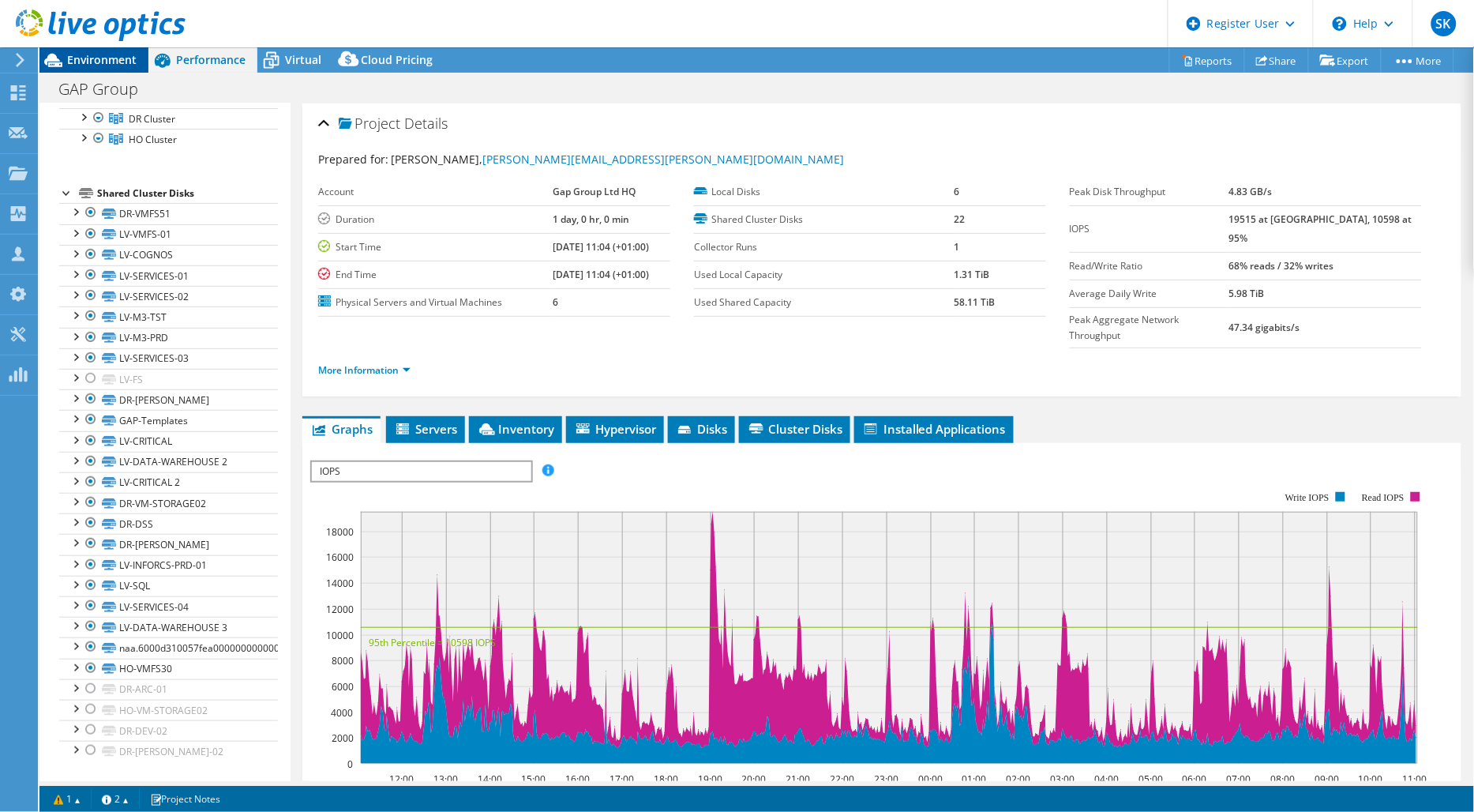
click at [95, 60] on span "Environment" at bounding box center [102, 60] width 69 height 15
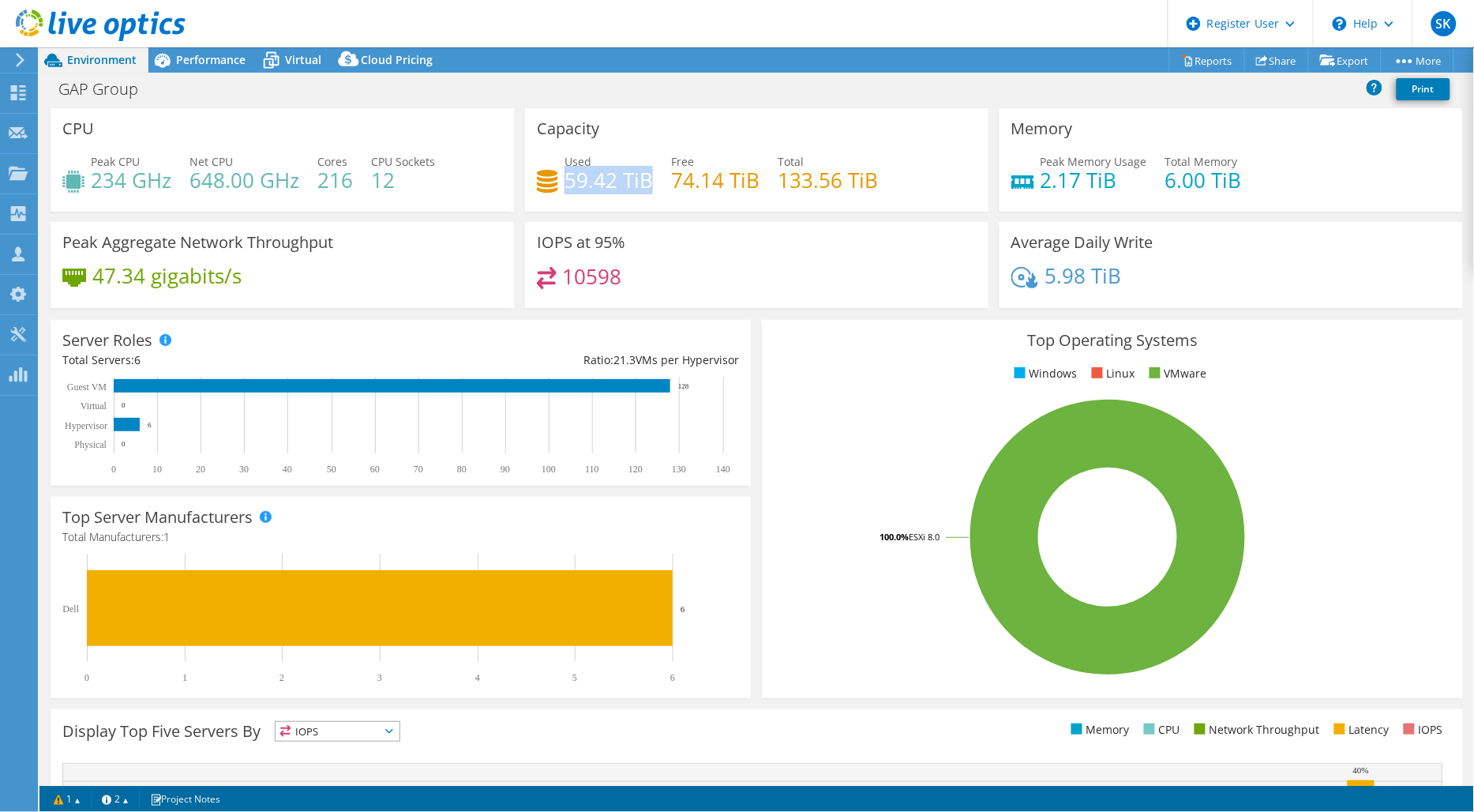
drag, startPoint x: 564, startPoint y: 179, endPoint x: 646, endPoint y: 178, distance: 82.0
click at [646, 178] on h4 "59.42 TiB" at bounding box center [609, 180] width 89 height 18
click at [310, 59] on span "Virtual" at bounding box center [302, 60] width 36 height 15
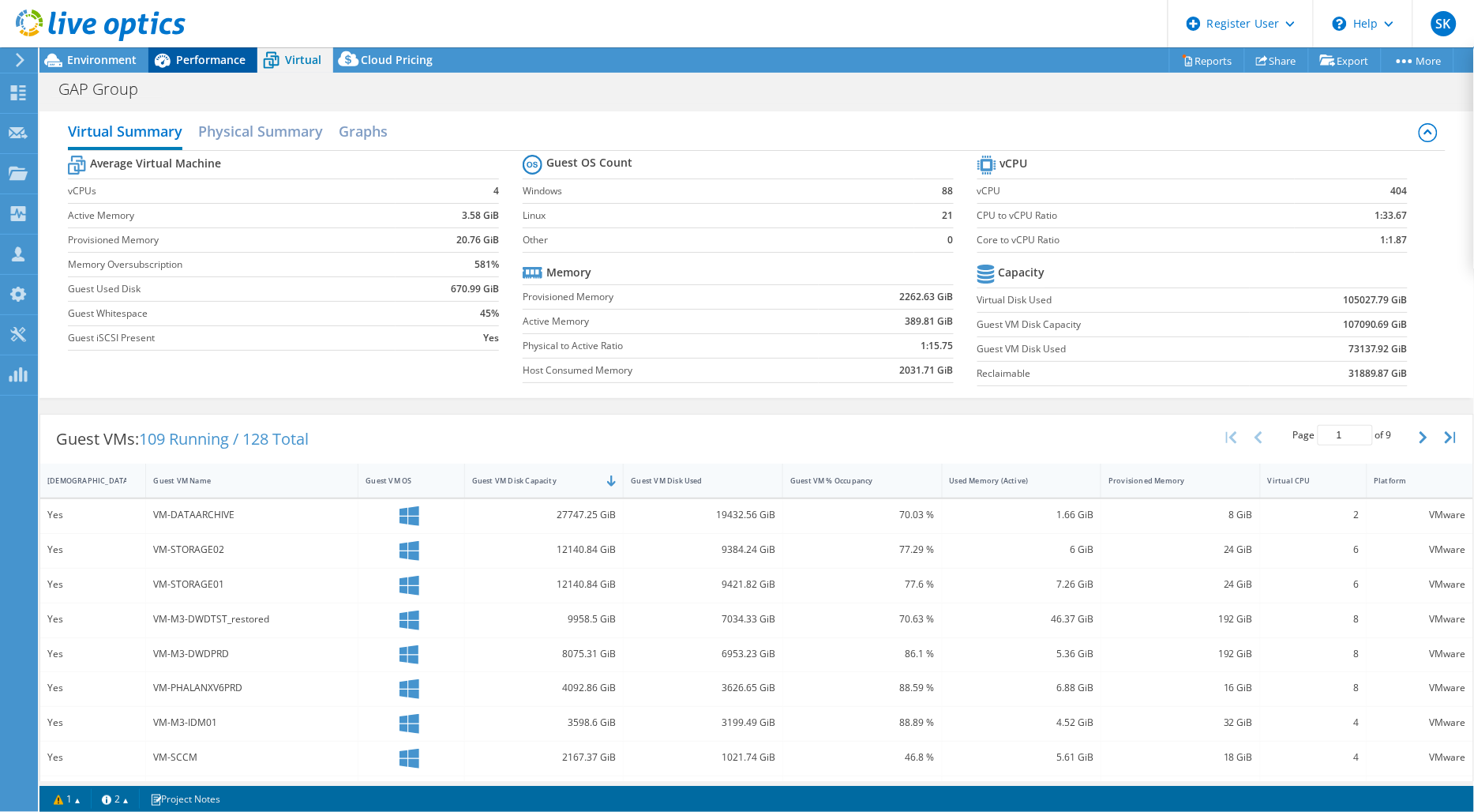
click at [203, 58] on span "Performance" at bounding box center [211, 60] width 69 height 15
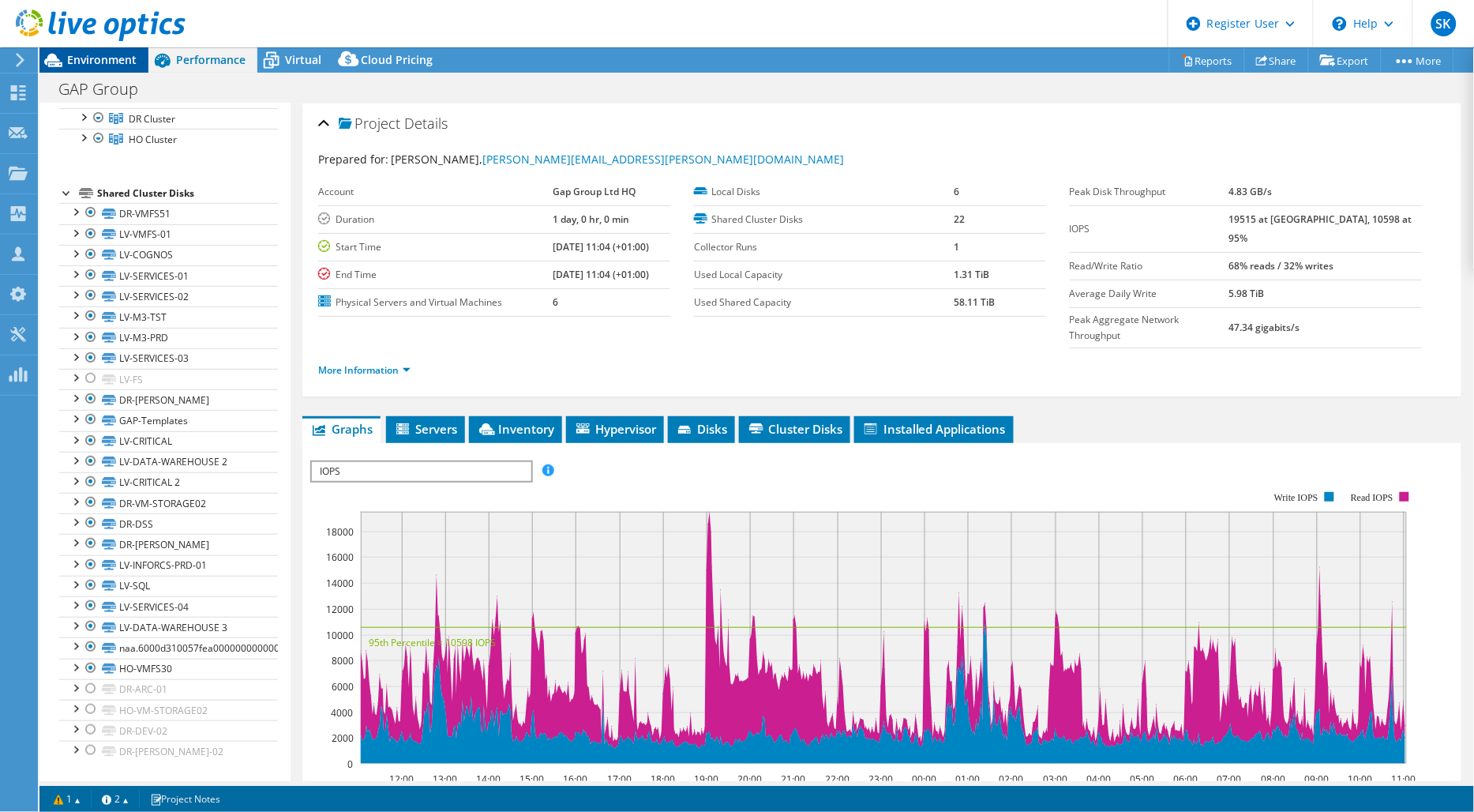
click at [116, 59] on span "Environment" at bounding box center [102, 60] width 69 height 15
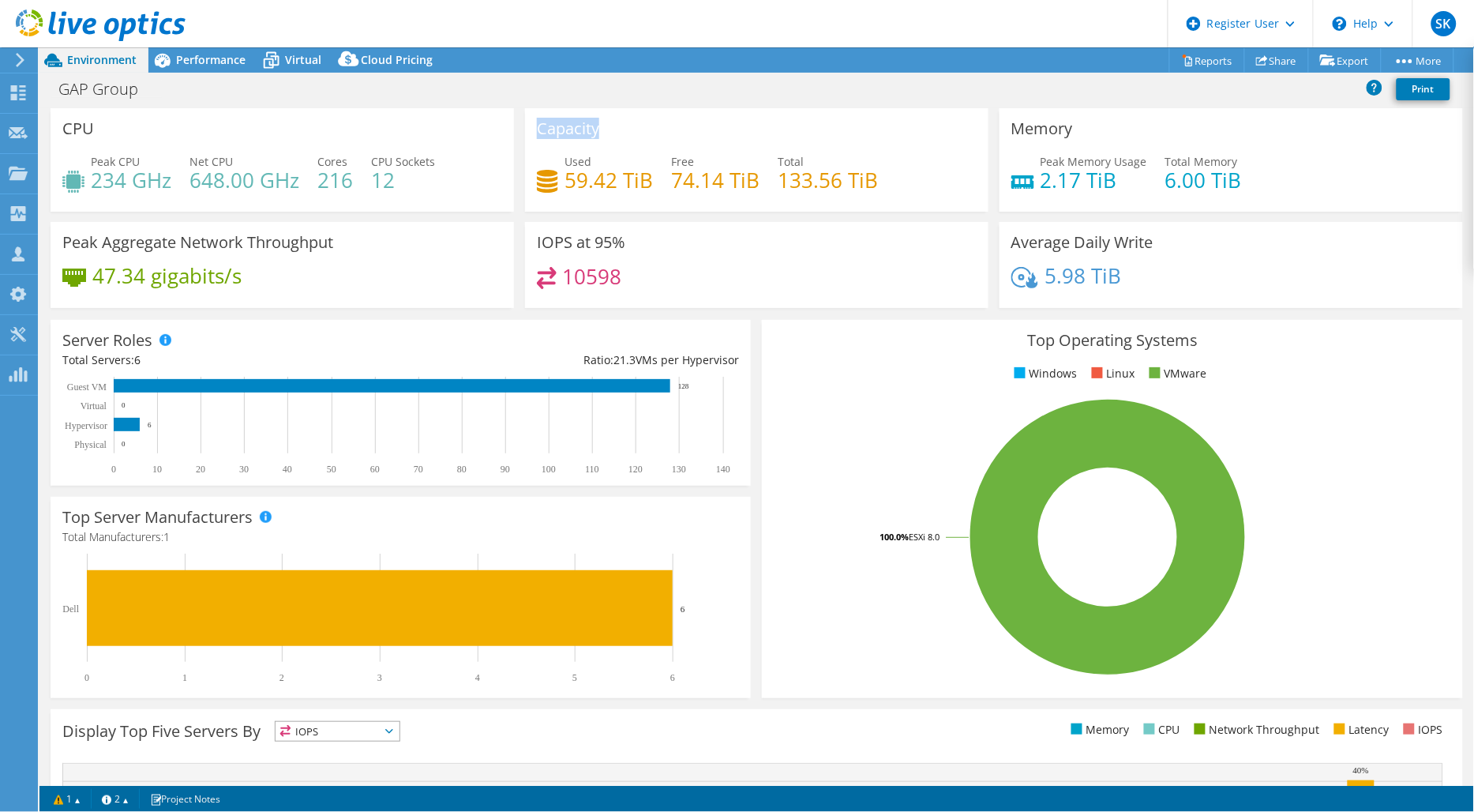
drag, startPoint x: 530, startPoint y: 125, endPoint x: 627, endPoint y: 128, distance: 97.0
click at [627, 128] on div "Capacity Used 59.42 TiB Free 74.14 TiB Total 133.56 TiB" at bounding box center [757, 160] width 464 height 104
drag, startPoint x: 561, startPoint y: 177, endPoint x: 648, endPoint y: 176, distance: 87.0
click at [648, 176] on h4 "59.42 TiB" at bounding box center [609, 180] width 89 height 18
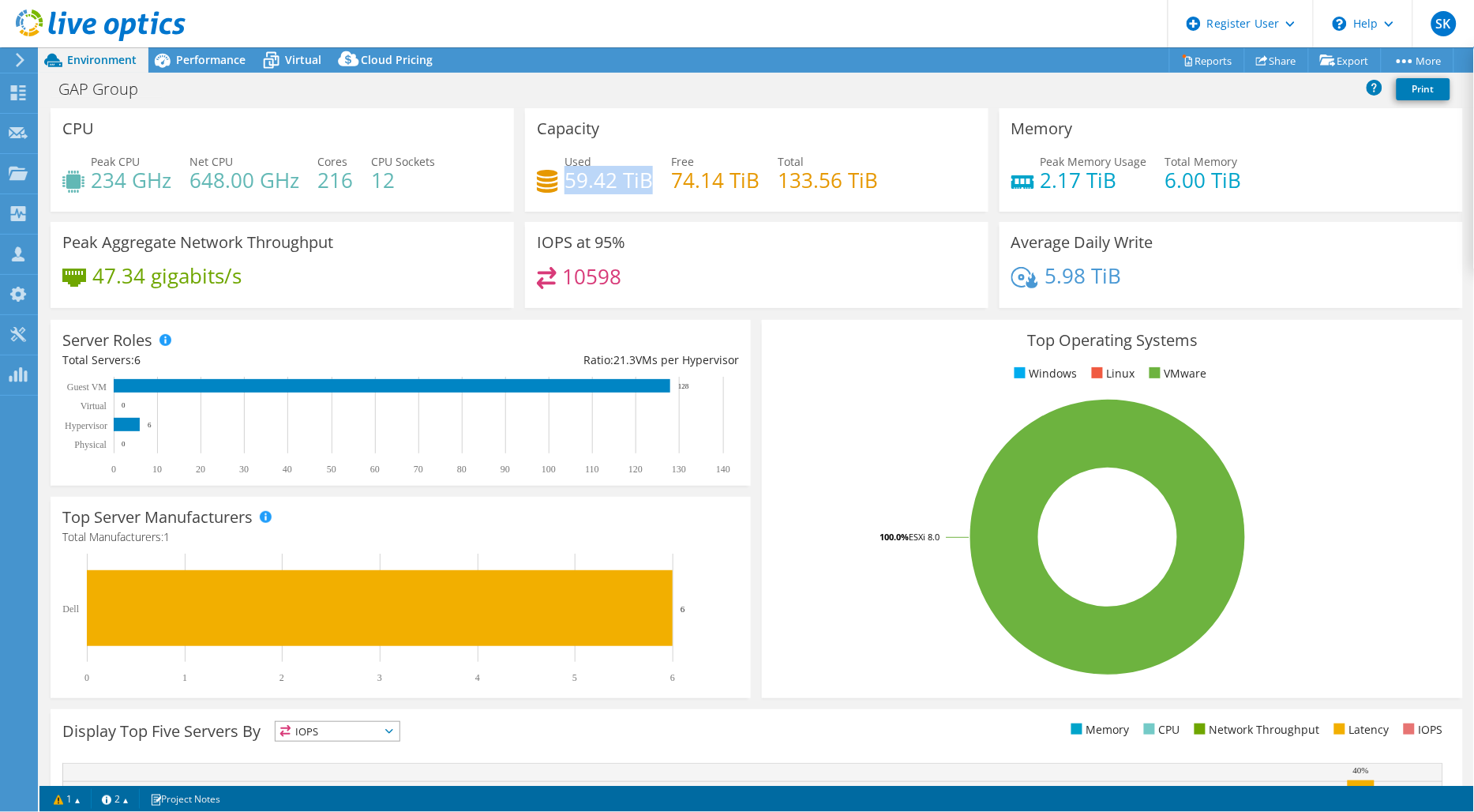
click at [645, 176] on h4 "59.42 TiB" at bounding box center [609, 180] width 89 height 18
drag, startPoint x: 666, startPoint y: 174, endPoint x: 756, endPoint y: 175, distance: 90.0
click at [756, 175] on div "Used 59.42 TiB Free 74.14 TiB Total 133.56 TiB" at bounding box center [756, 178] width 440 height 51
click at [747, 180] on h4 "74.14 TiB" at bounding box center [715, 180] width 89 height 18
drag, startPoint x: 777, startPoint y: 175, endPoint x: 863, endPoint y: 176, distance: 86.0
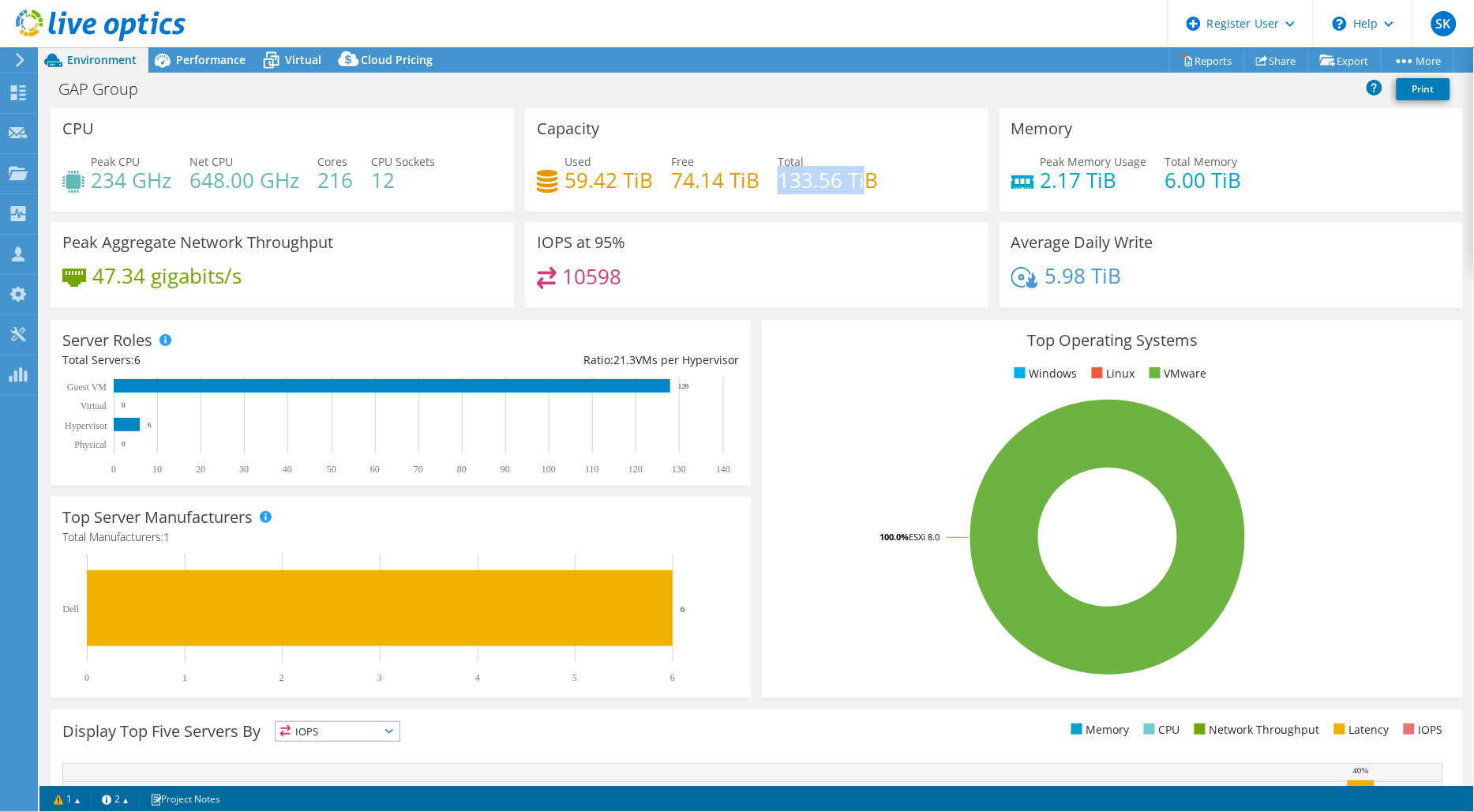
click at [863, 176] on h4 "133.56 TiB" at bounding box center [827, 180] width 100 height 18
click at [863, 178] on h4 "133.56 TiB" at bounding box center [827, 180] width 100 height 18
click at [318, 62] on span "Virtual" at bounding box center [302, 60] width 36 height 15
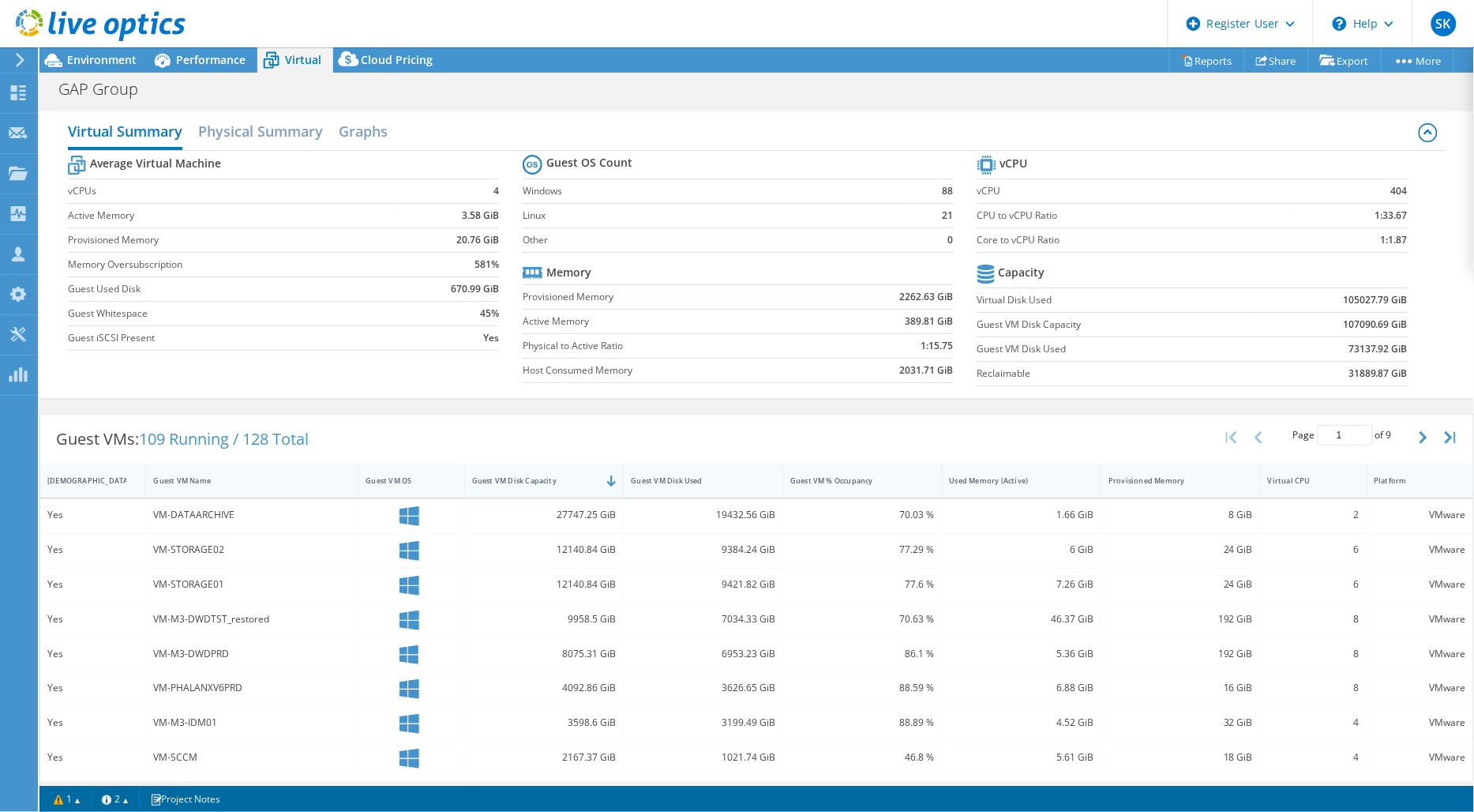
click at [550, 485] on div "Guest VM Disk Capacity" at bounding box center [535, 481] width 140 height 24
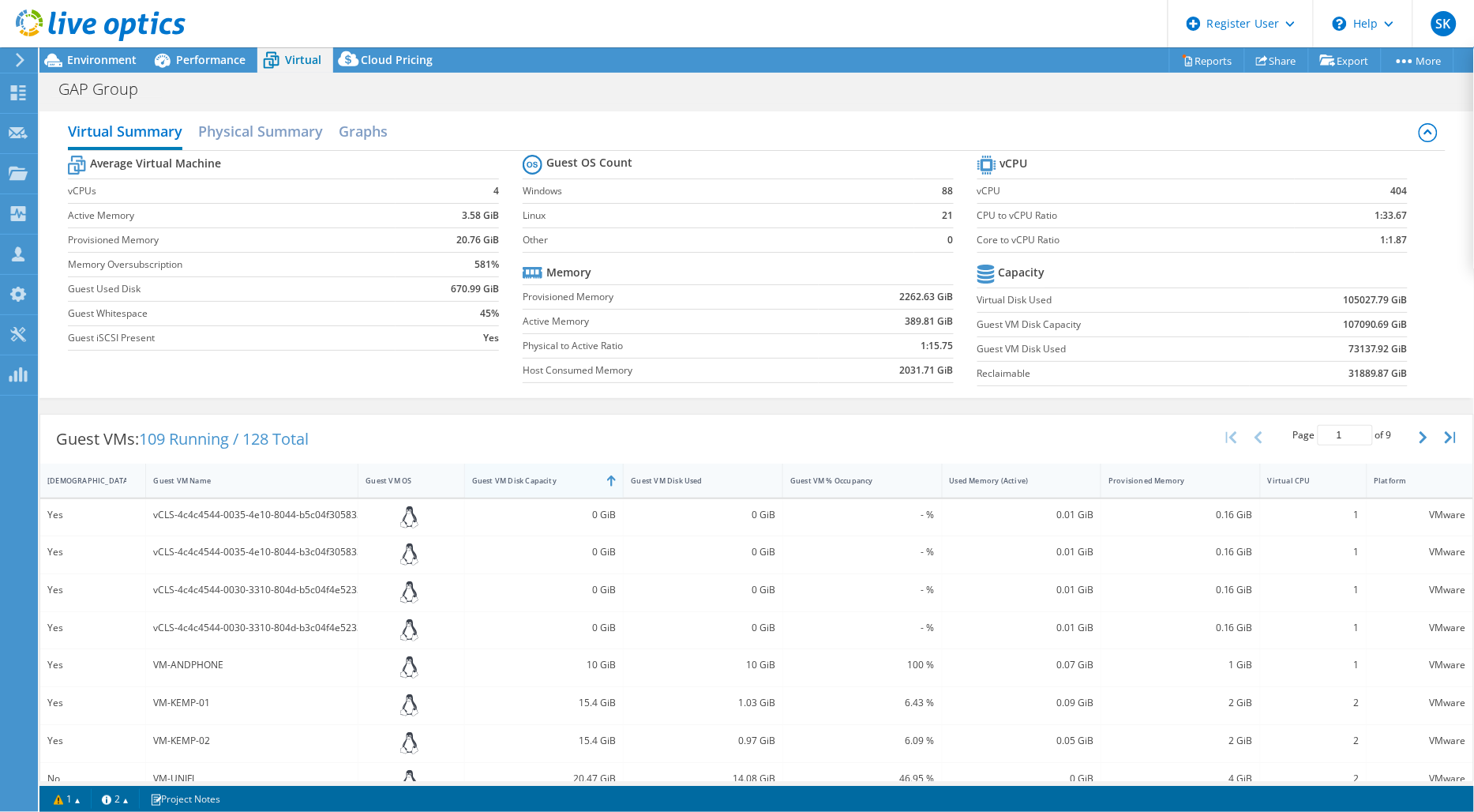
click at [538, 482] on div "Guest VM Disk Capacity" at bounding box center [535, 480] width 125 height 10
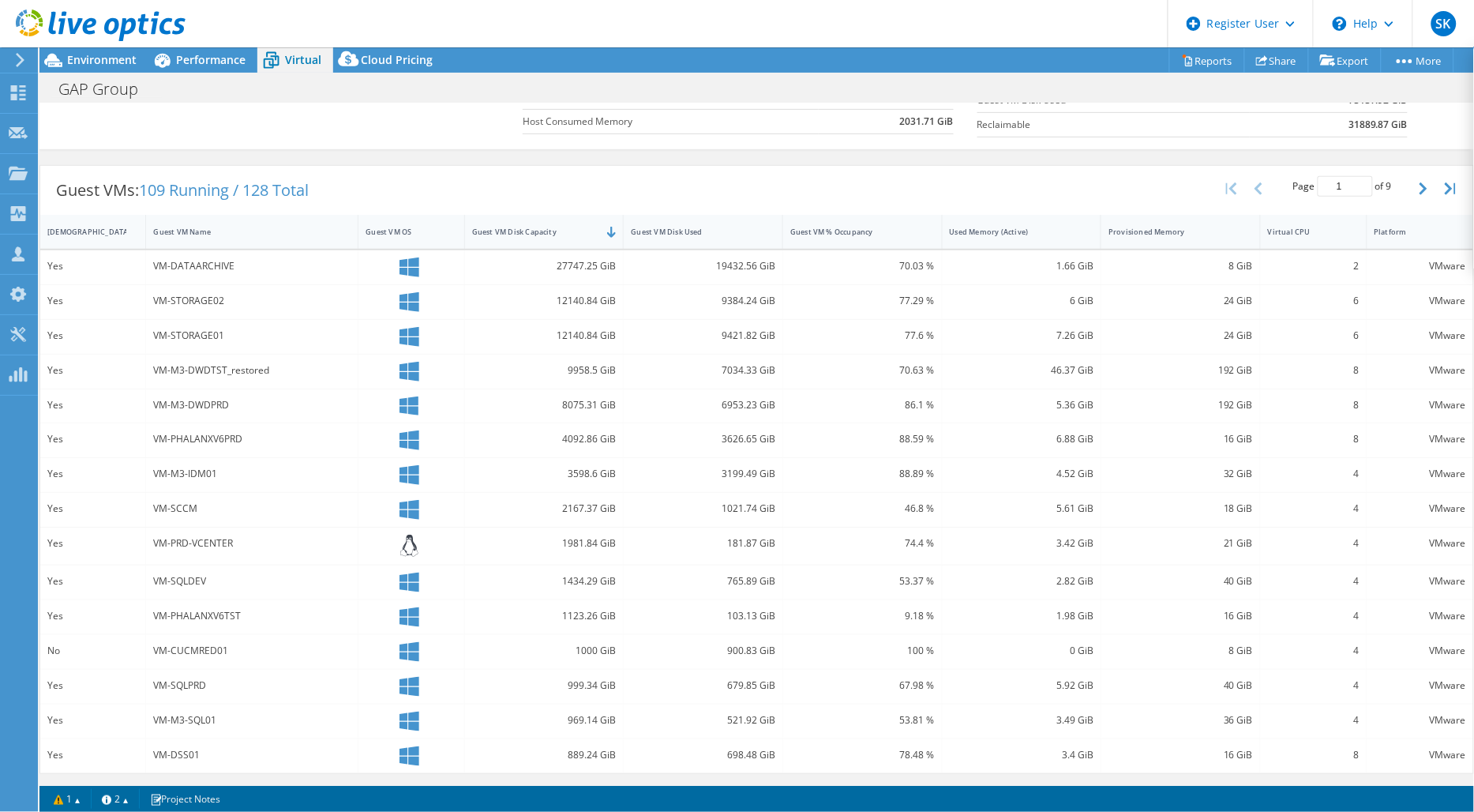
scroll to position [74, 0]
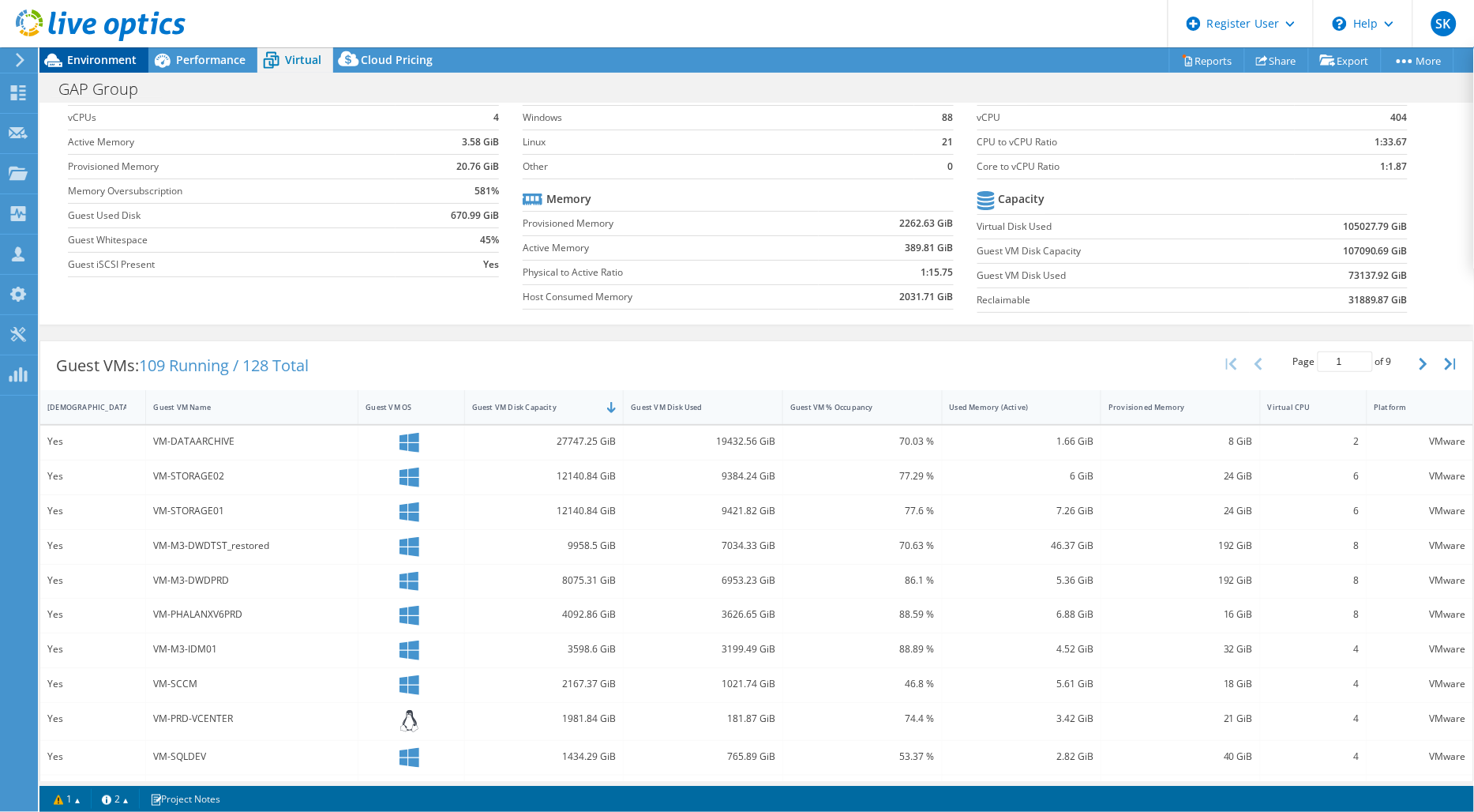
click at [113, 59] on span "Environment" at bounding box center [102, 60] width 69 height 15
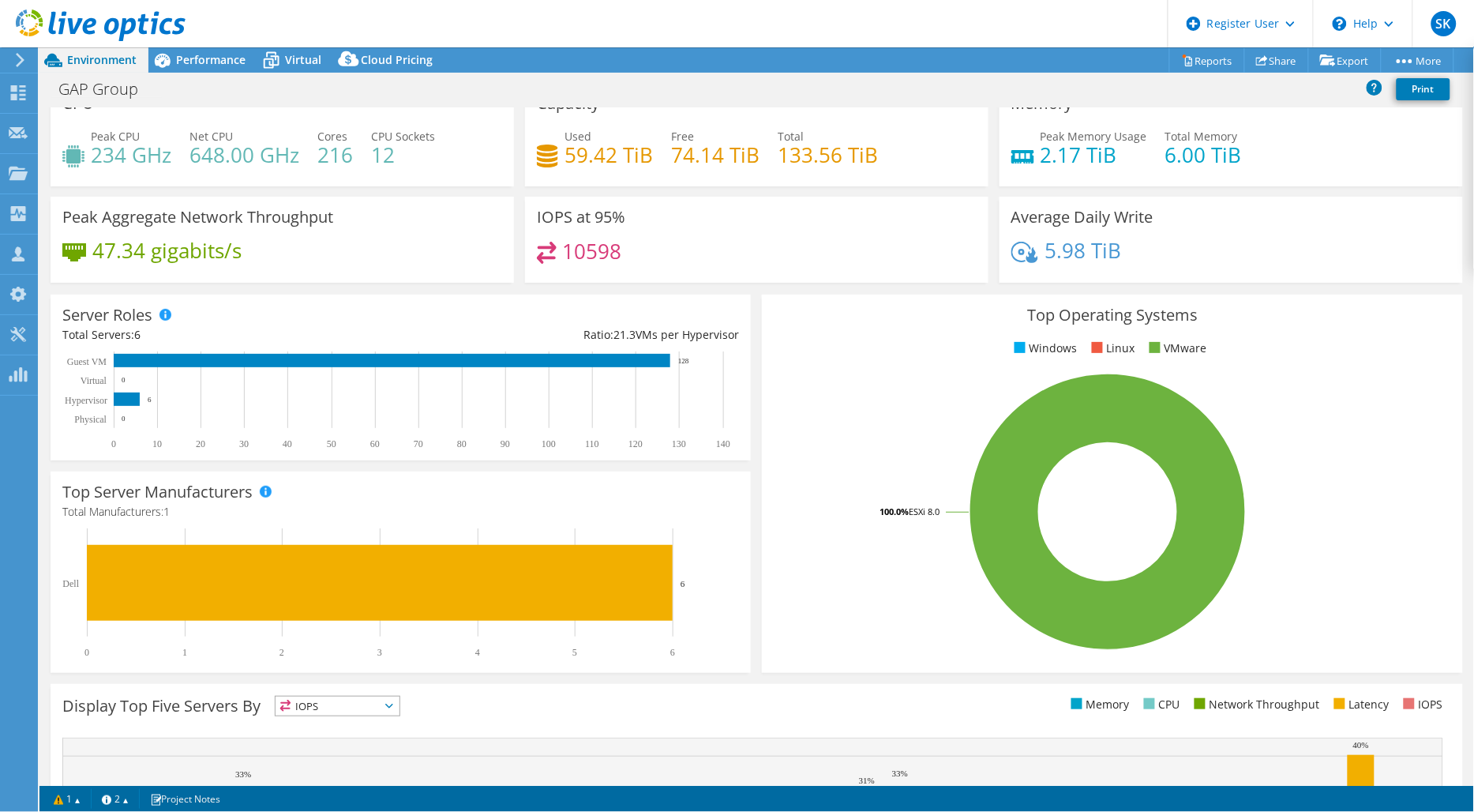
scroll to position [0, 0]
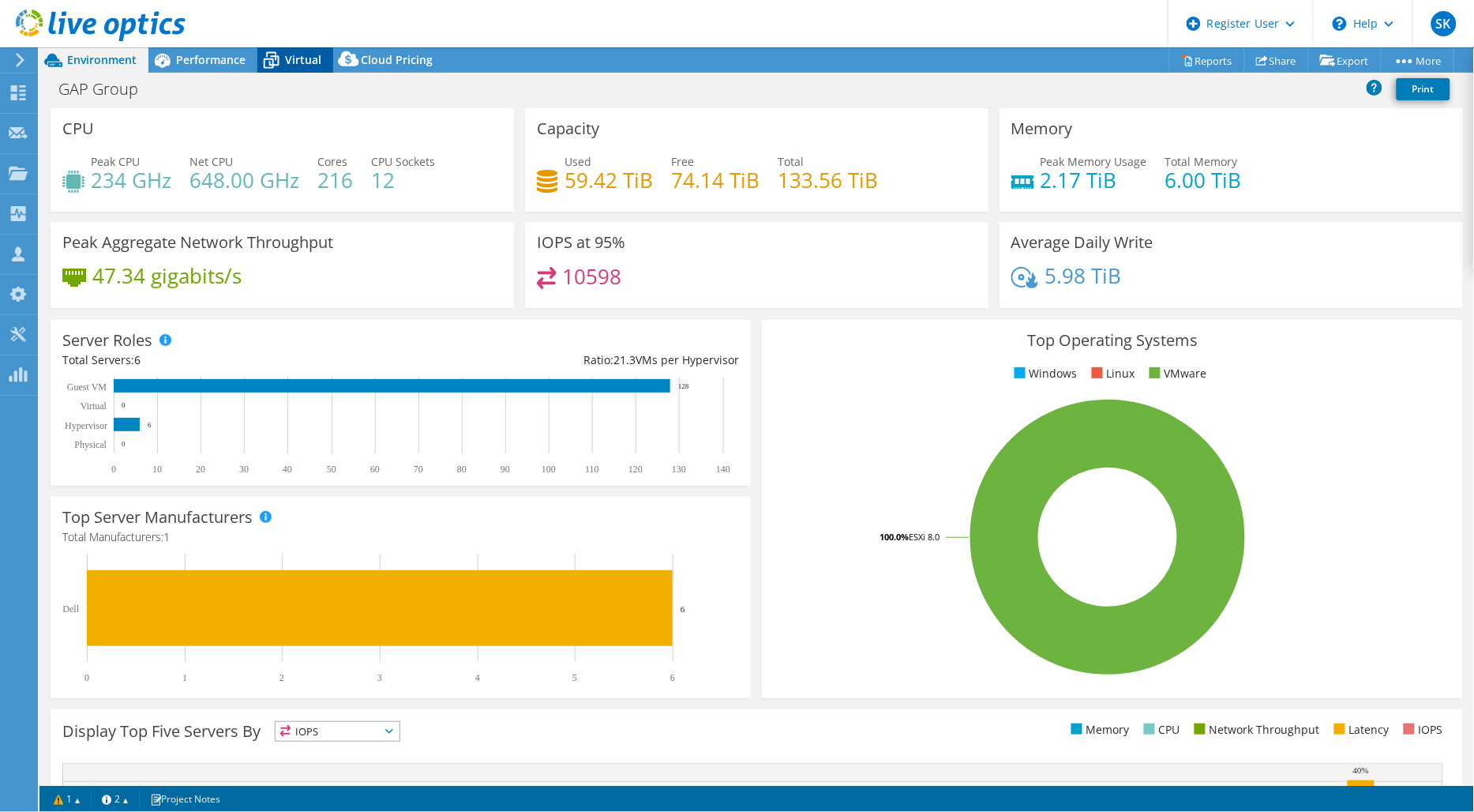
click at [314, 53] on span "Virtual" at bounding box center [302, 60] width 36 height 15
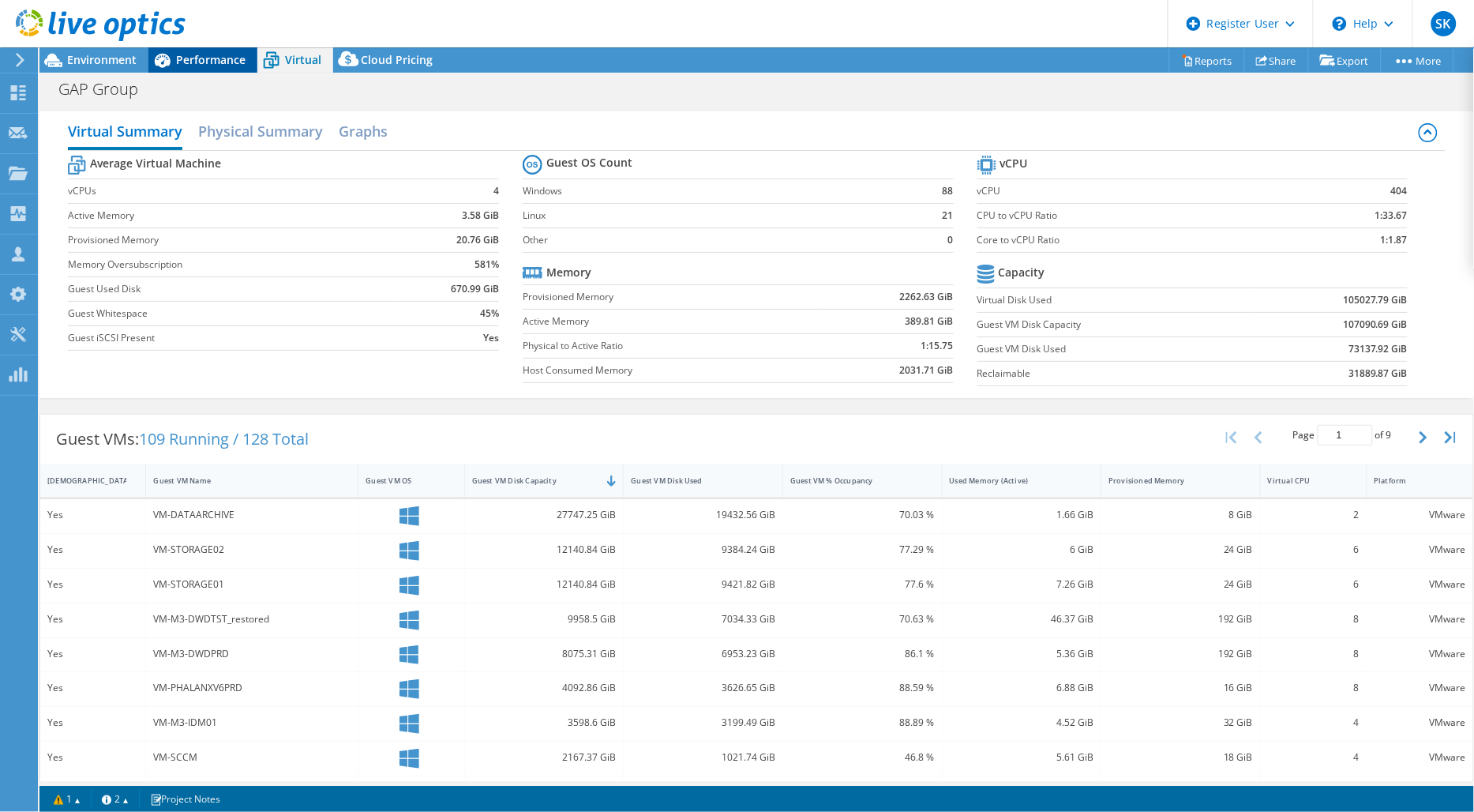
click at [195, 56] on span "Performance" at bounding box center [211, 60] width 69 height 15
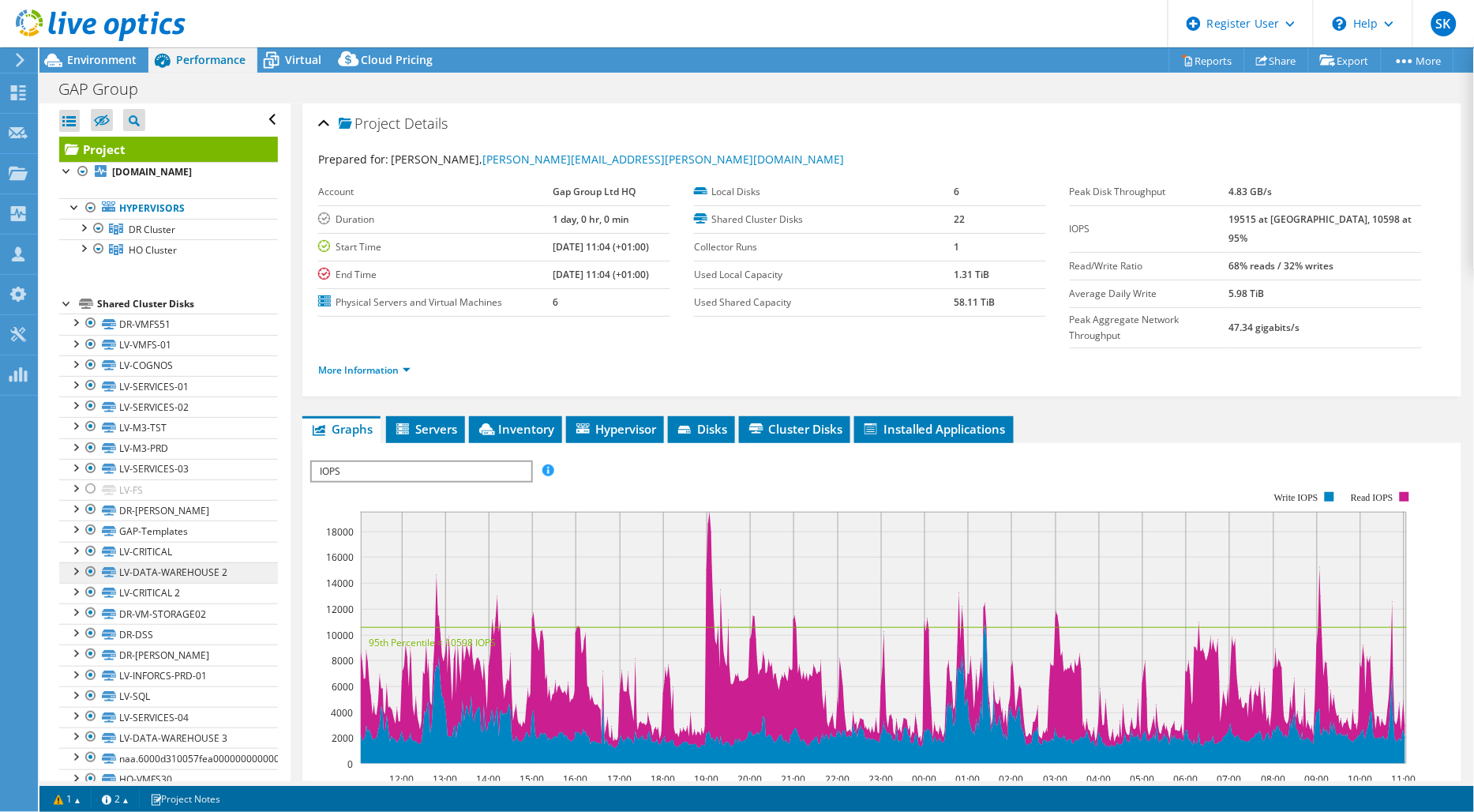
scroll to position [112, 0]
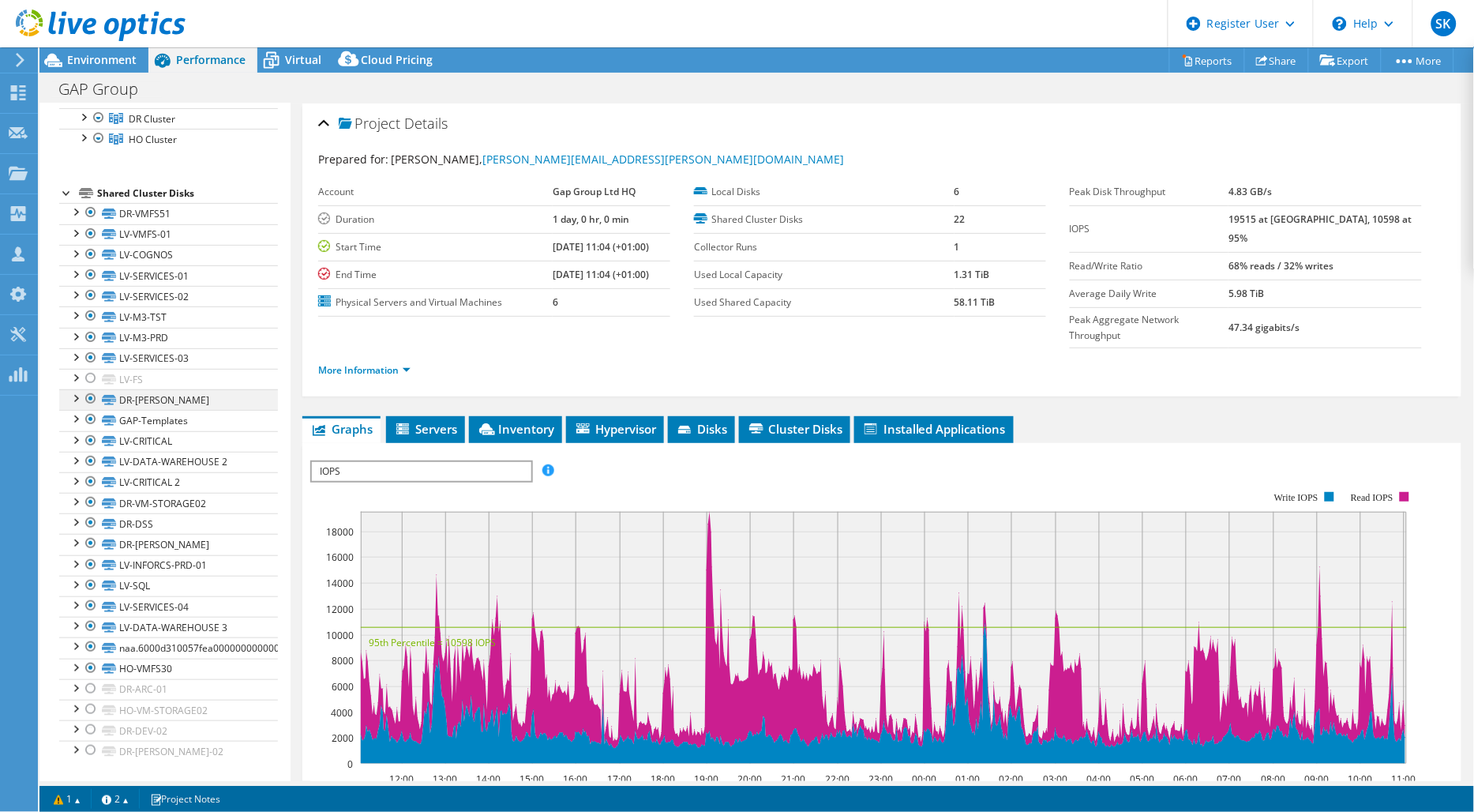
drag, startPoint x: 83, startPoint y: 380, endPoint x: 90, endPoint y: 387, distance: 9.9
click at [87, 380] on div at bounding box center [91, 378] width 16 height 19
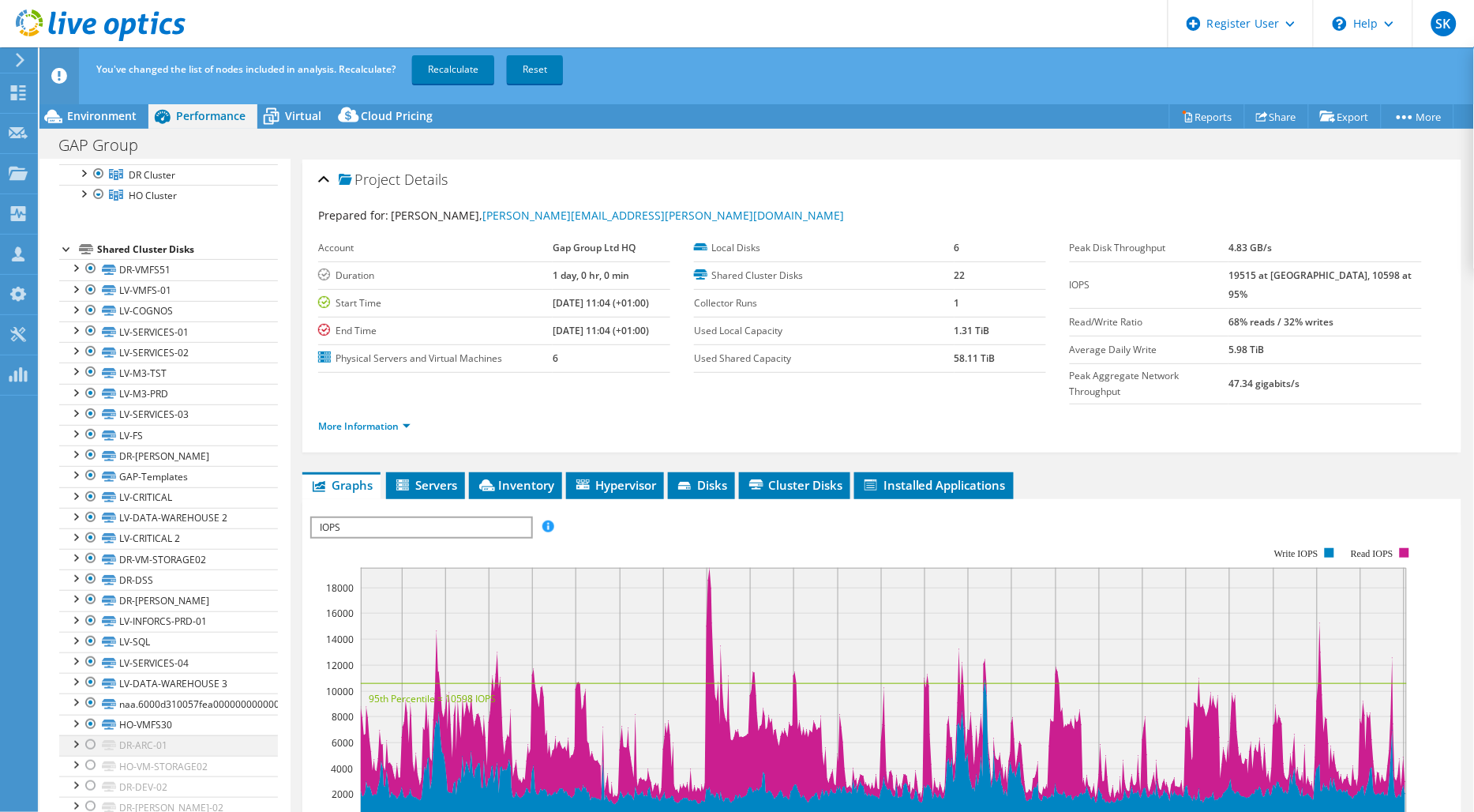
click at [95, 749] on div at bounding box center [91, 745] width 16 height 19
drag, startPoint x: 88, startPoint y: 767, endPoint x: 87, endPoint y: 792, distance: 25.0
click at [88, 768] on div at bounding box center [91, 765] width 16 height 19
click at [87, 791] on div at bounding box center [91, 786] width 16 height 19
click at [88, 811] on html "SK Dell User [PERSON_NAME] [PERSON_NAME][EMAIL_ADDRESS][PERSON_NAME][DOMAIN_NAM…" at bounding box center [737, 406] width 1474 height 812
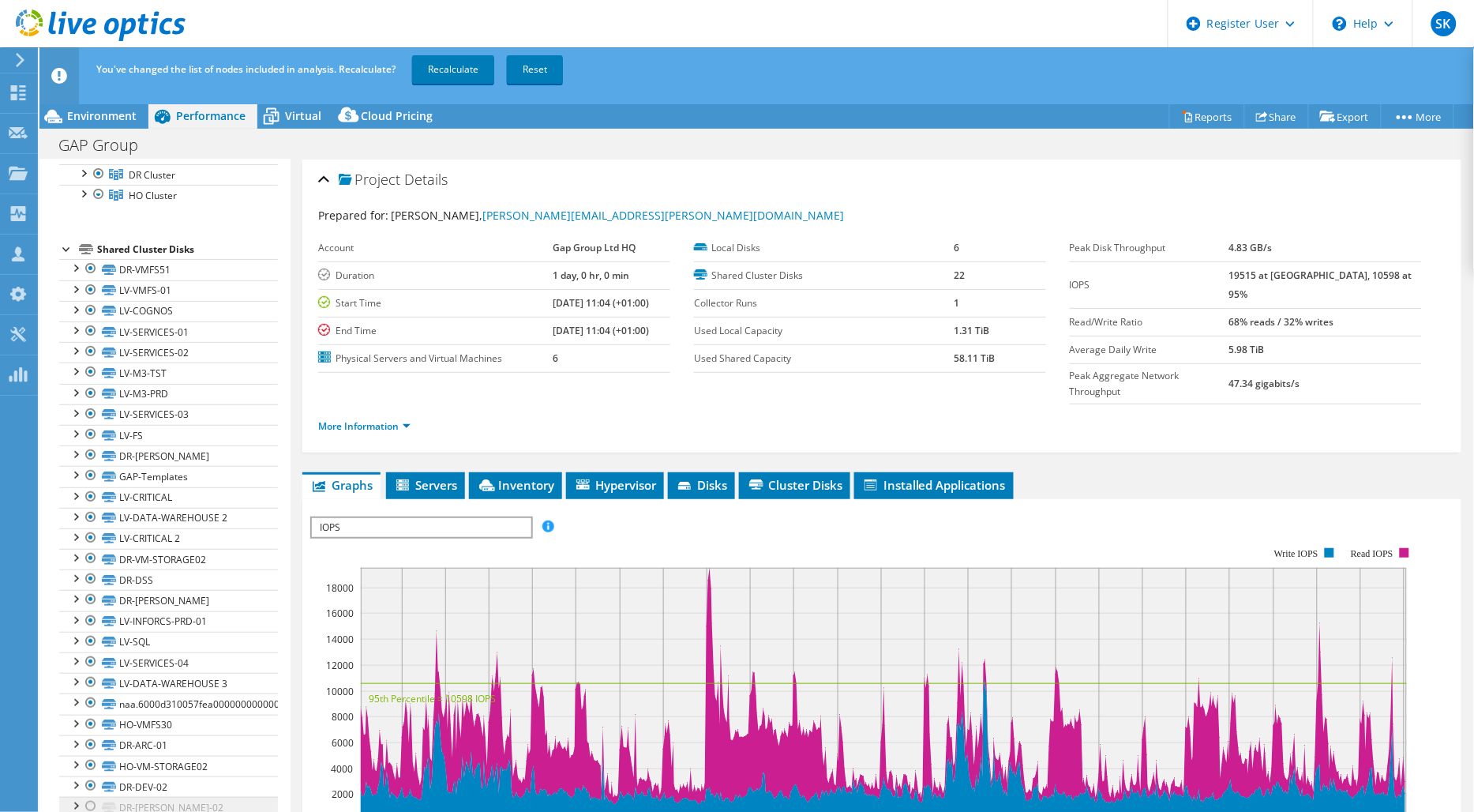
drag, startPoint x: 90, startPoint y: 802, endPoint x: 116, endPoint y: 809, distance: 26.9
click at [91, 803] on div at bounding box center [91, 806] width 16 height 19
drag, startPoint x: 461, startPoint y: 51, endPoint x: 464, endPoint y: 64, distance: 13.3
click at [463, 54] on div "You've changed the list of nodes included in analysis. Recalculate? Recalculate…" at bounding box center [786, 69] width 1387 height 44
click at [464, 64] on link "Recalculate" at bounding box center [454, 69] width 82 height 28
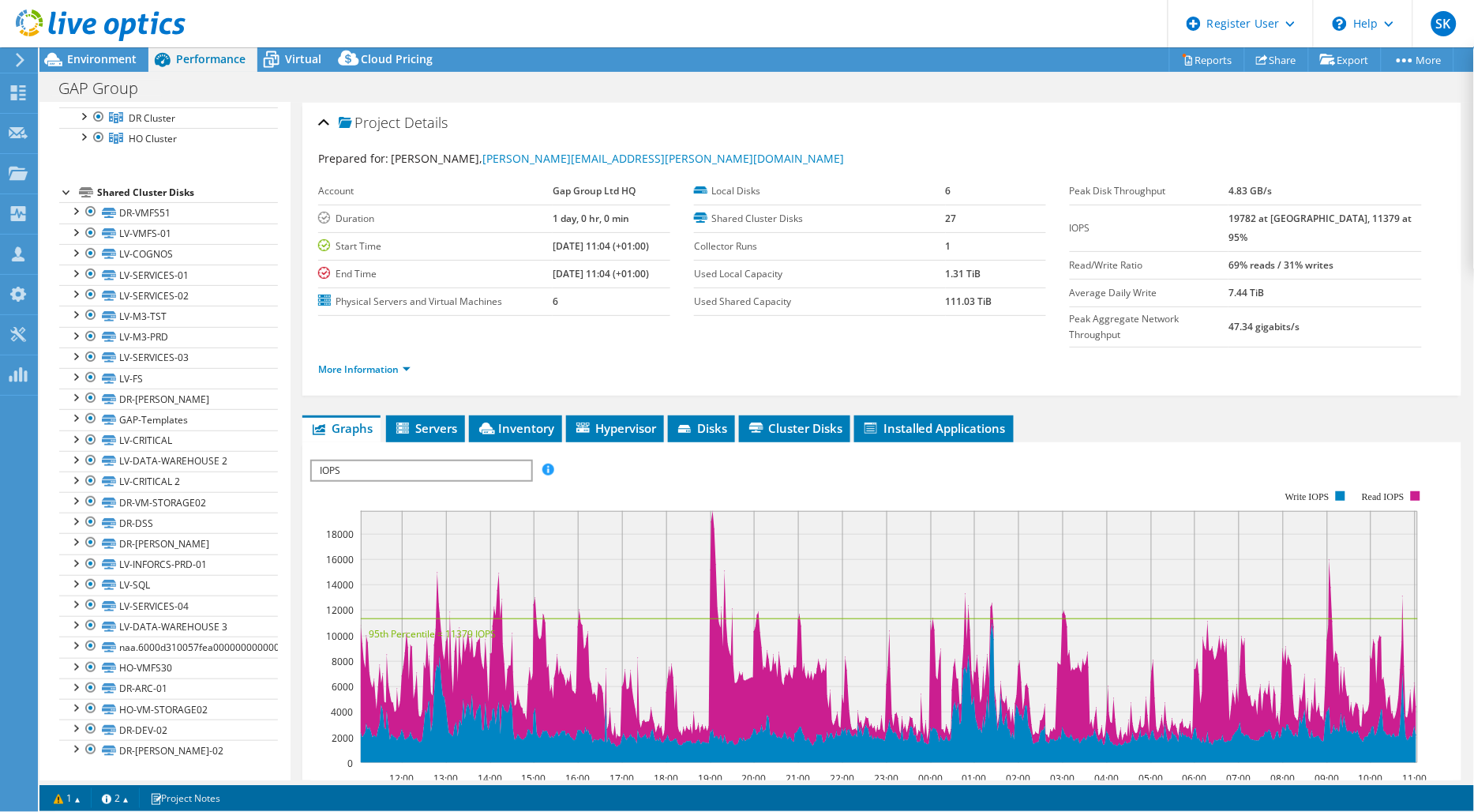
click at [310, 110] on div "Project Details Prepared for: [PERSON_NAME], [PERSON_NAME][EMAIL_ADDRESS][PERSO…" at bounding box center [882, 249] width 1159 height 293
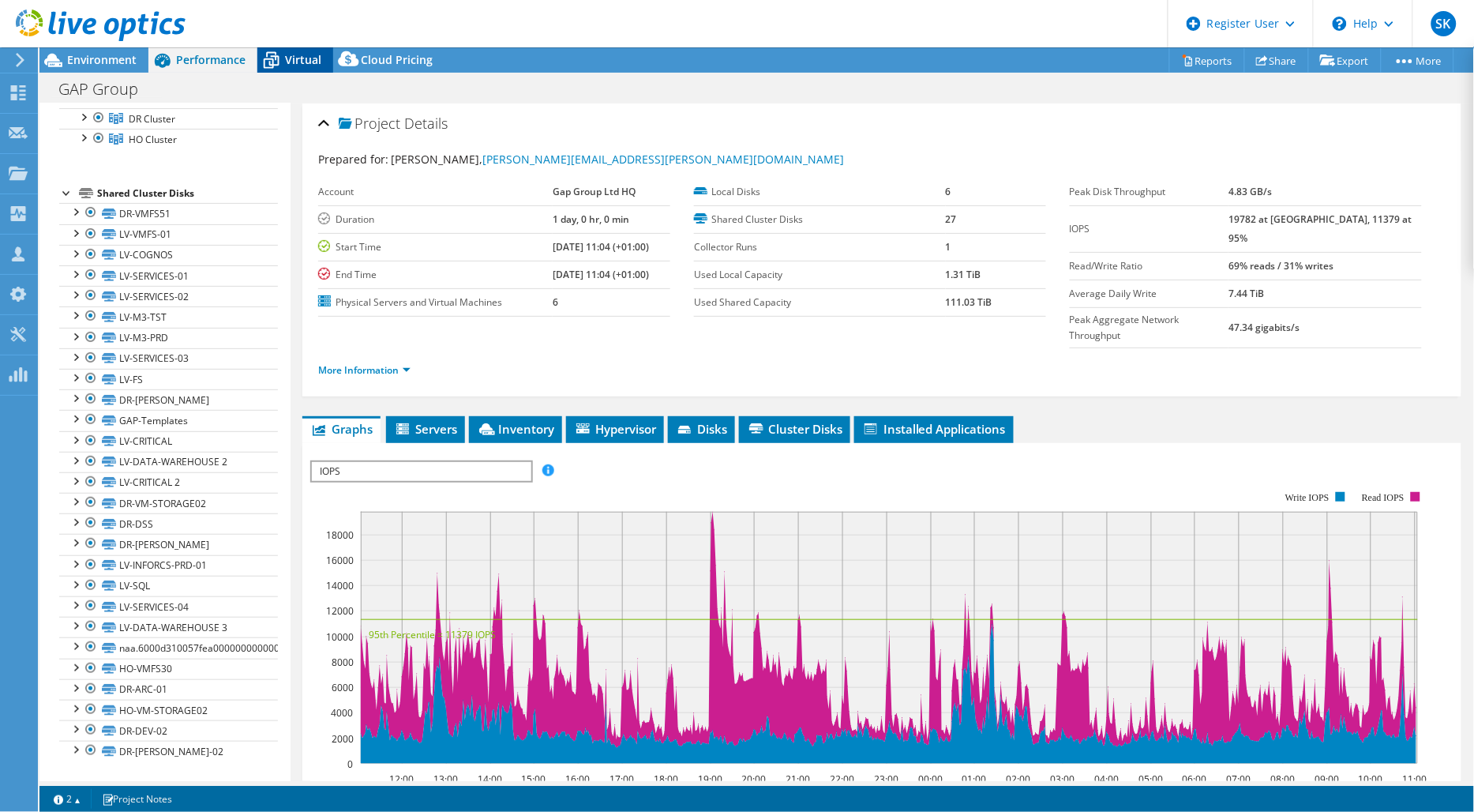
click at [301, 63] on span "Virtual" at bounding box center [302, 60] width 36 height 15
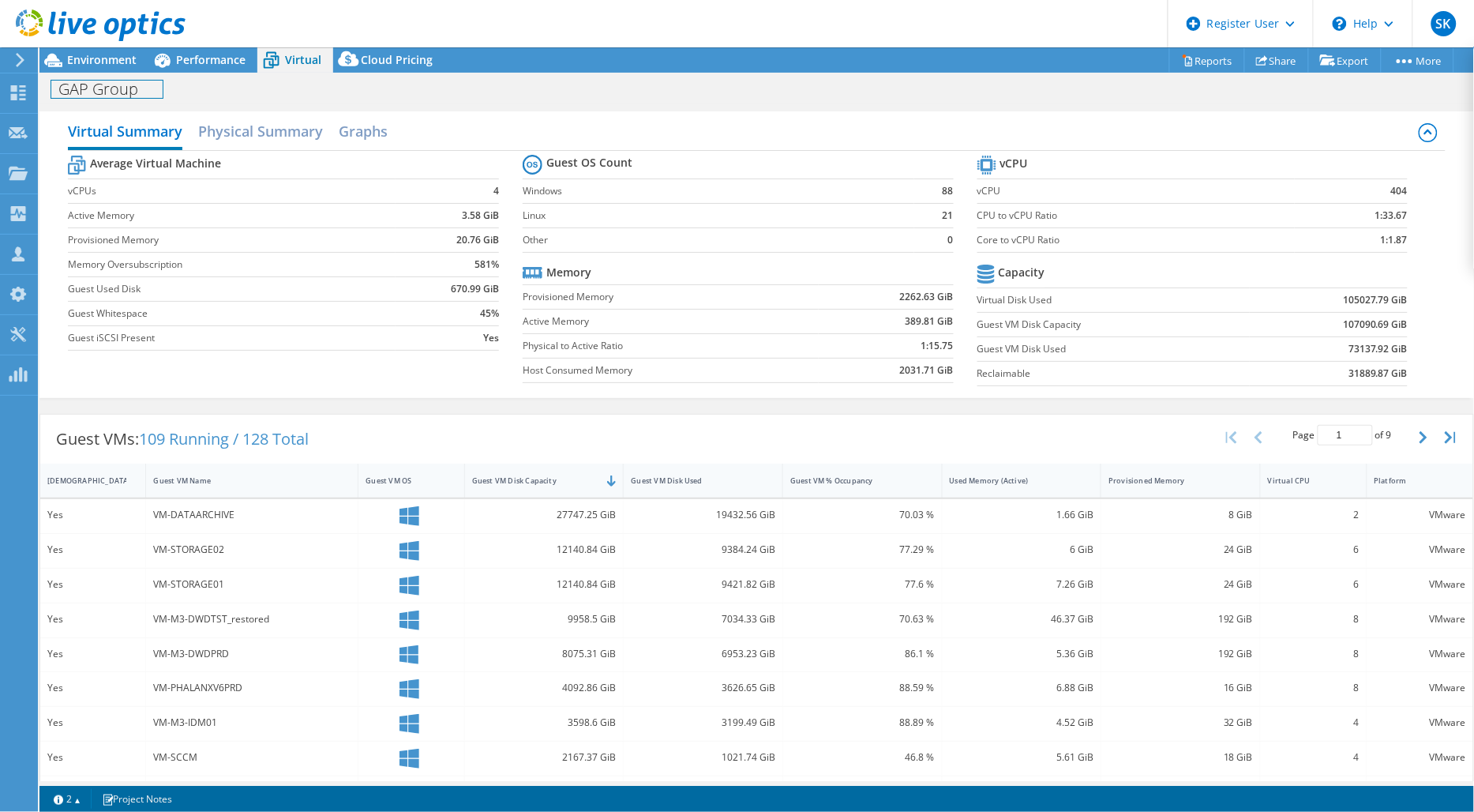
click at [108, 75] on div "GAP Group Print" at bounding box center [756, 89] width 1435 height 29
click at [91, 69] on div "Environment" at bounding box center [93, 60] width 109 height 25
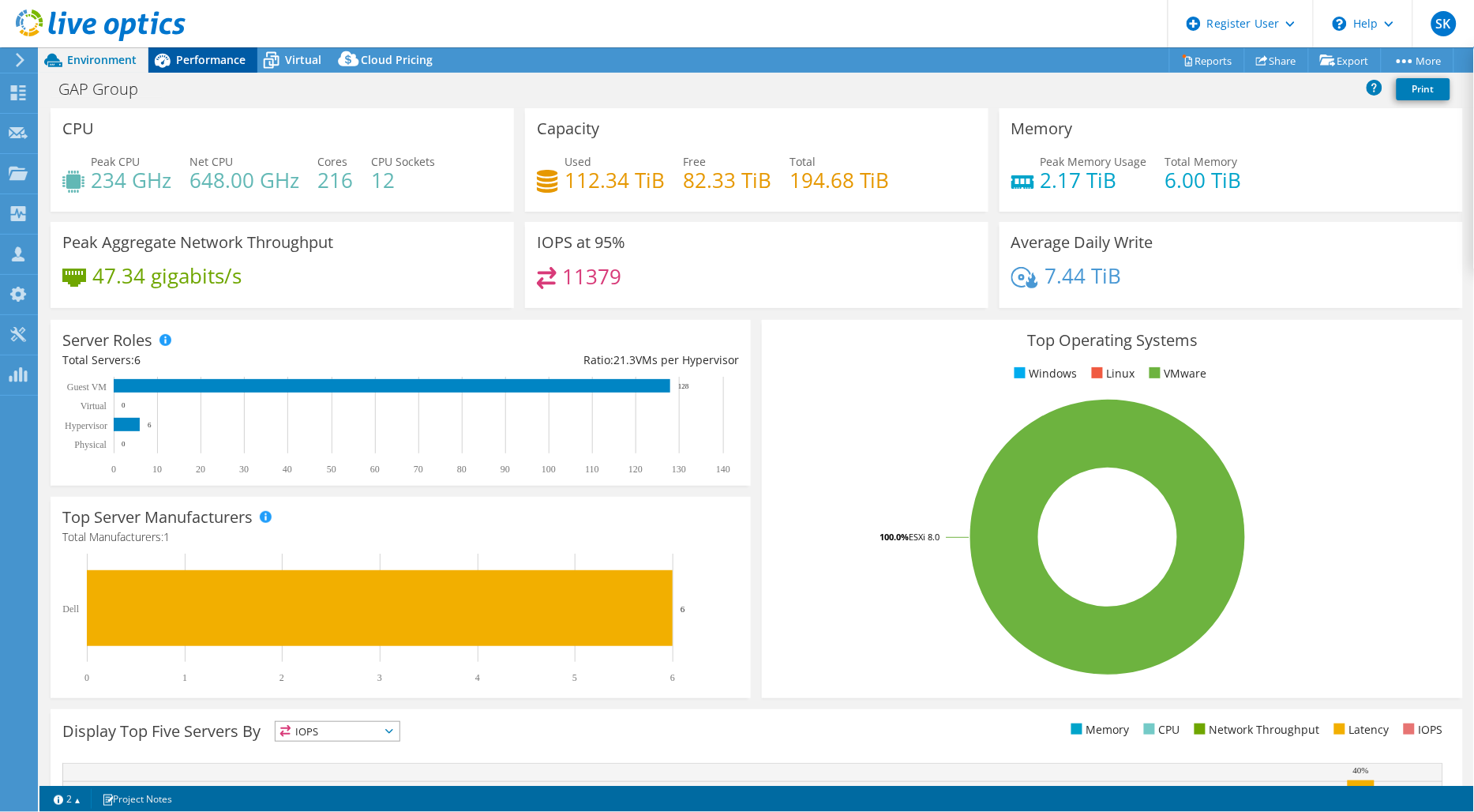
click at [199, 66] on span "Performance" at bounding box center [211, 60] width 69 height 15
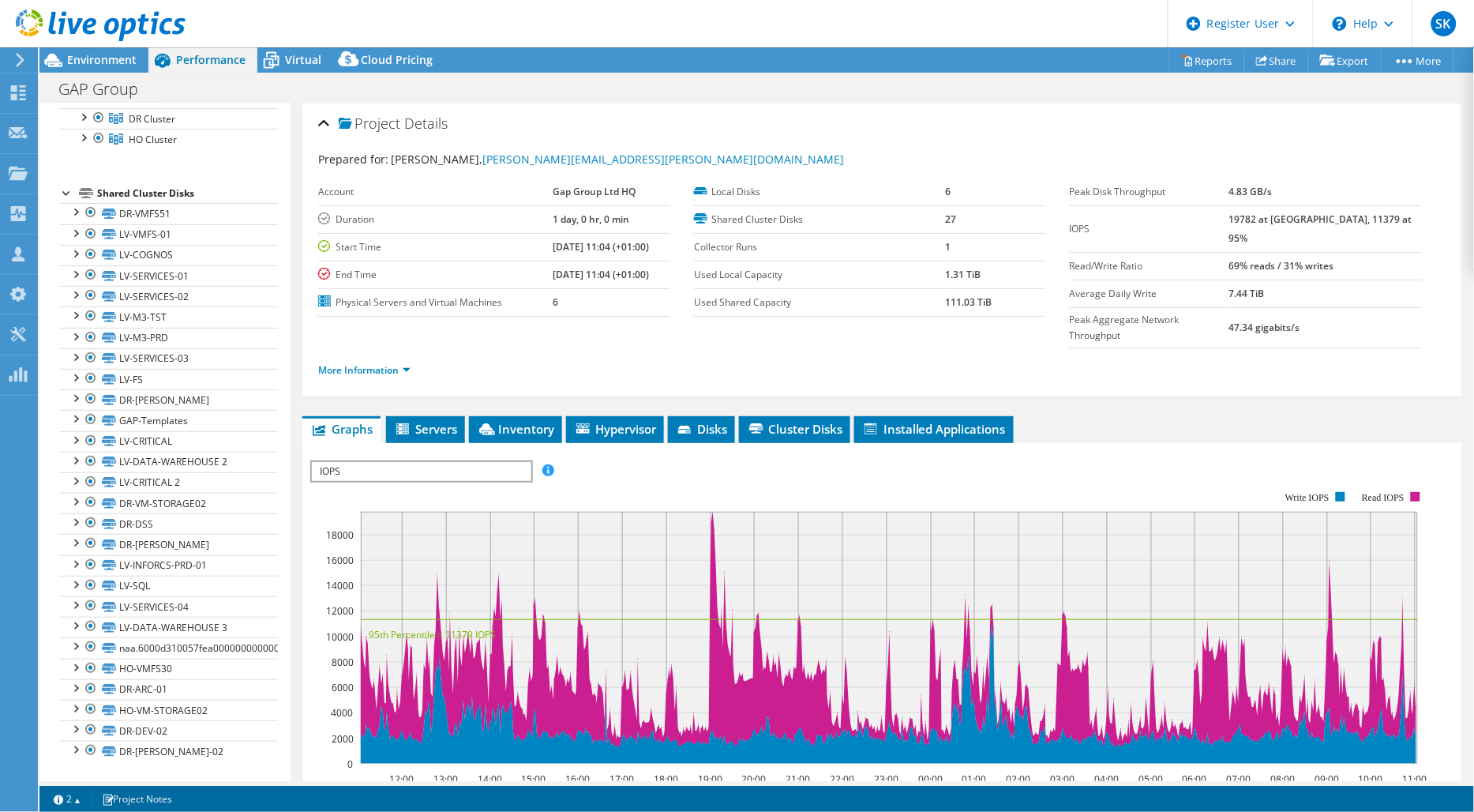
scroll to position [0, 0]
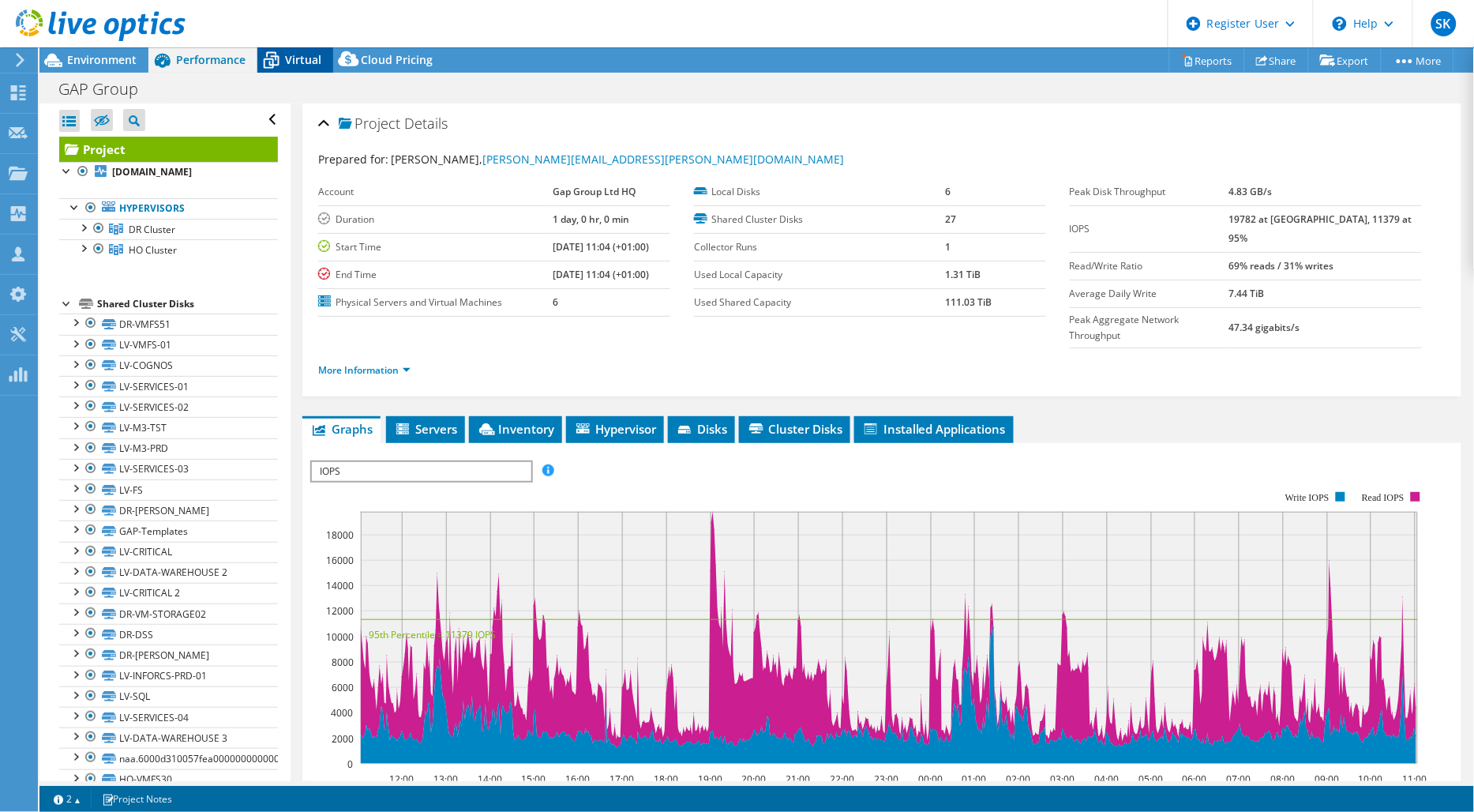
click at [274, 68] on icon at bounding box center [272, 61] width 28 height 28
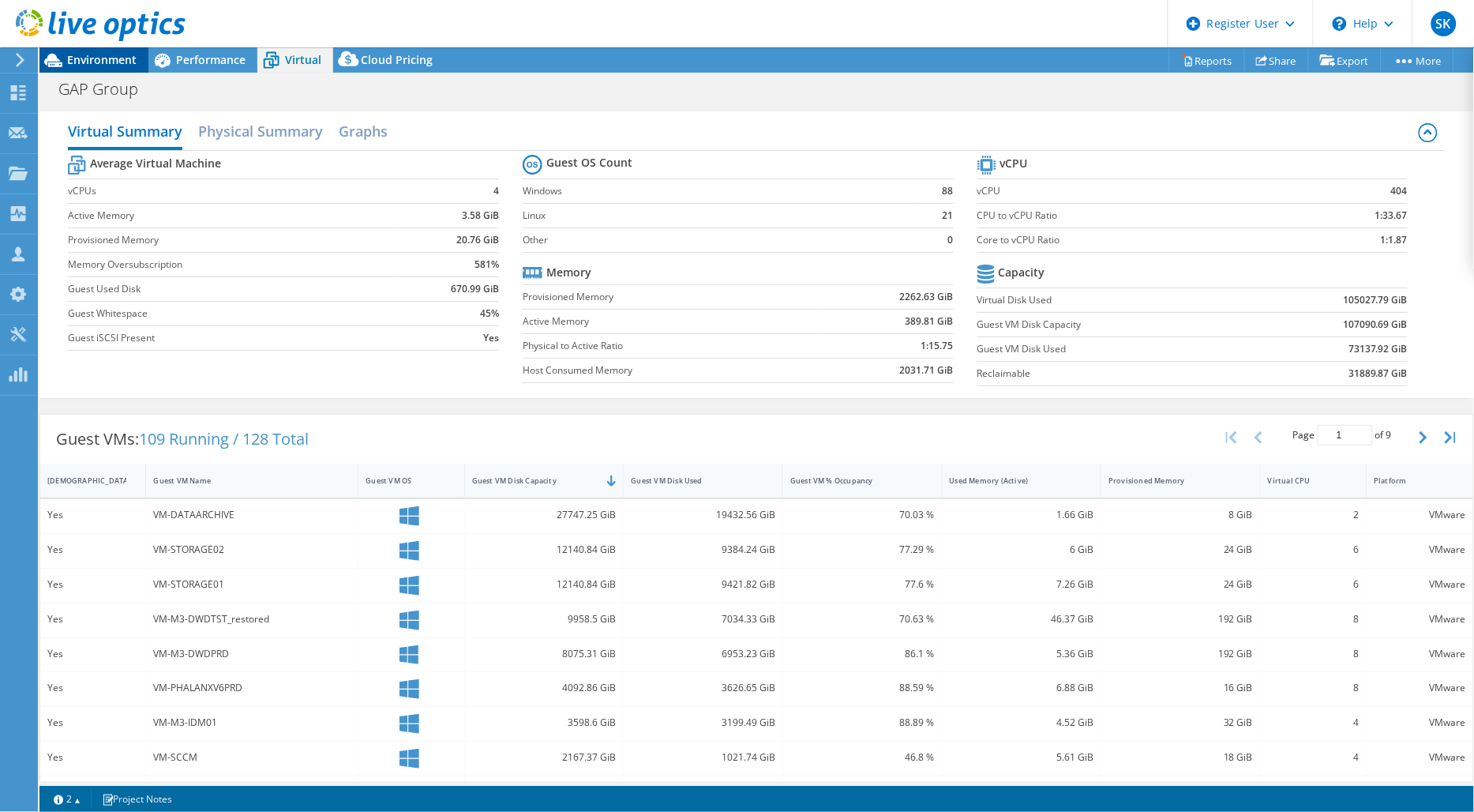
click at [100, 57] on span "Environment" at bounding box center [102, 60] width 69 height 15
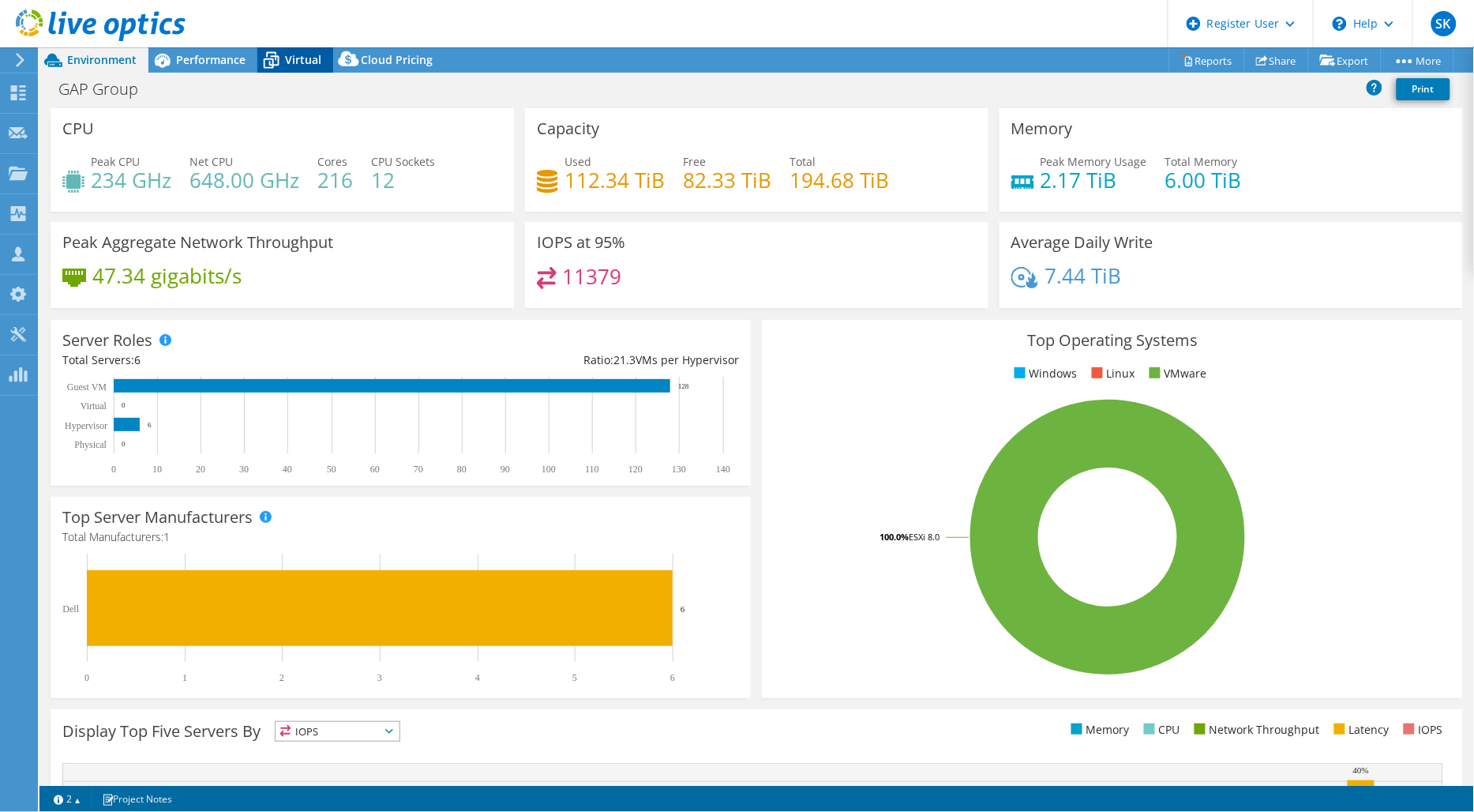
click at [297, 66] on span "Virtual" at bounding box center [302, 60] width 36 height 15
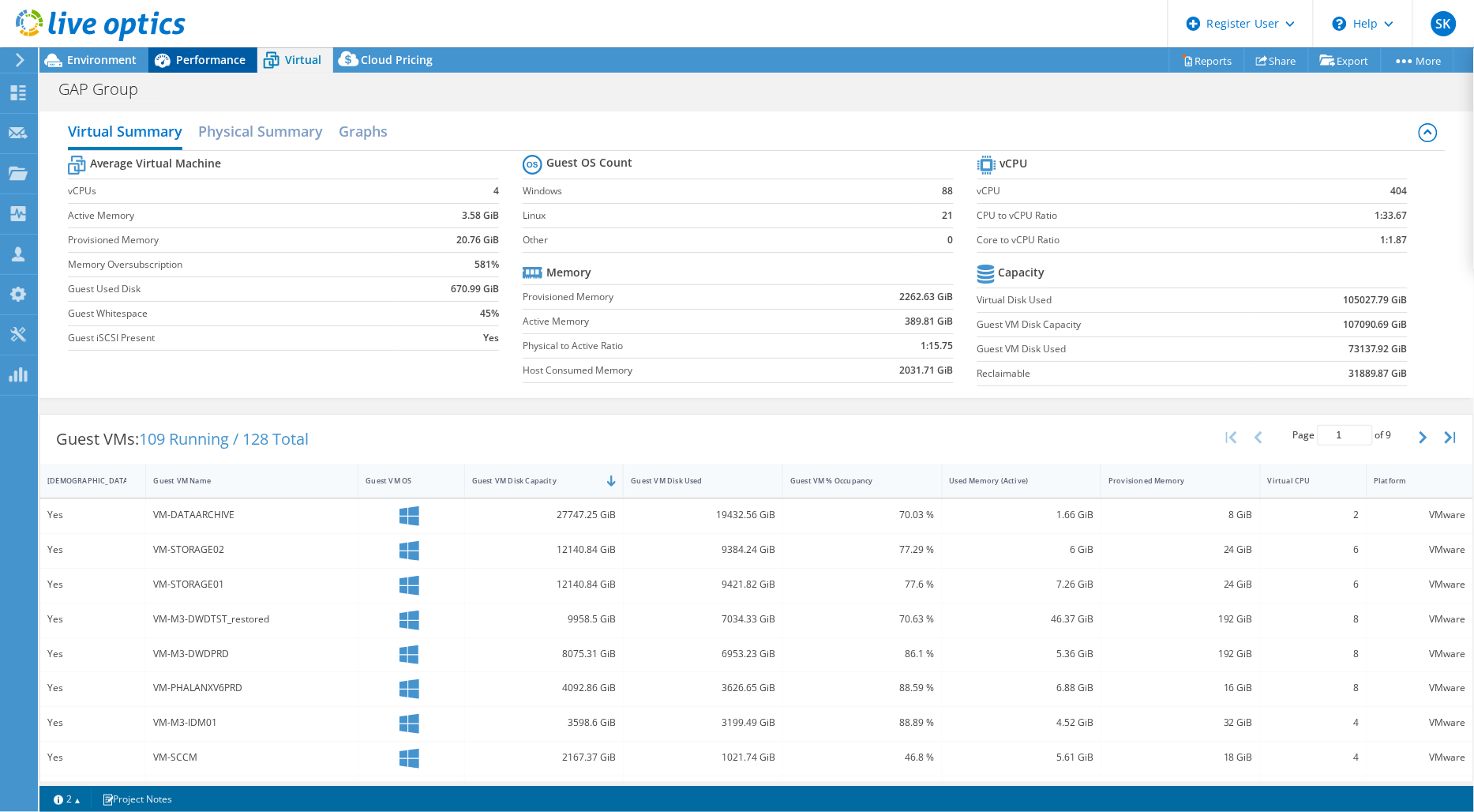
click at [221, 62] on span "Performance" at bounding box center [211, 60] width 69 height 15
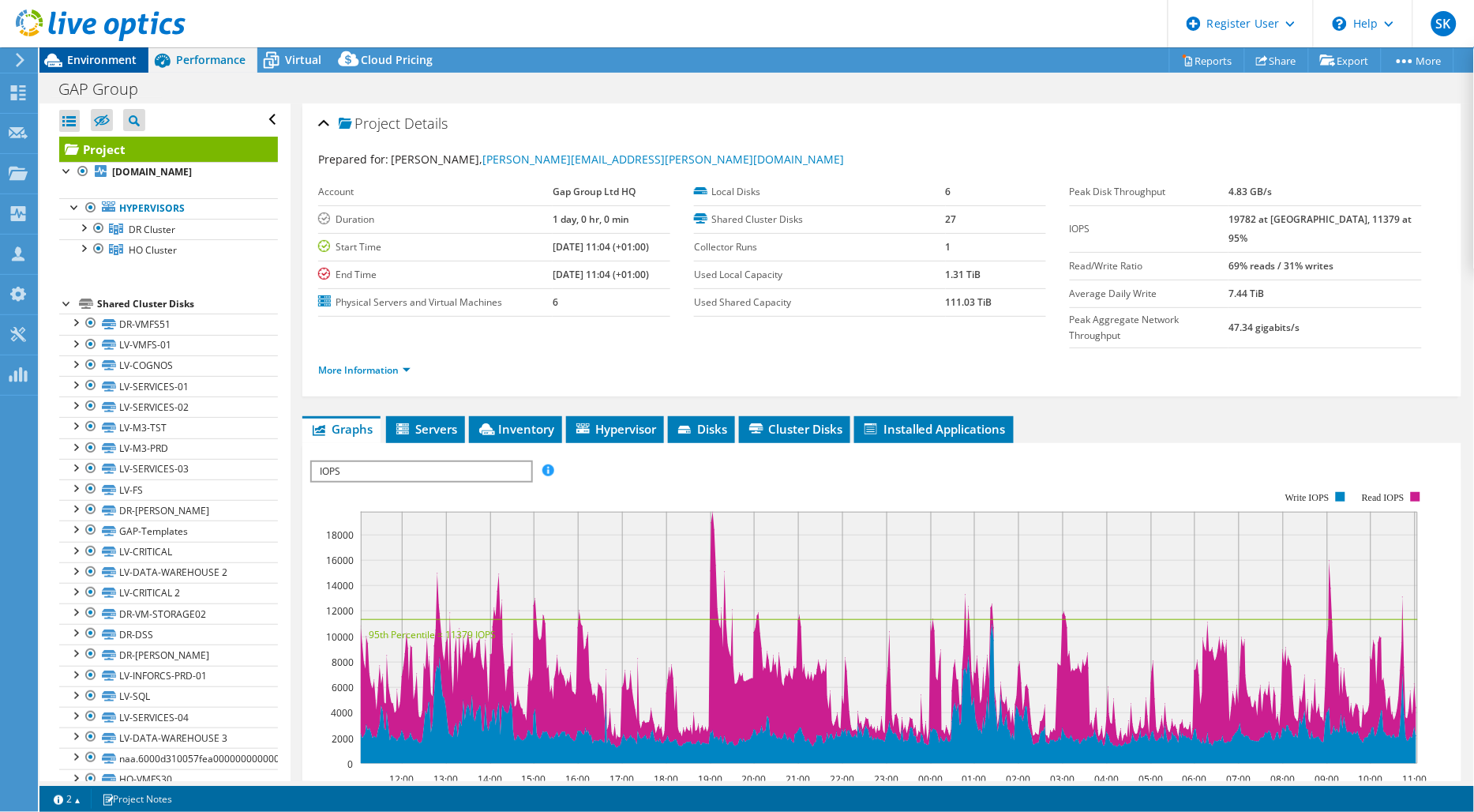
click at [100, 55] on span "Environment" at bounding box center [102, 60] width 69 height 15
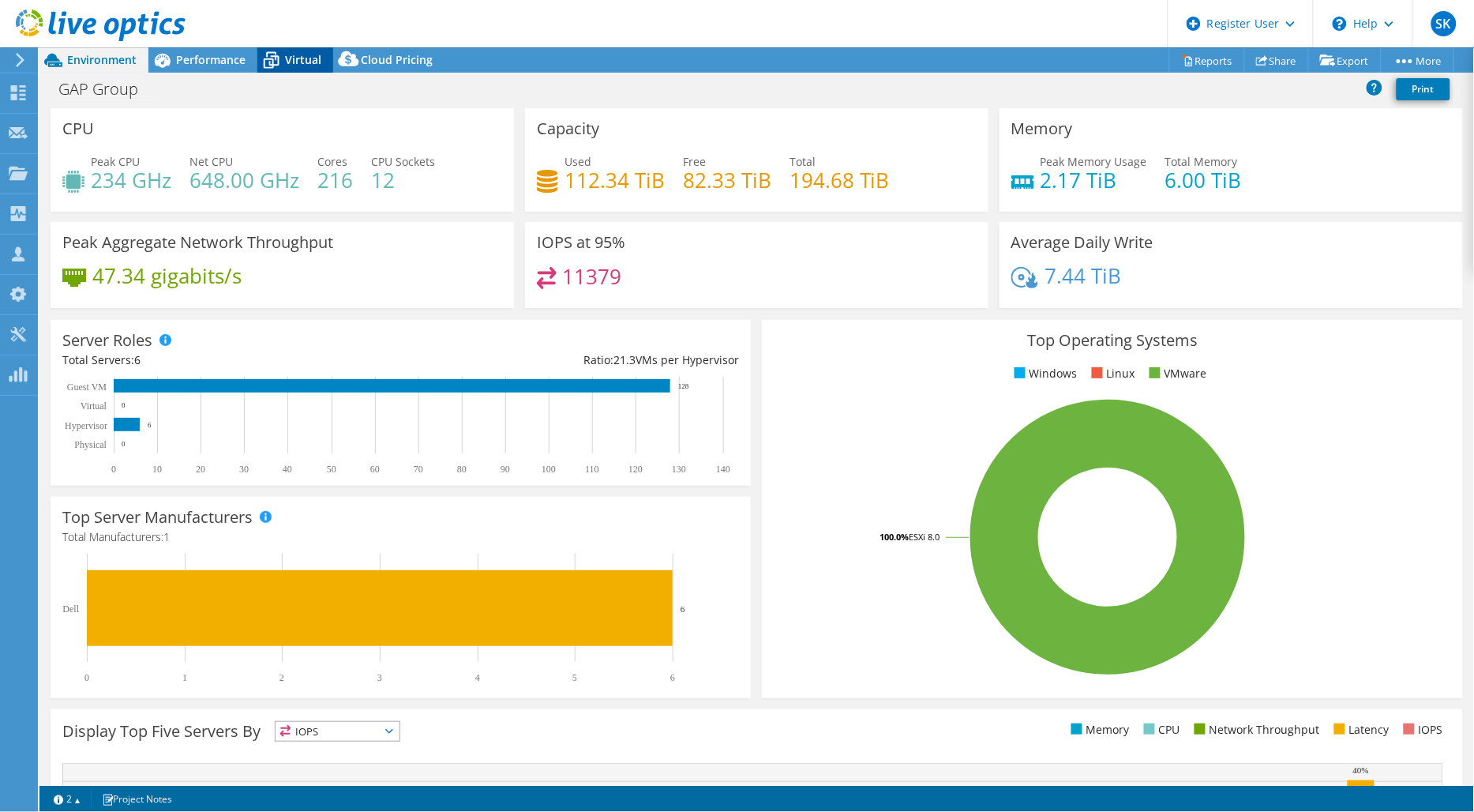
click at [316, 58] on span "Virtual" at bounding box center [302, 60] width 36 height 15
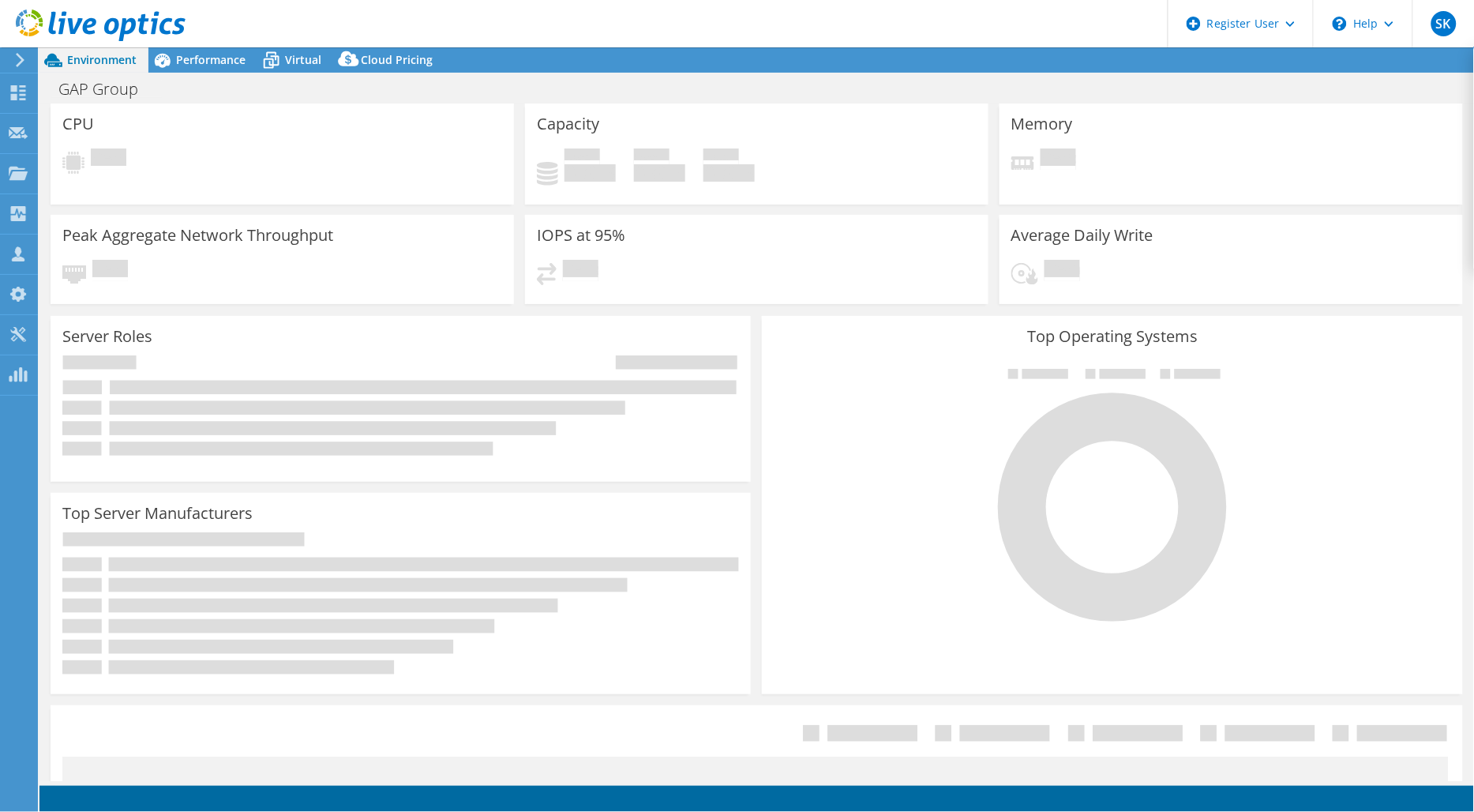
select select "EULondon"
select select "USD"
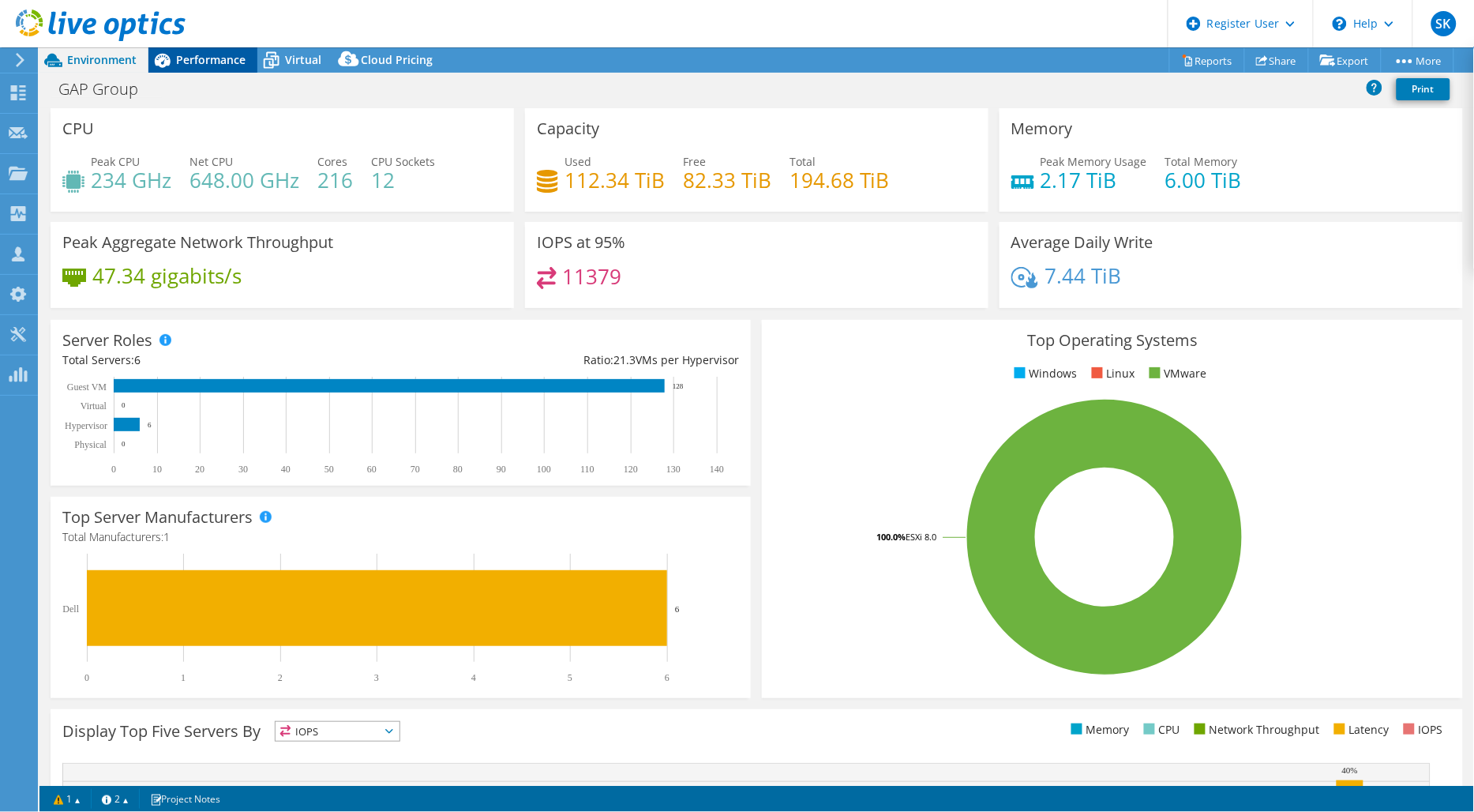
click at [186, 54] on span "Performance" at bounding box center [211, 60] width 69 height 15
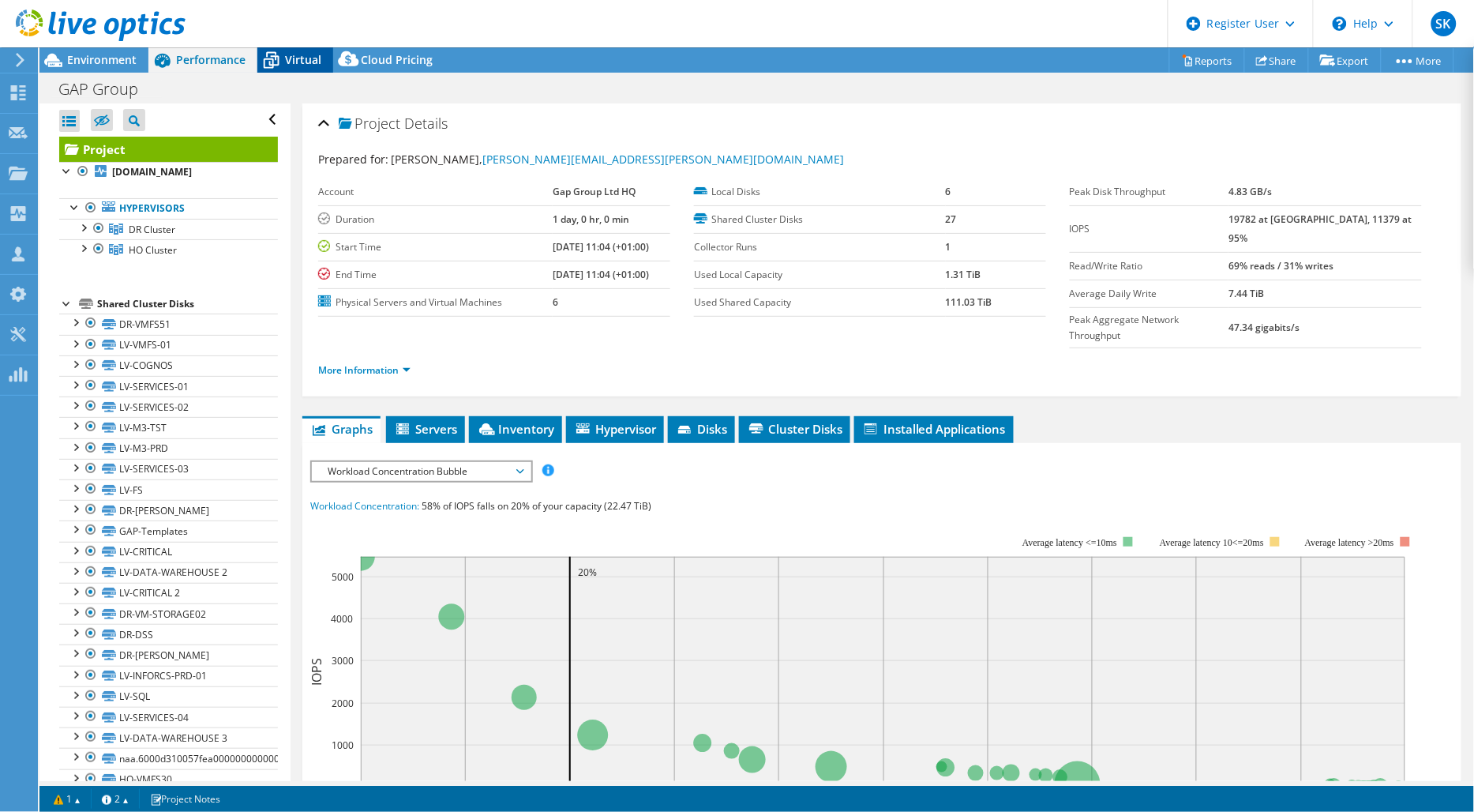
click at [293, 64] on span "Virtual" at bounding box center [302, 60] width 36 height 15
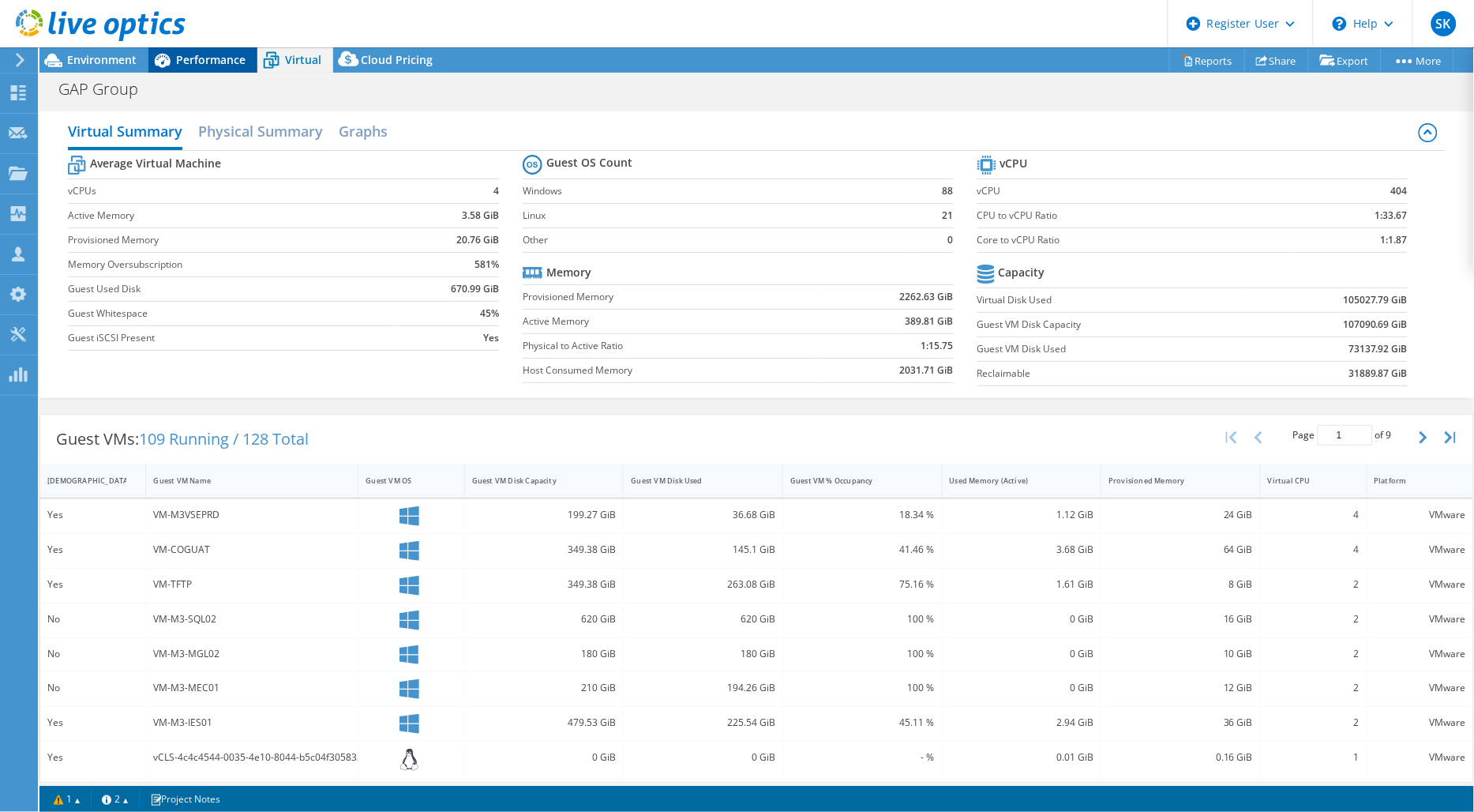
click at [238, 57] on span "Performance" at bounding box center [211, 60] width 69 height 15
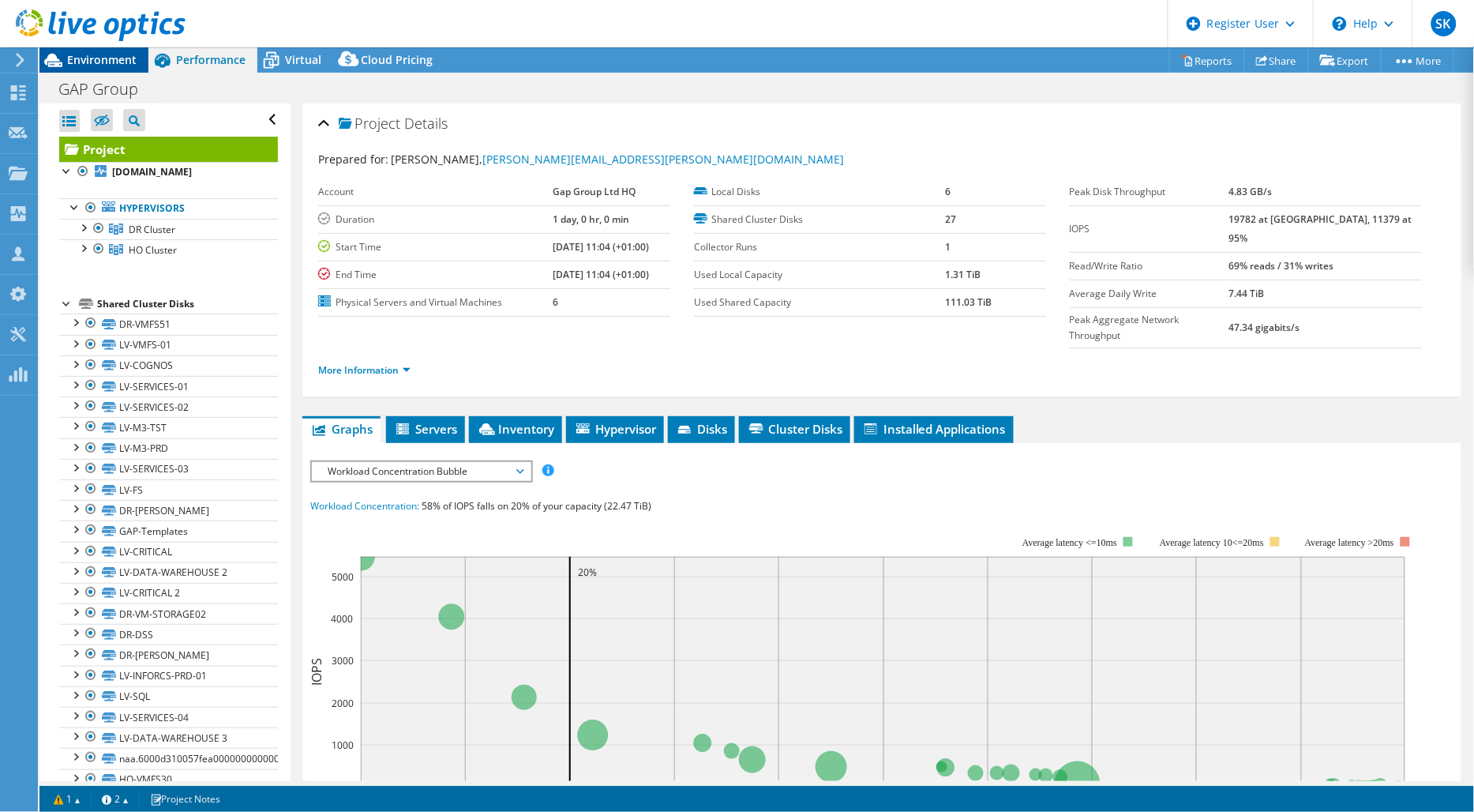
click at [119, 62] on span "Environment" at bounding box center [102, 60] width 69 height 15
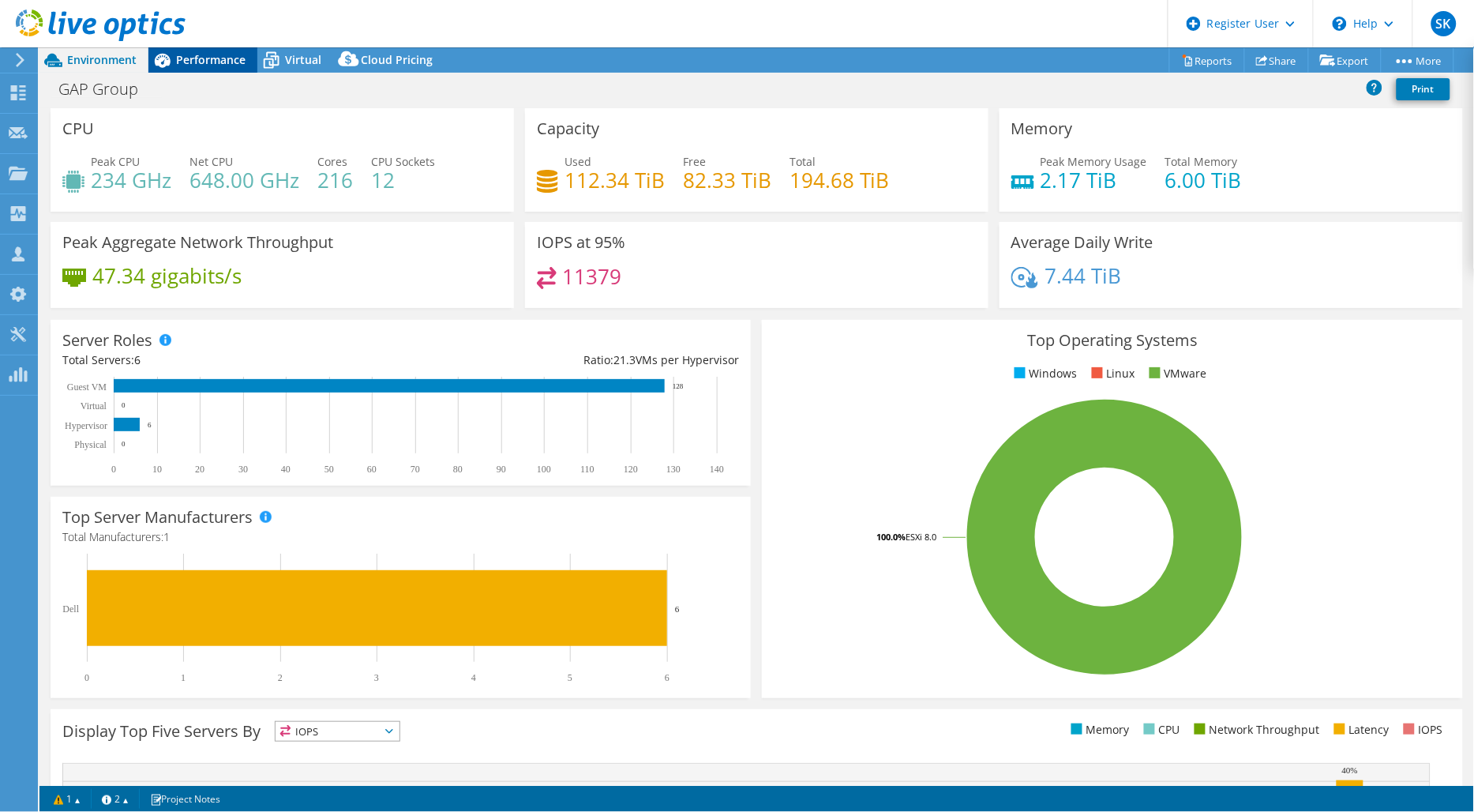
click at [218, 65] on span "Performance" at bounding box center [211, 60] width 69 height 15
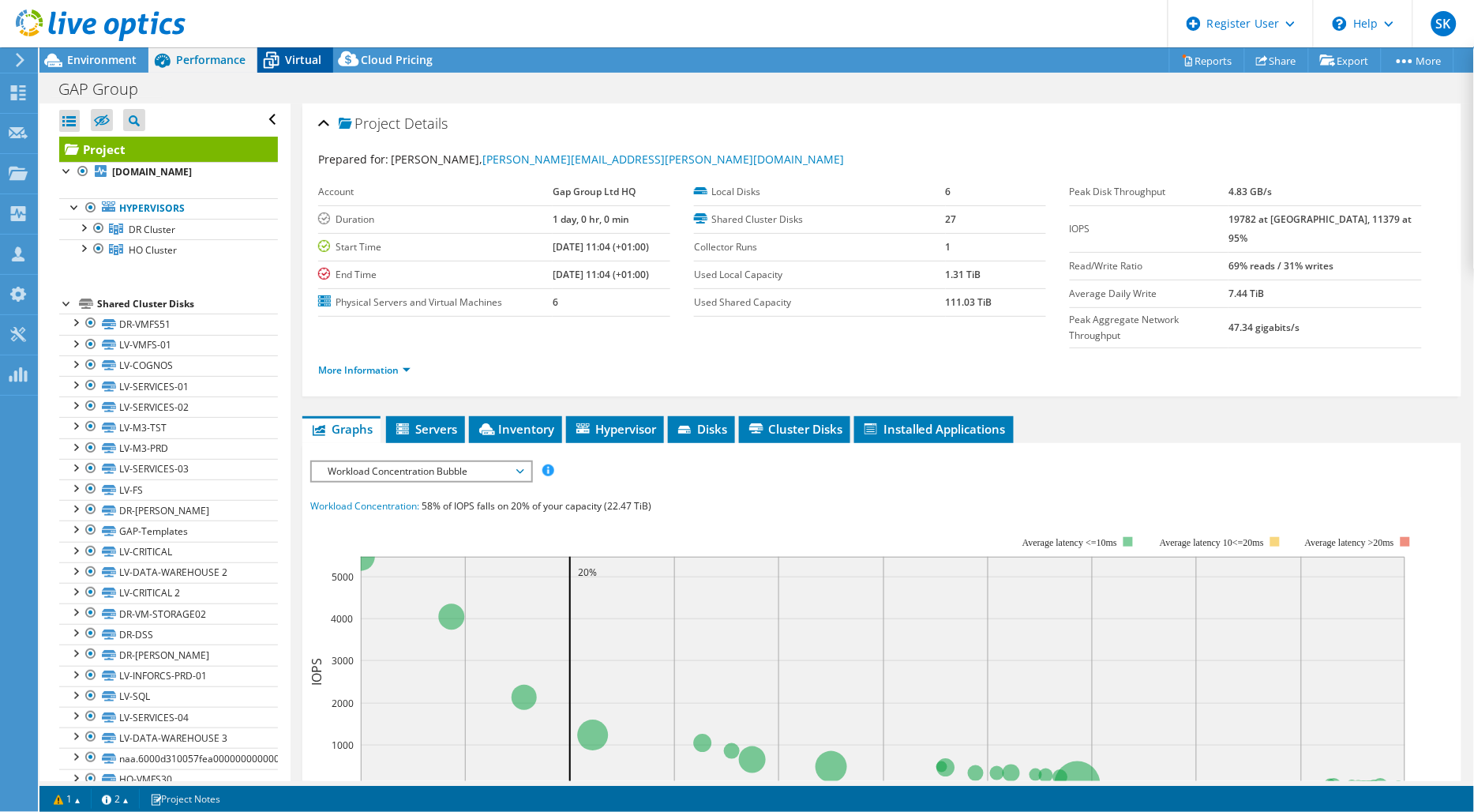
click at [293, 60] on span "Virtual" at bounding box center [302, 60] width 36 height 15
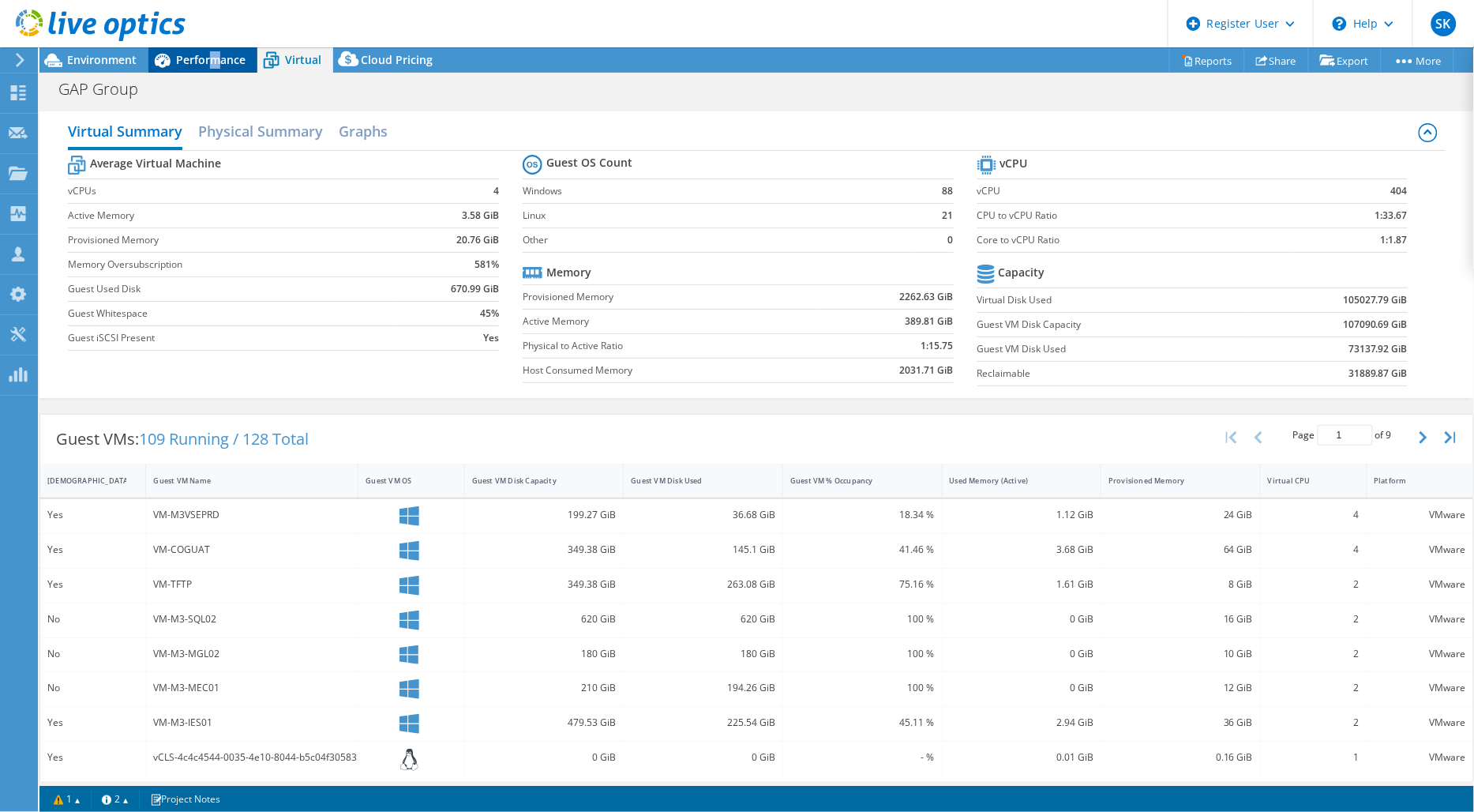
click at [214, 65] on span "Performance" at bounding box center [211, 60] width 69 height 15
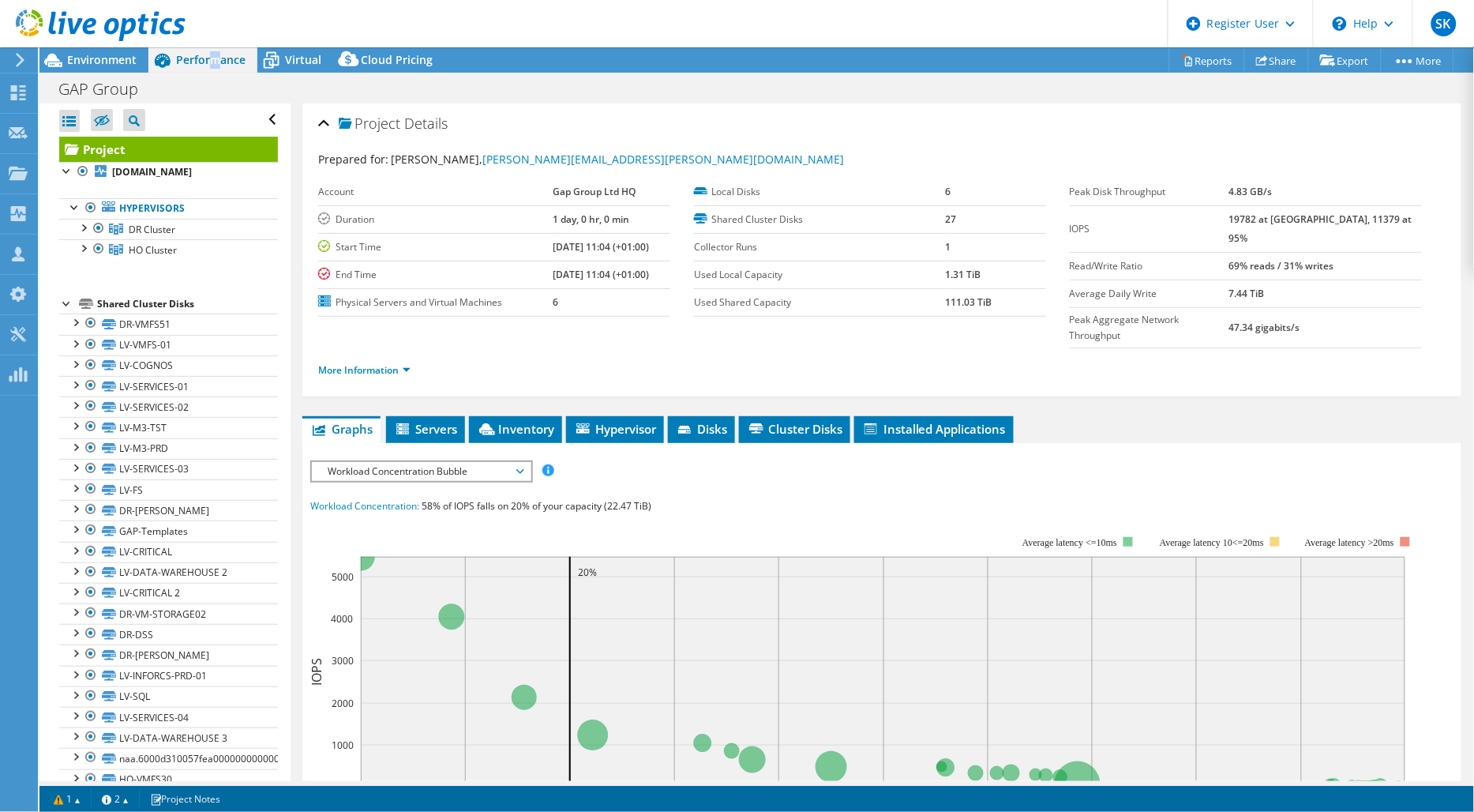
drag, startPoint x: 214, startPoint y: 65, endPoint x: 115, endPoint y: 51, distance: 100.0
click at [115, 51] on div at bounding box center [92, 26] width 186 height 53
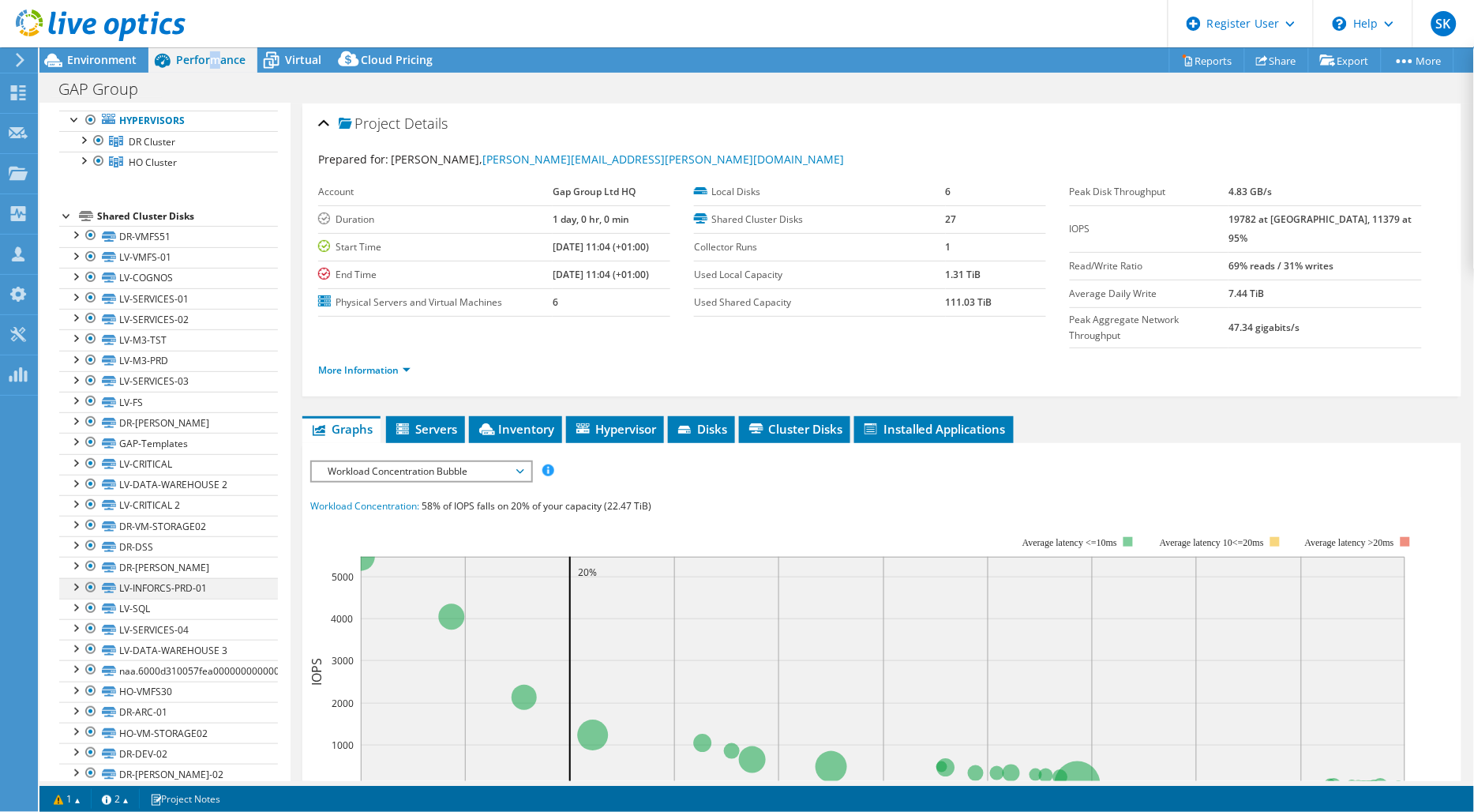
scroll to position [112, 0]
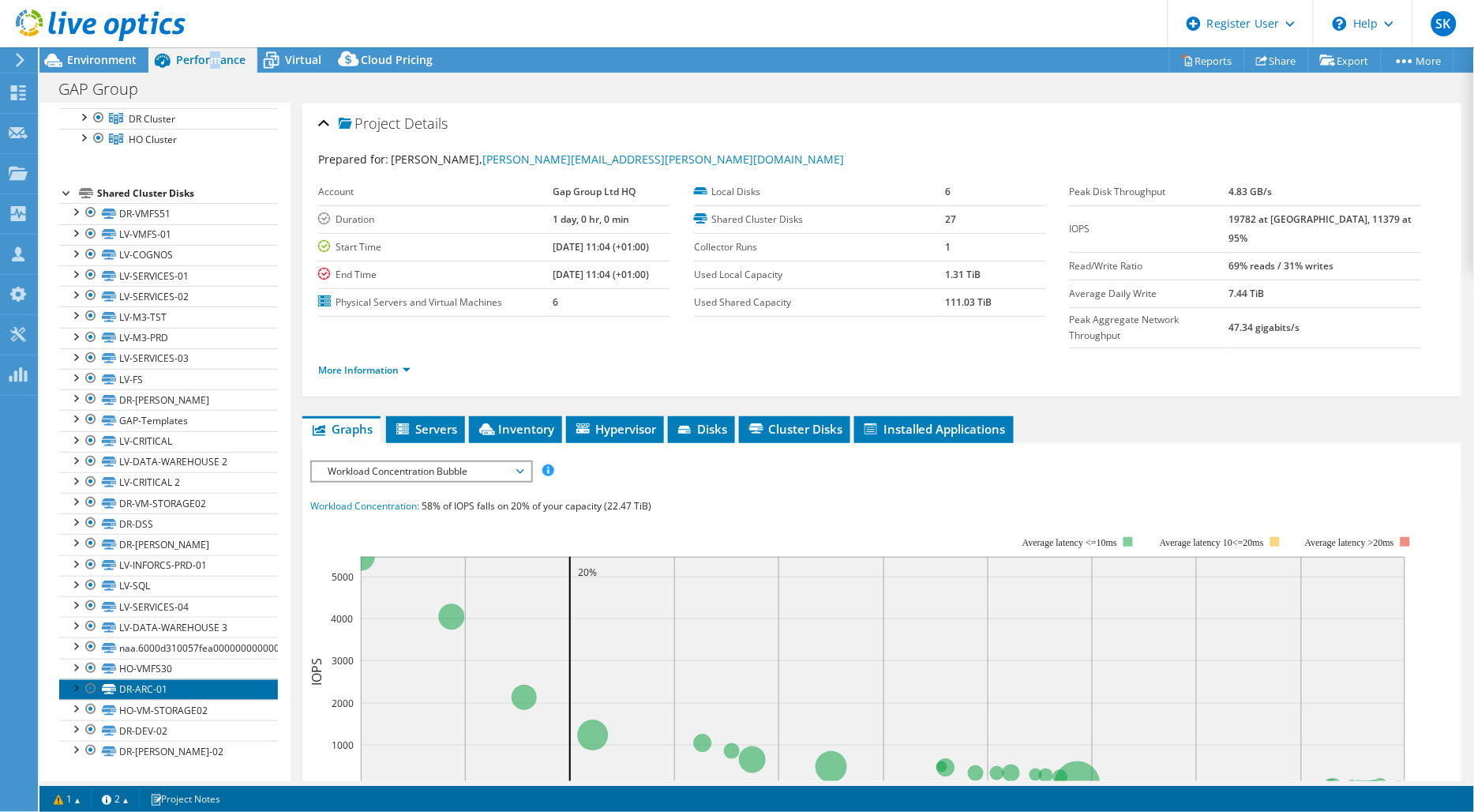
click at [153, 689] on link "DR-ARC-01" at bounding box center [168, 689] width 218 height 21
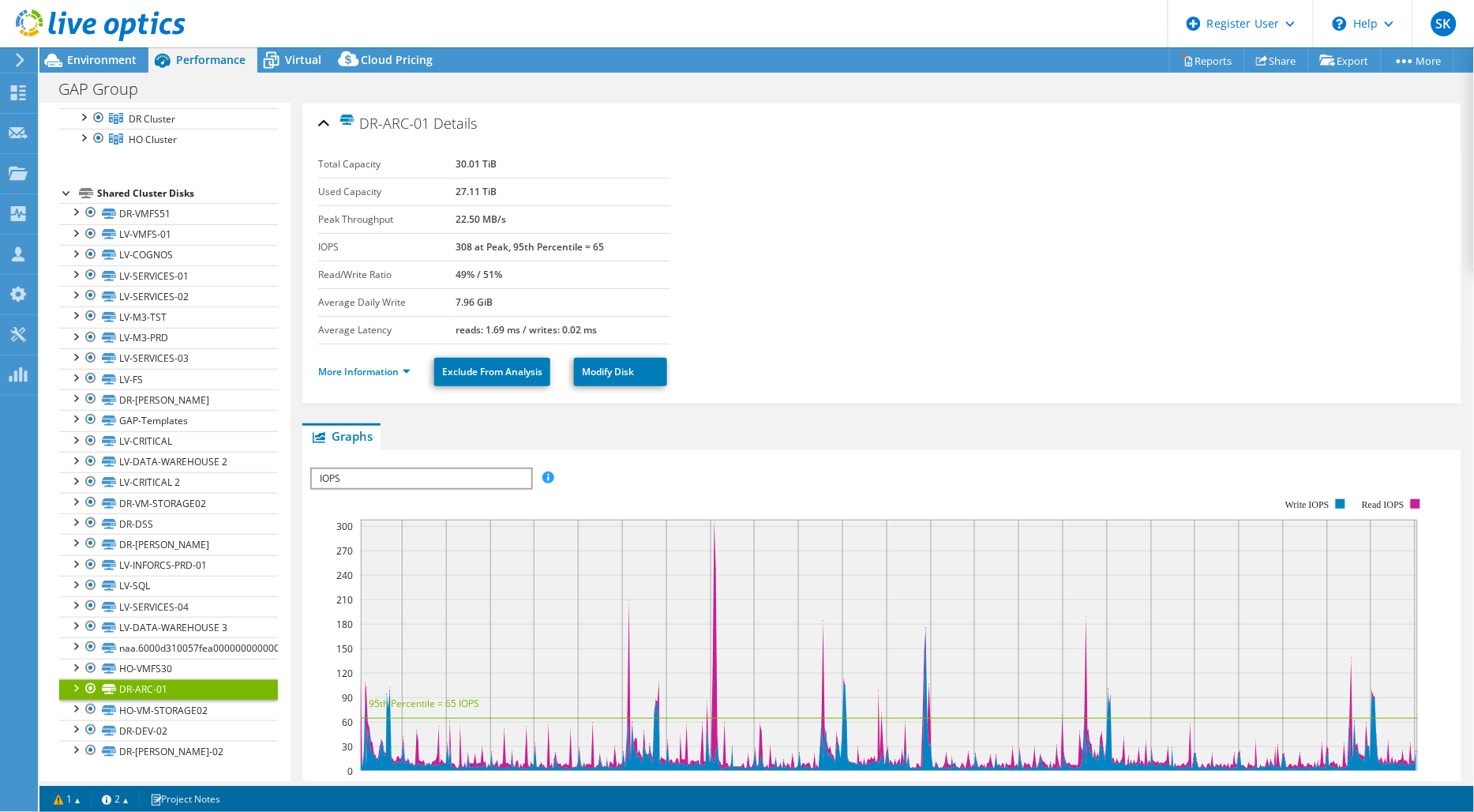
click at [89, 690] on div at bounding box center [91, 688] width 16 height 19
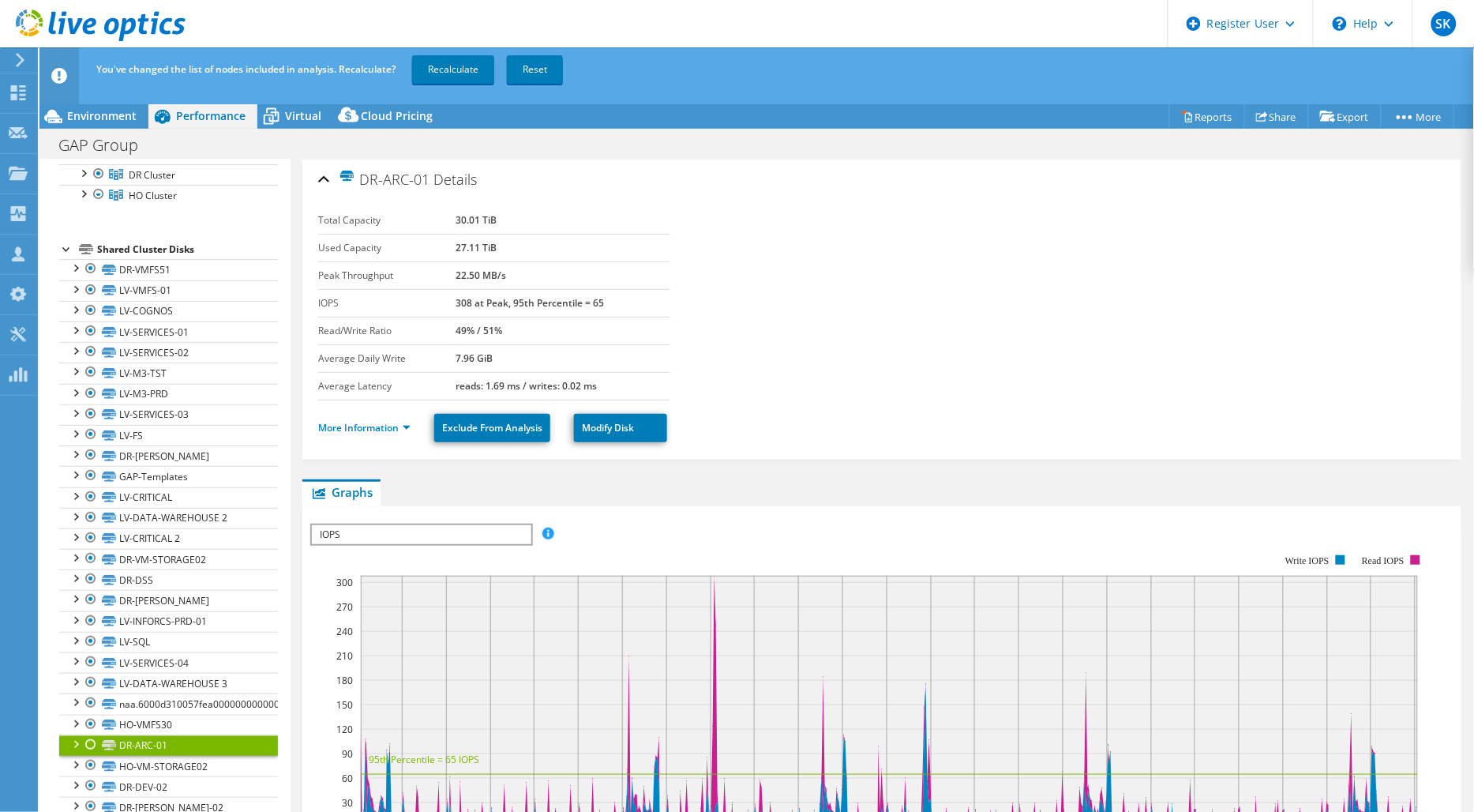
drag, startPoint x: 469, startPoint y: 46, endPoint x: 474, endPoint y: 53, distance: 8.6
click at [470, 46] on header "SK Dell User [PERSON_NAME] [PERSON_NAME][EMAIL_ADDRESS][PERSON_NAME][DOMAIN_NAM…" at bounding box center [737, 23] width 1474 height 48
click at [474, 63] on link "Recalculate" at bounding box center [454, 69] width 82 height 28
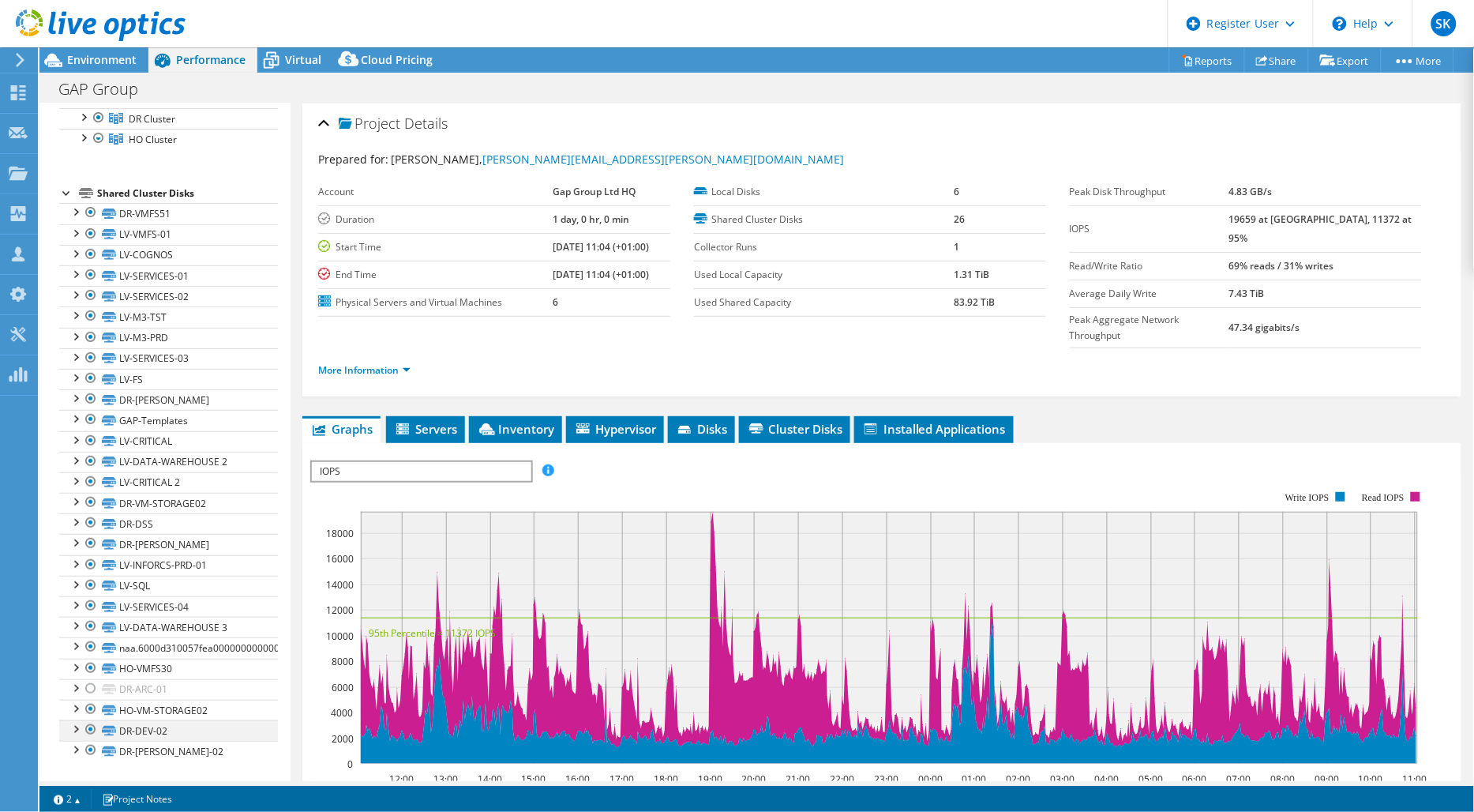
click at [92, 731] on div at bounding box center [91, 729] width 16 height 19
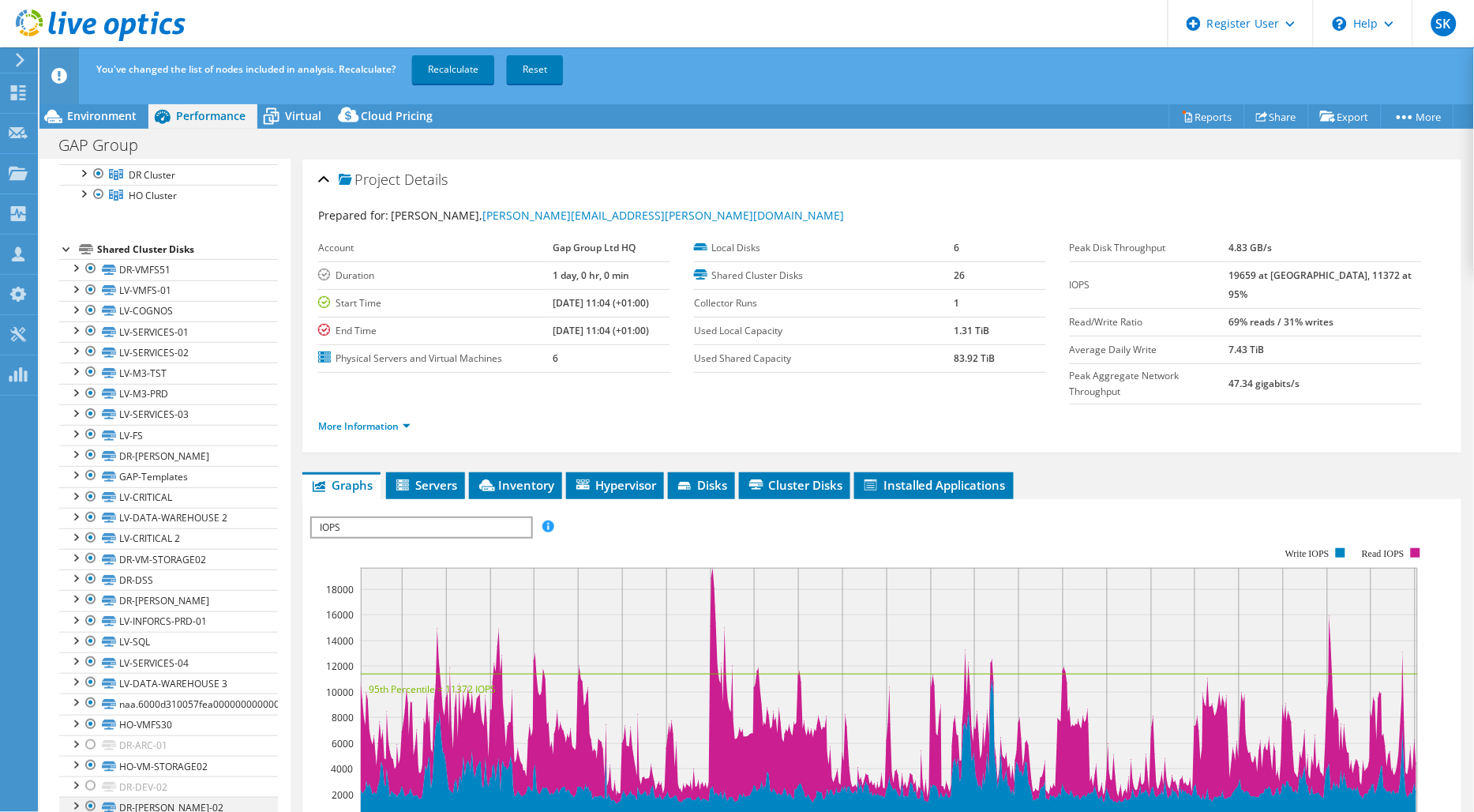
click at [90, 805] on div at bounding box center [91, 806] width 16 height 19
click at [458, 64] on link "Recalculate" at bounding box center [454, 69] width 82 height 28
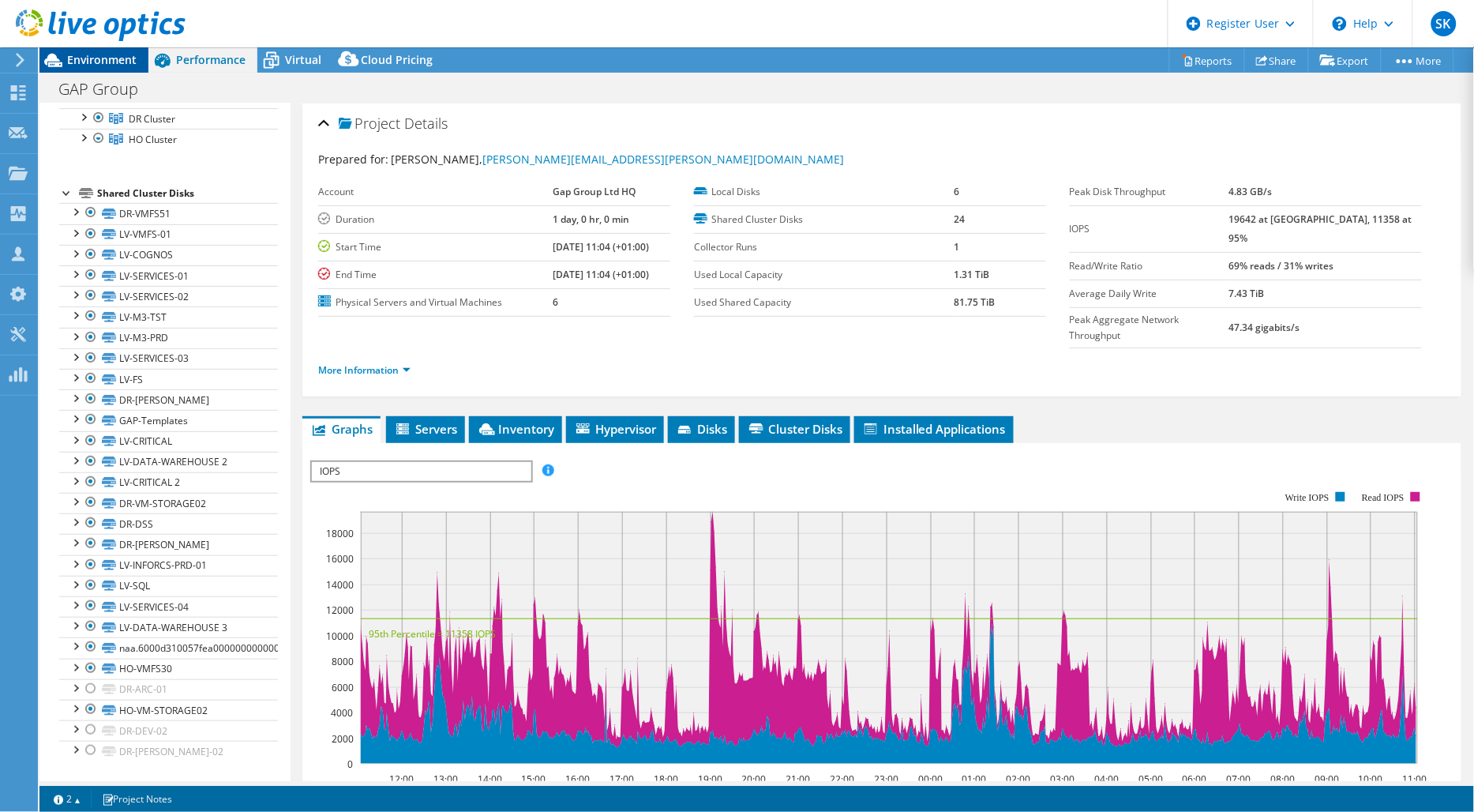
click at [105, 63] on span "Environment" at bounding box center [102, 60] width 69 height 15
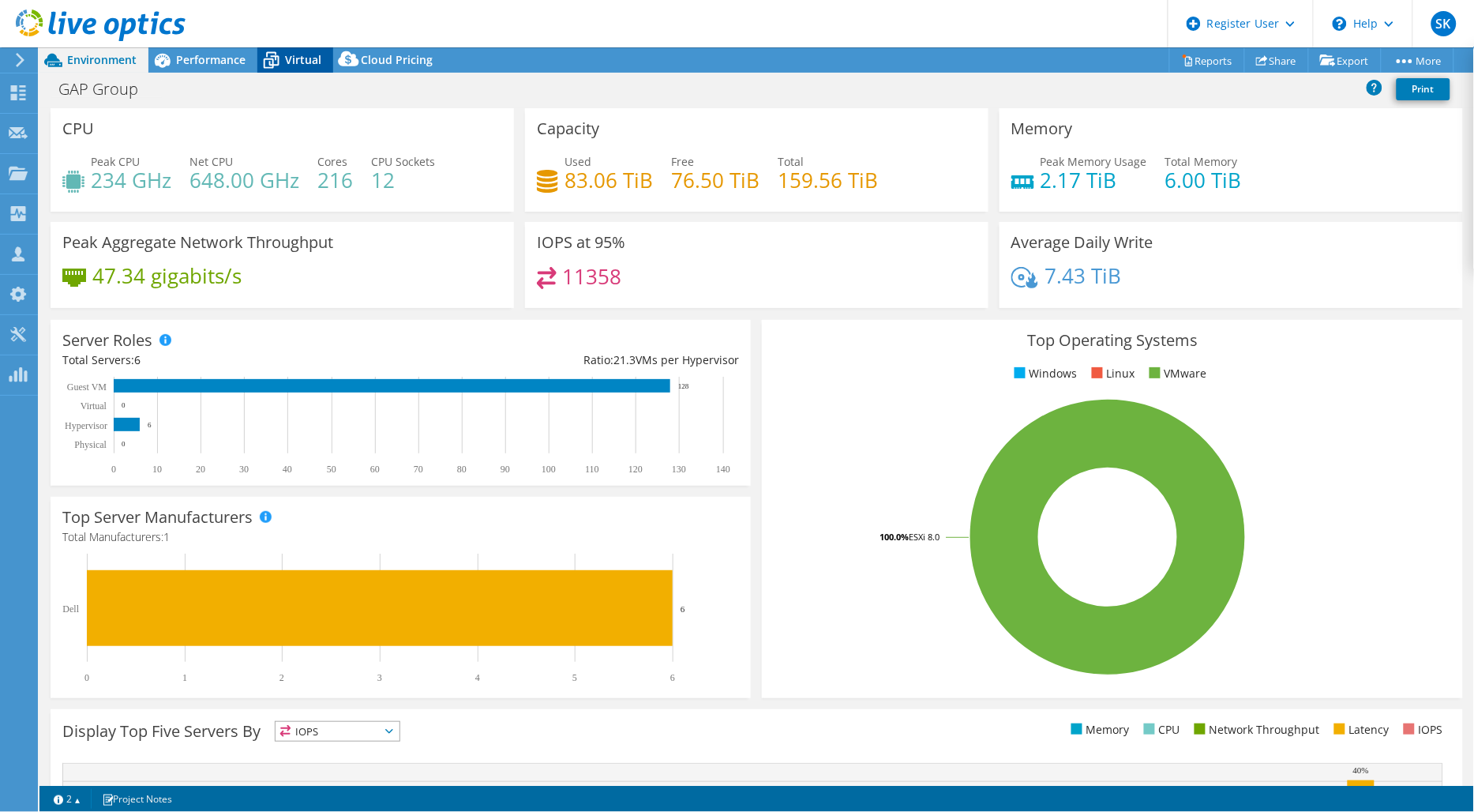
click at [288, 62] on span "Virtual" at bounding box center [302, 60] width 36 height 15
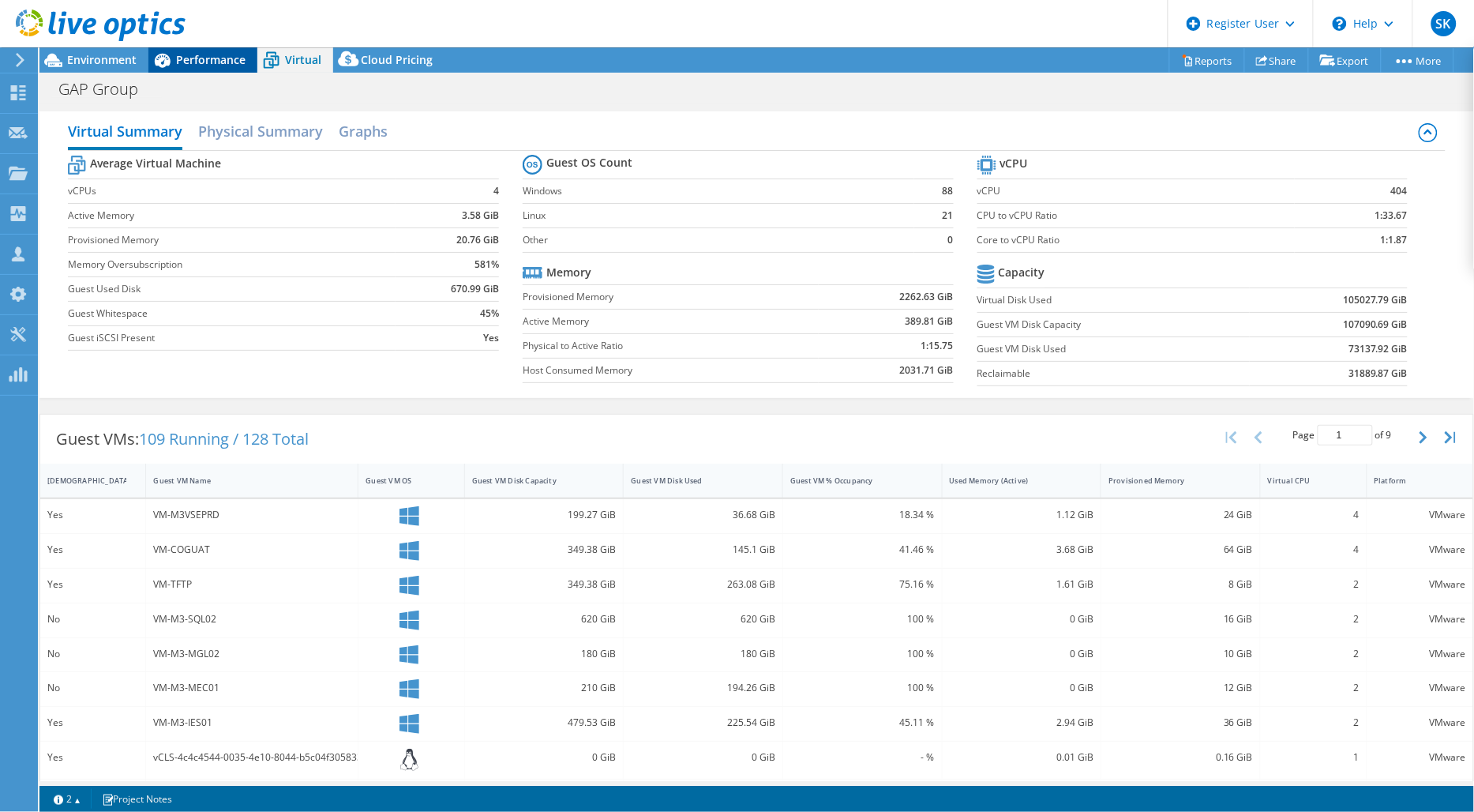
click at [224, 62] on span "Performance" at bounding box center [211, 60] width 69 height 15
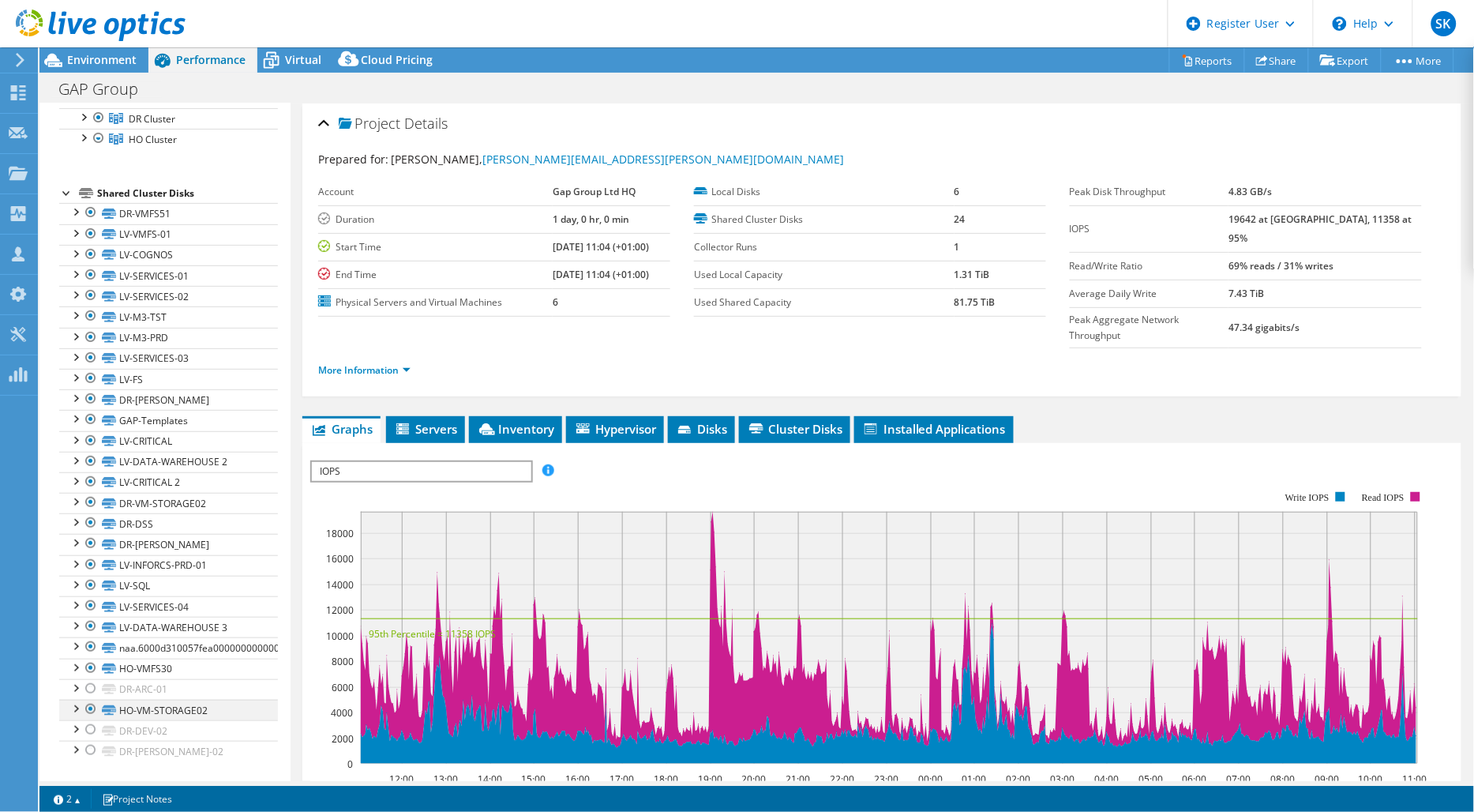
click at [87, 713] on div at bounding box center [91, 708] width 16 height 19
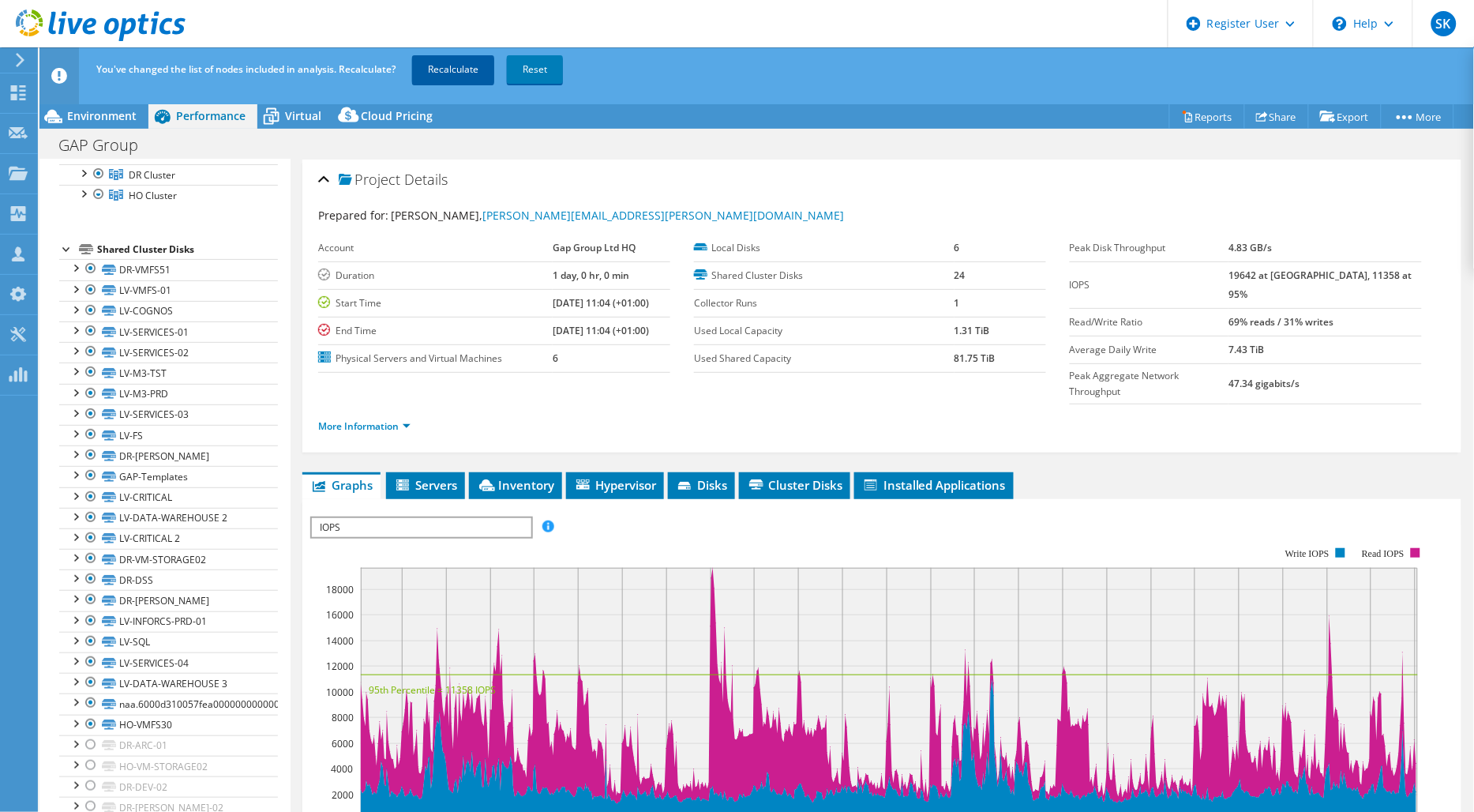
click at [455, 74] on link "Recalculate" at bounding box center [454, 69] width 82 height 28
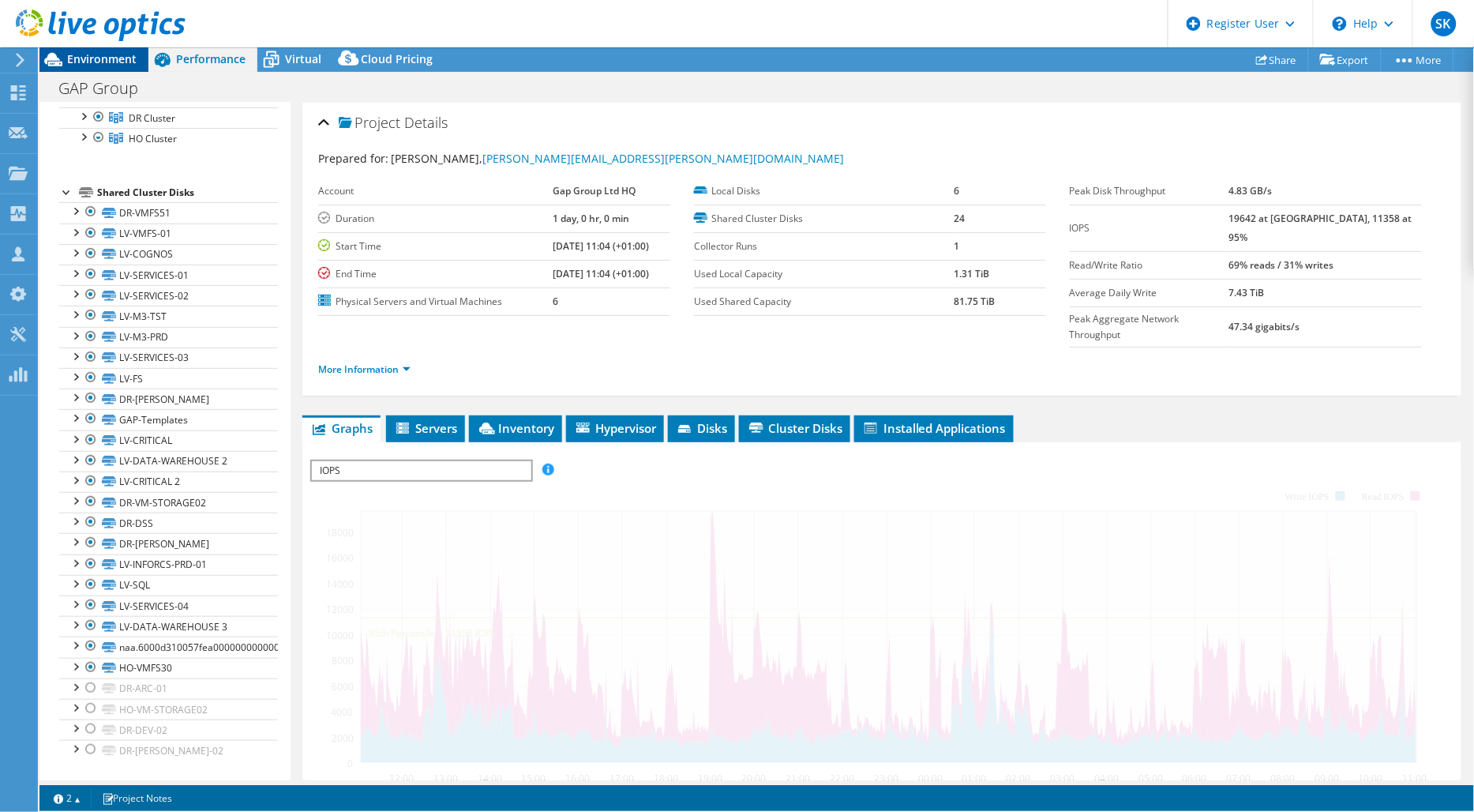
click at [109, 66] on span "Environment" at bounding box center [102, 59] width 69 height 15
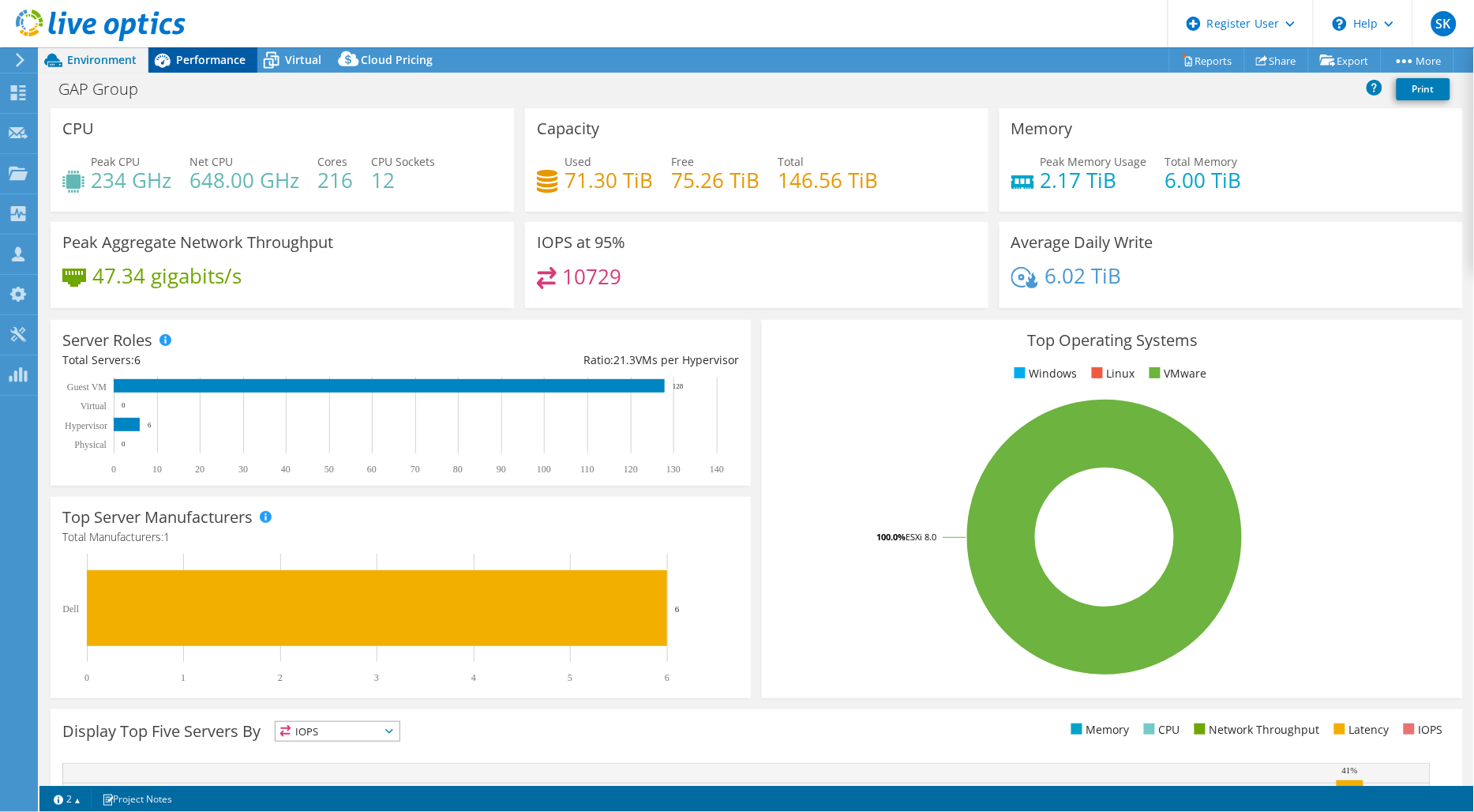
click at [218, 57] on span "Performance" at bounding box center [211, 60] width 69 height 15
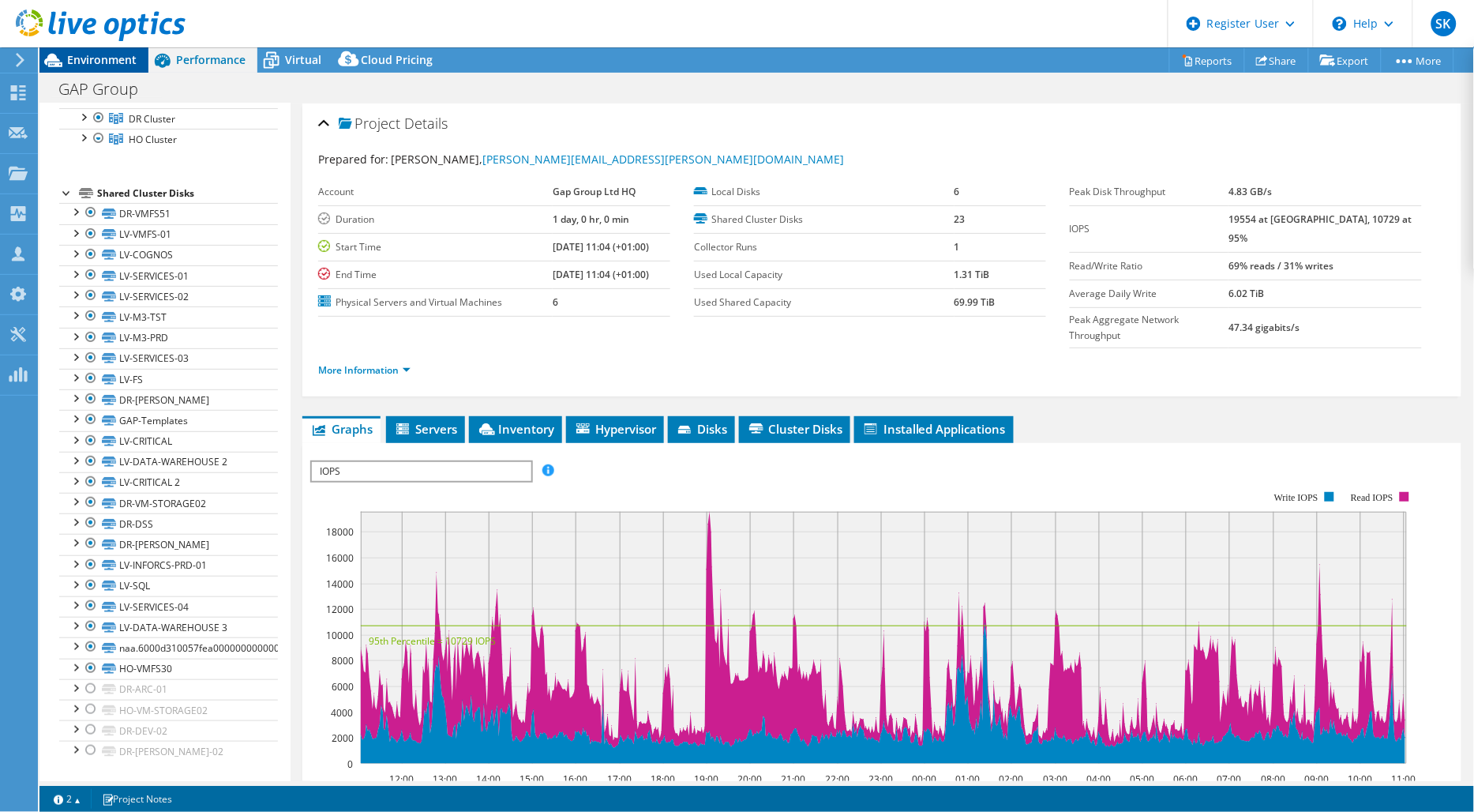
drag, startPoint x: 82, startPoint y: 69, endPoint x: 90, endPoint y: 72, distance: 8.5
click at [82, 69] on div "Environment" at bounding box center [93, 60] width 109 height 25
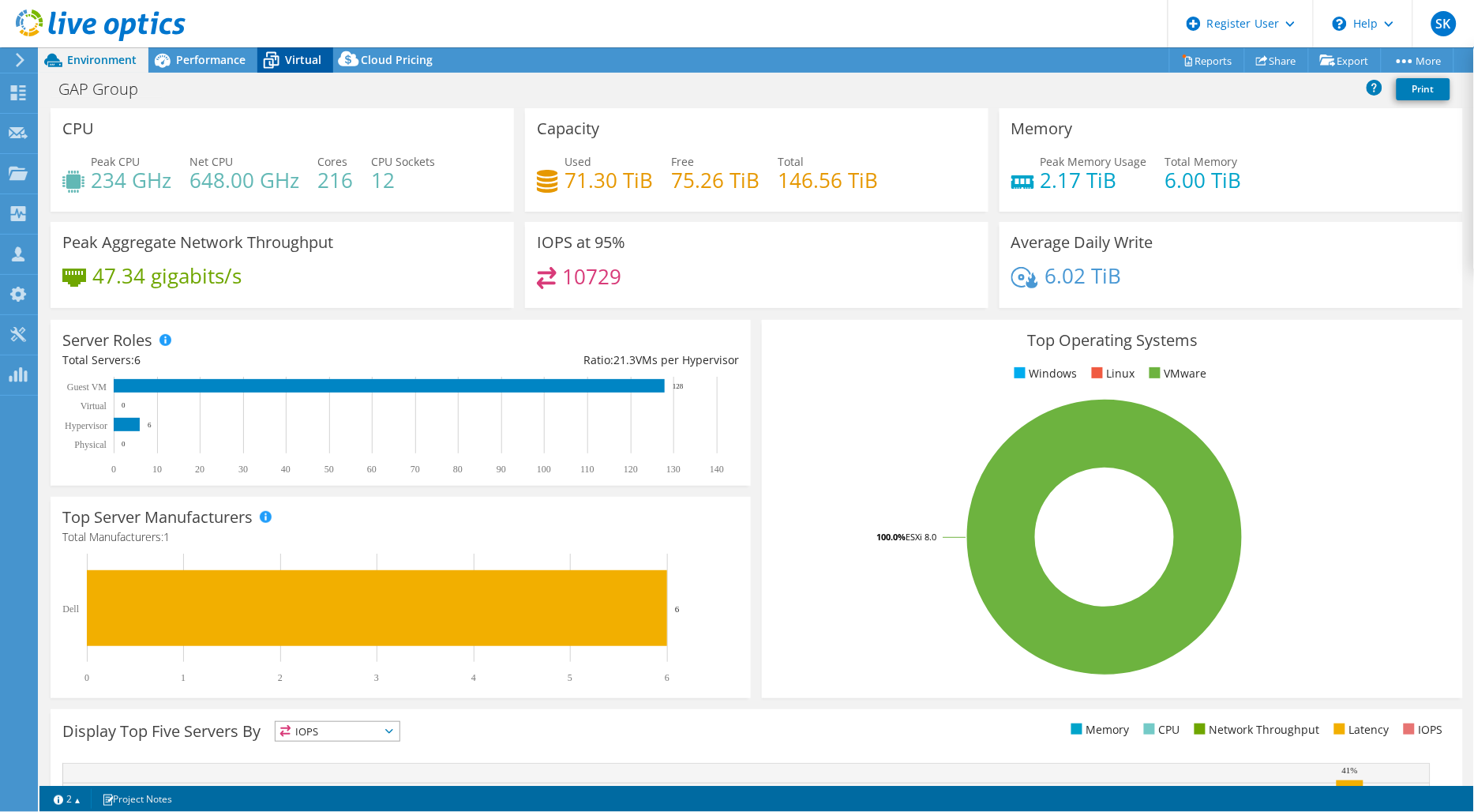
click at [305, 69] on div "Virtual" at bounding box center [295, 60] width 76 height 25
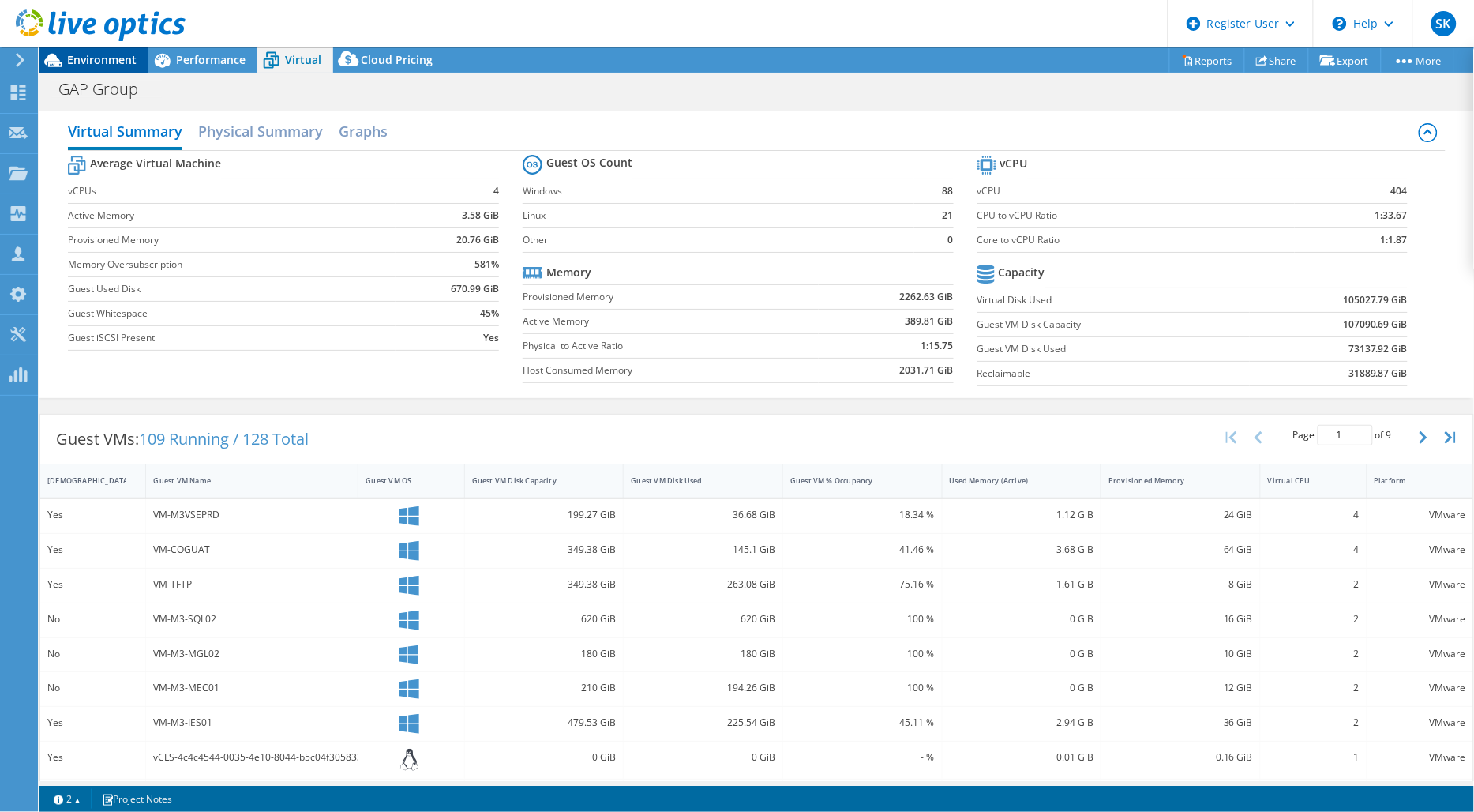
click at [113, 64] on span "Environment" at bounding box center [102, 60] width 69 height 15
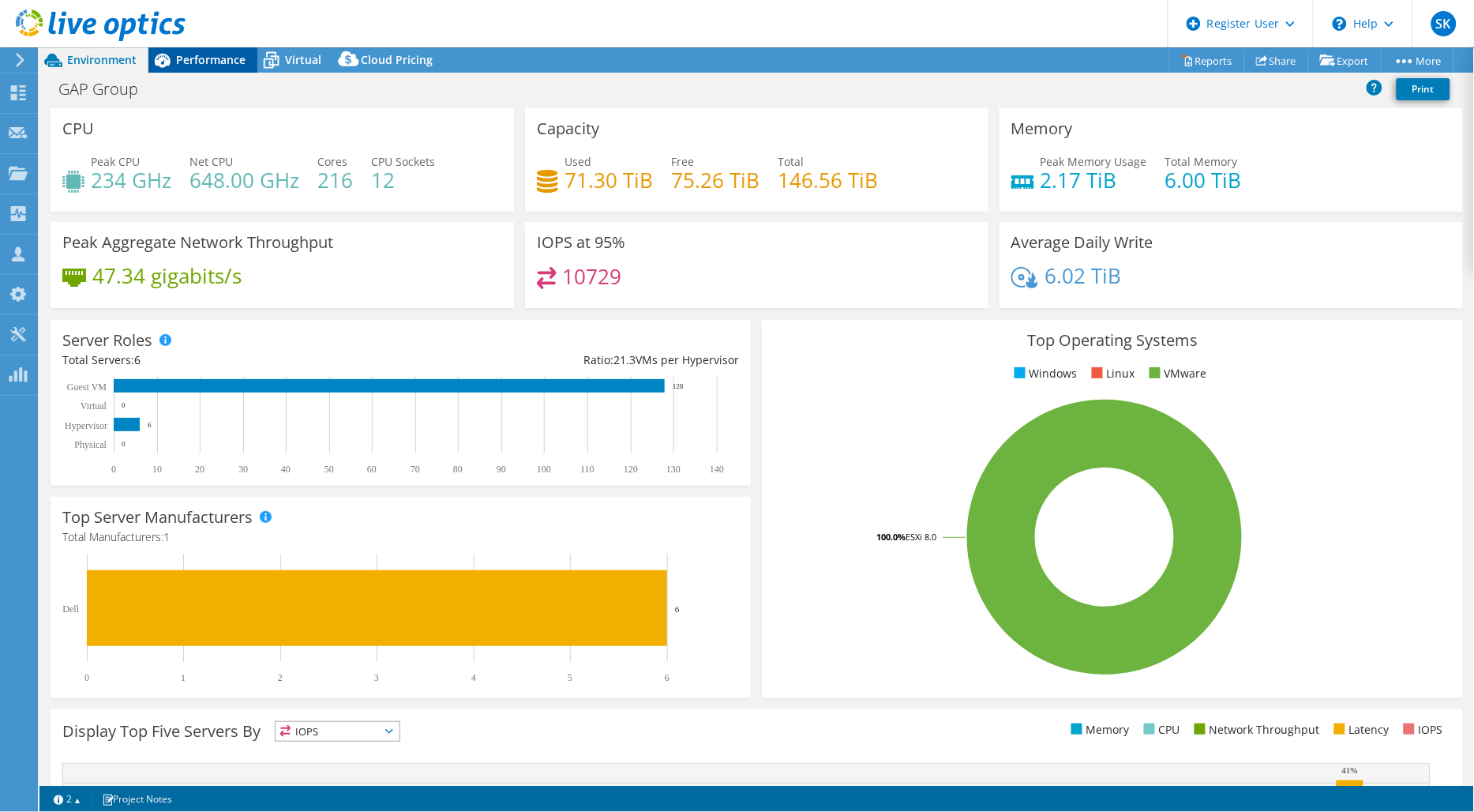
click at [198, 65] on span "Performance" at bounding box center [211, 60] width 69 height 15
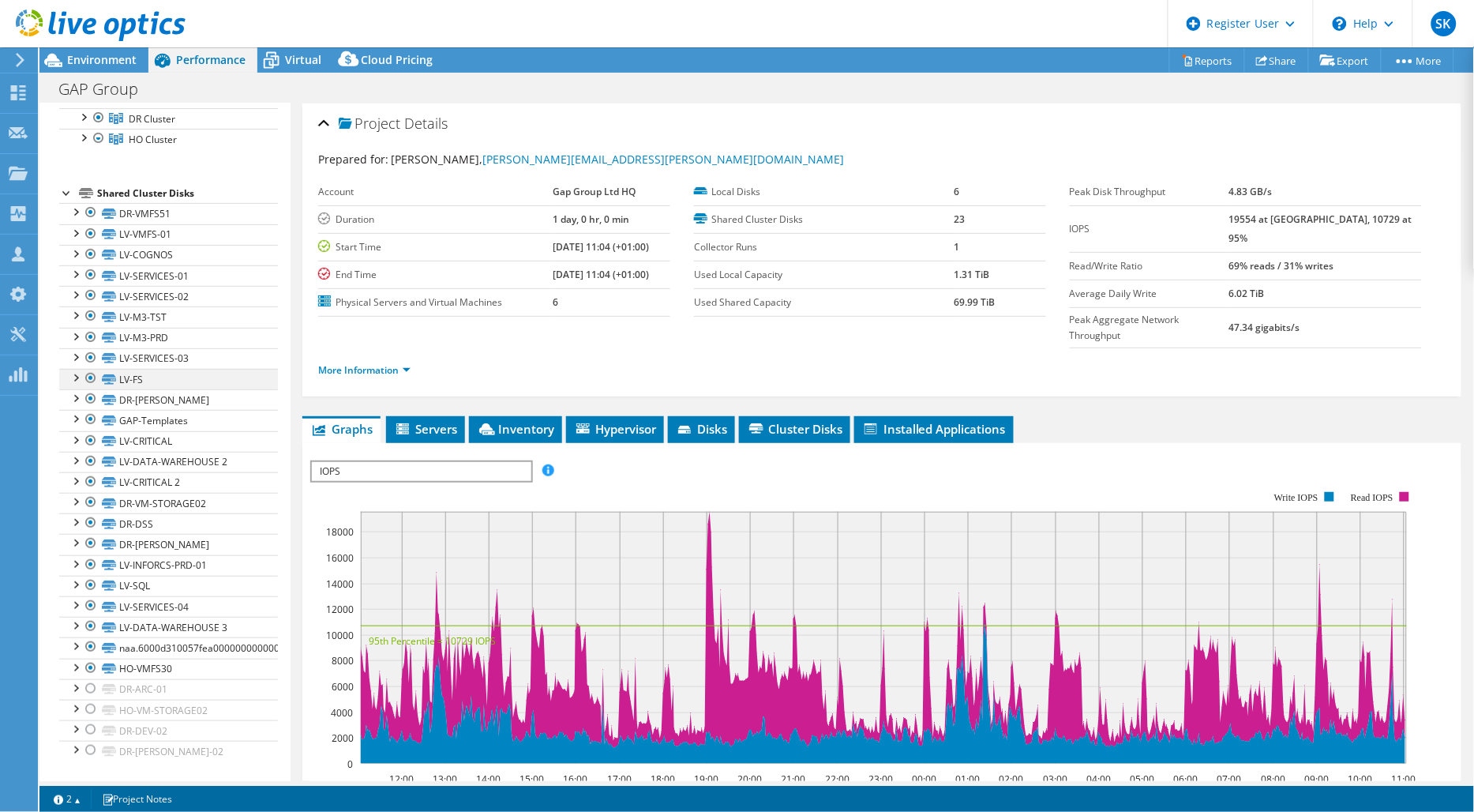
click at [90, 373] on div at bounding box center [91, 378] width 16 height 19
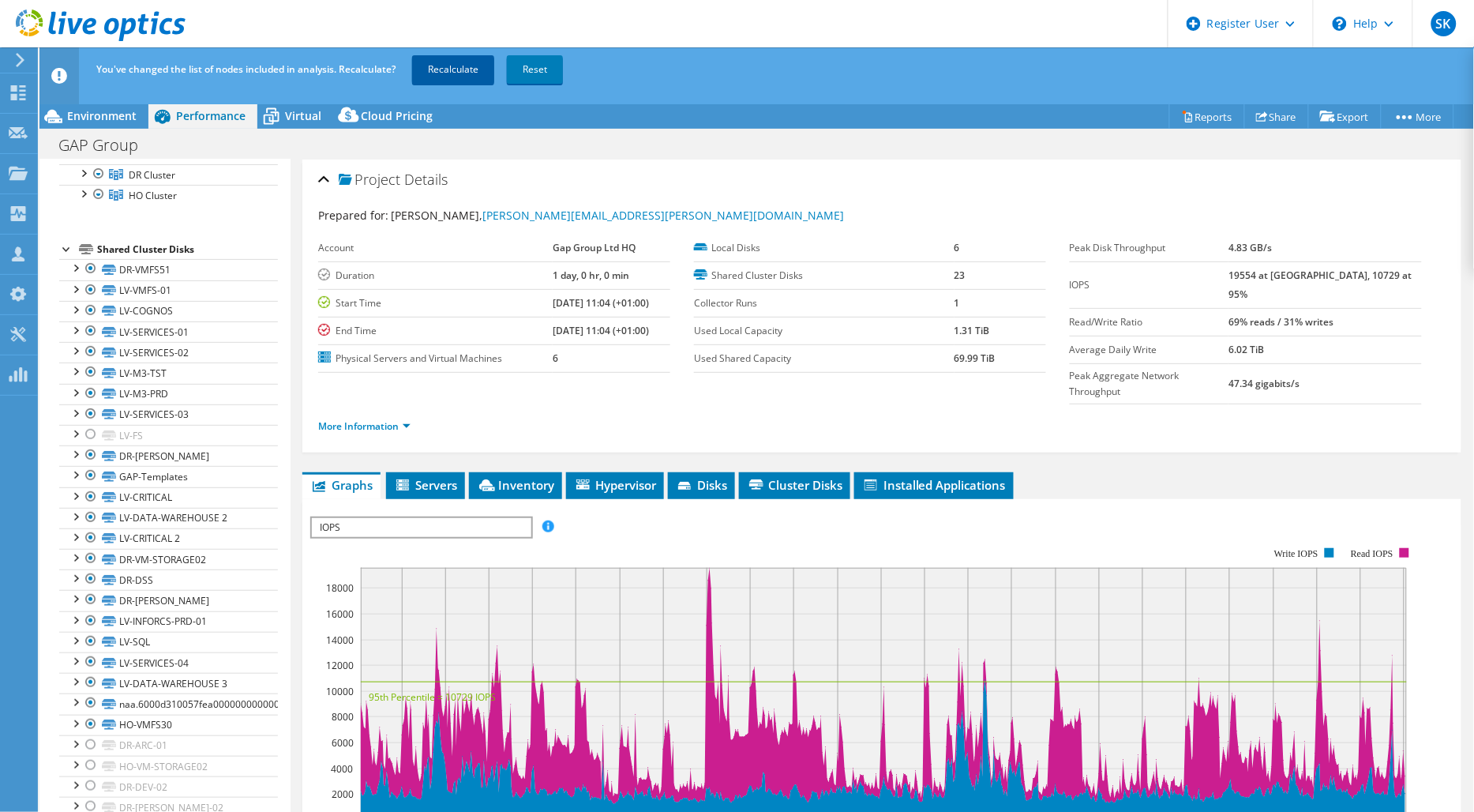
click at [451, 64] on link "Recalculate" at bounding box center [454, 69] width 82 height 28
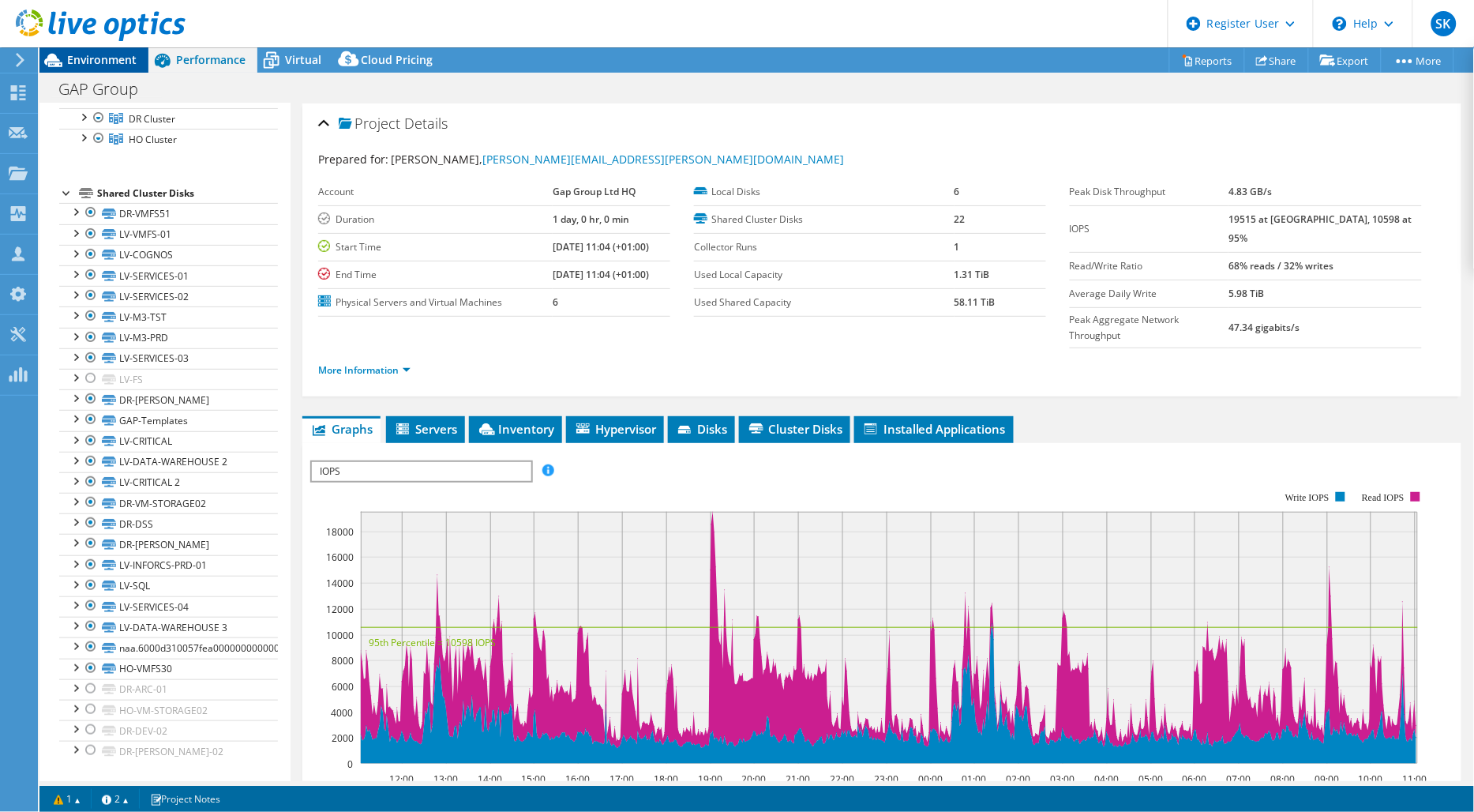
click at [107, 64] on span "Environment" at bounding box center [102, 60] width 69 height 15
